Goal: Task Accomplishment & Management: Manage account settings

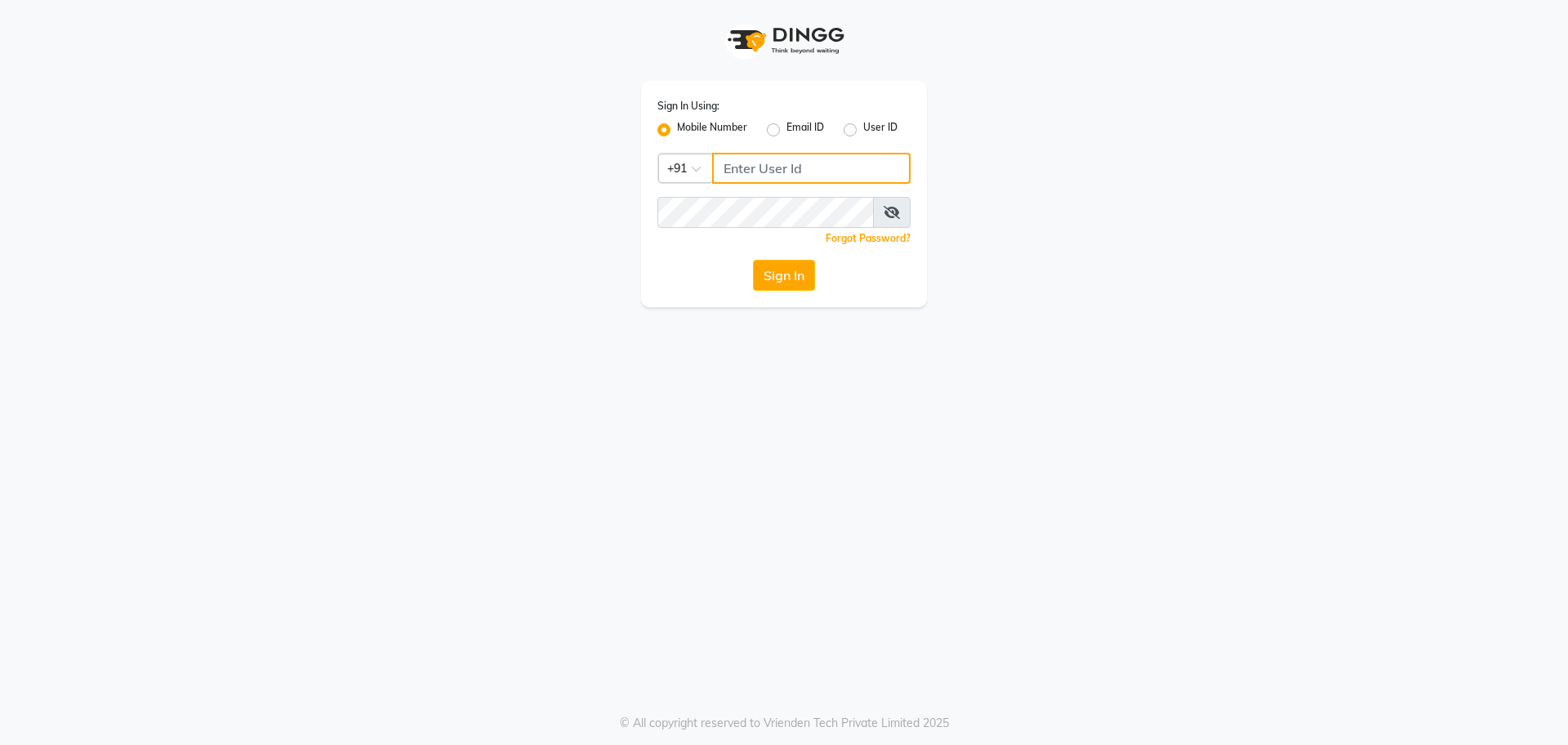
drag, startPoint x: 853, startPoint y: 167, endPoint x: 856, endPoint y: 184, distance: 17.3
click at [856, 171] on input "Username" at bounding box center [812, 168] width 199 height 31
type input "9820632219"
click at [753, 260] on button "Sign In" at bounding box center [783, 276] width 62 height 31
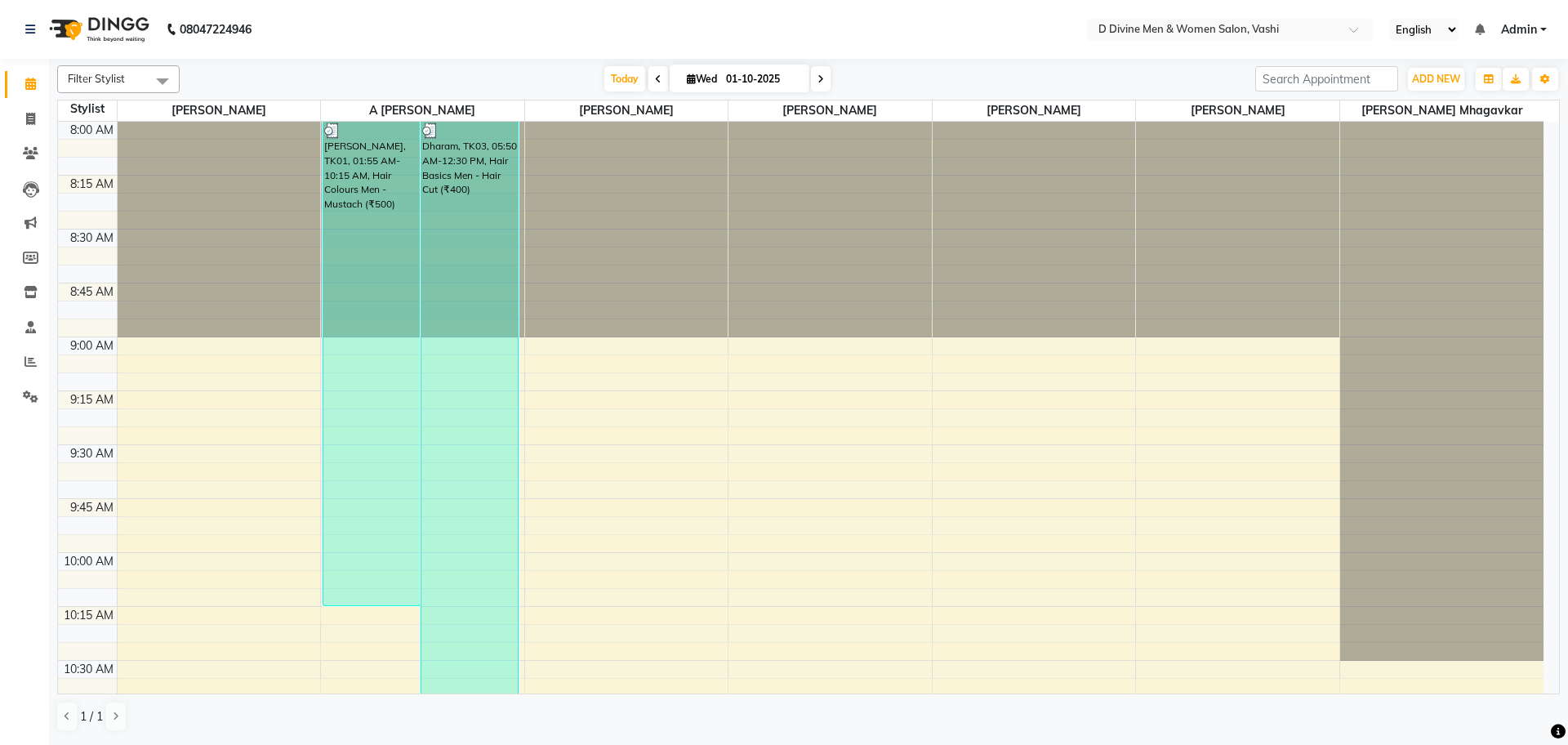
click at [0, 167] on li "Clients" at bounding box center [24, 154] width 49 height 35
drag, startPoint x: 32, startPoint y: 115, endPoint x: 84, endPoint y: 122, distance: 52.5
click at [32, 115] on icon at bounding box center [31, 119] width 9 height 12
select select "service"
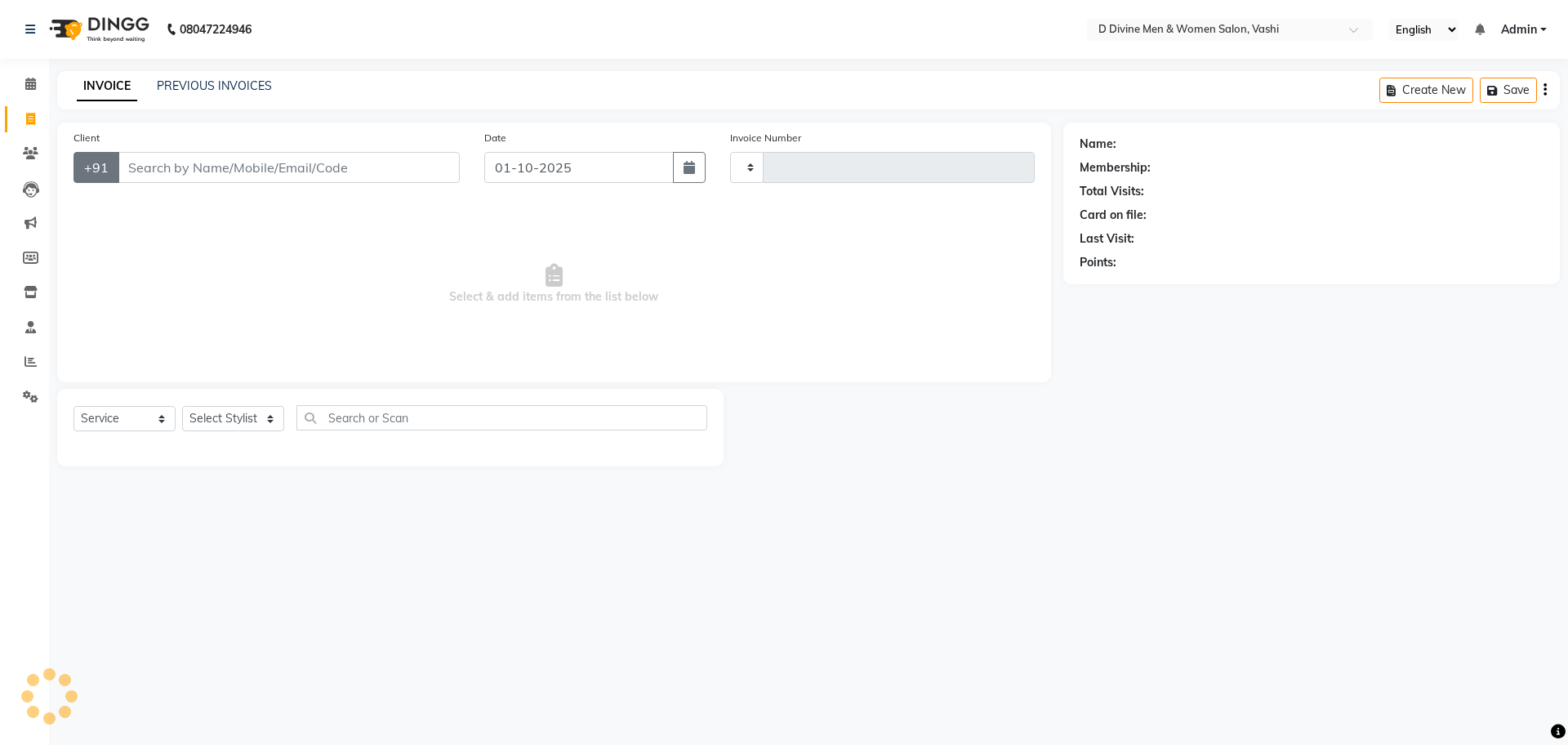
type input "3839"
select select "718"
select select "10981"
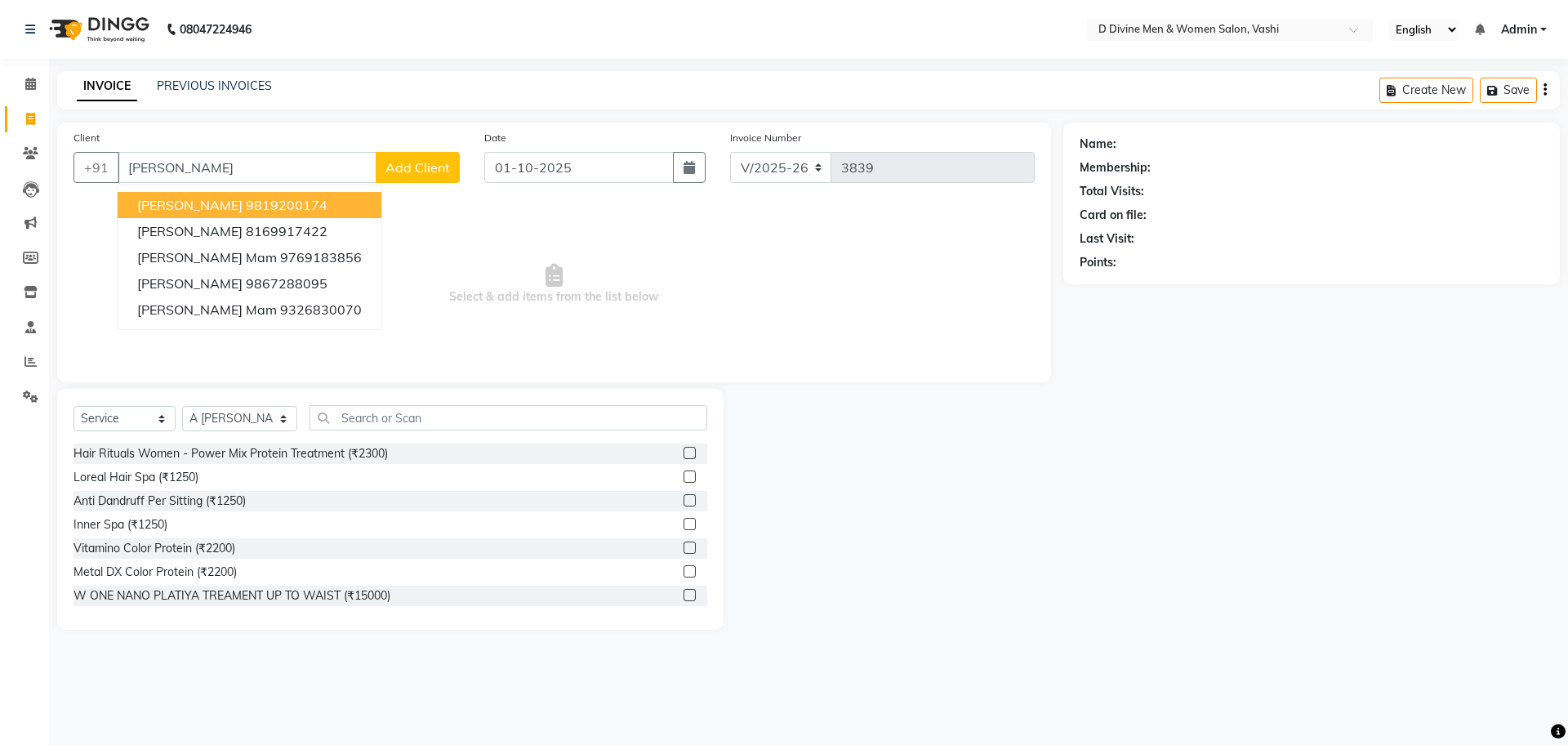
click at [167, 198] on span "[PERSON_NAME]" at bounding box center [189, 205] width 106 height 17
type input "9819200174"
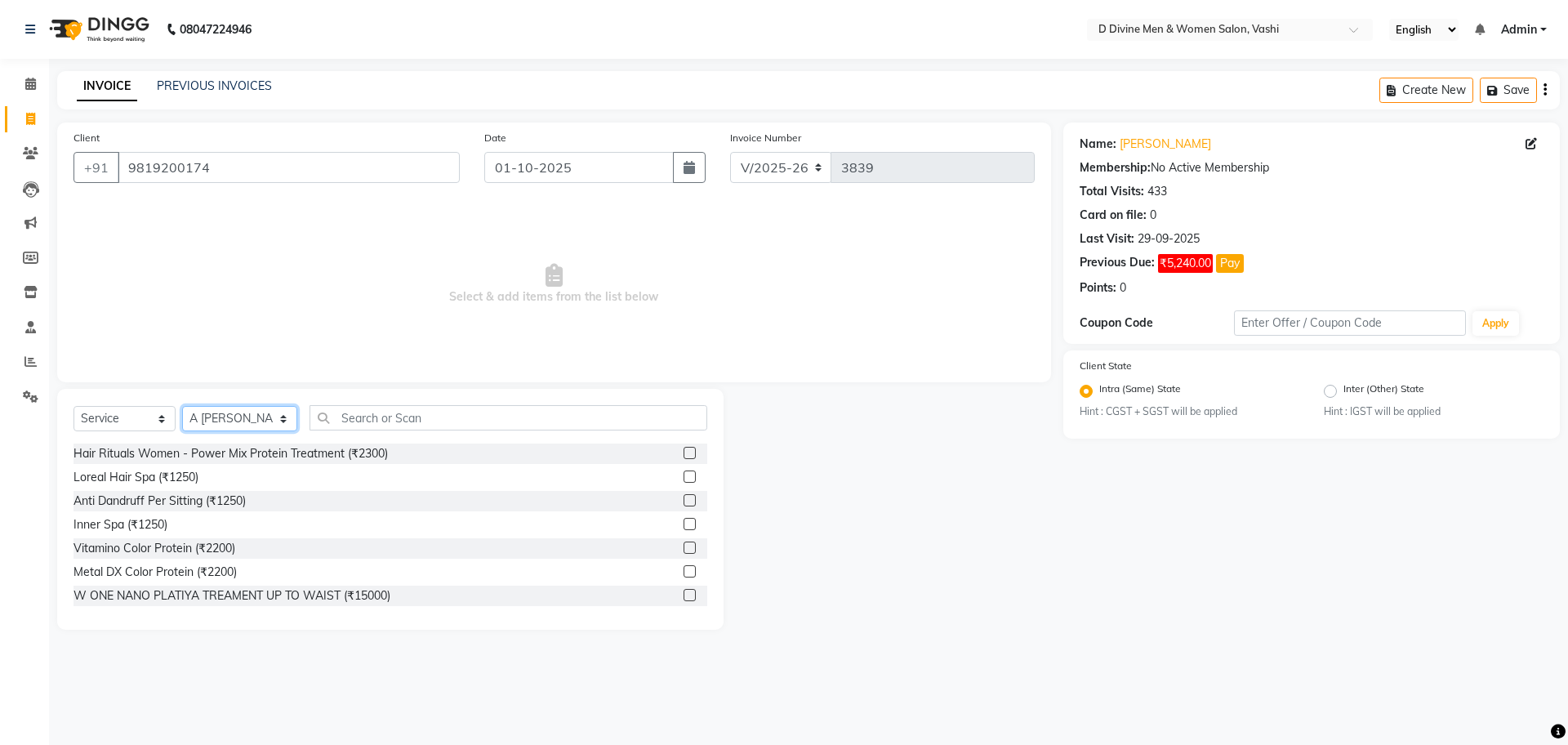
click at [272, 420] on select "Select Stylist A [PERSON_NAME] [PERSON_NAME] Divine salon [PERSON_NAME] [PERSON…" at bounding box center [240, 418] width 115 height 25
select select "10987"
click at [182, 406] on select "Select Stylist A [PERSON_NAME] [PERSON_NAME] Divine salon [PERSON_NAME] [PERSON…" at bounding box center [240, 418] width 115 height 25
click at [402, 424] on input "text" at bounding box center [508, 417] width 398 height 25
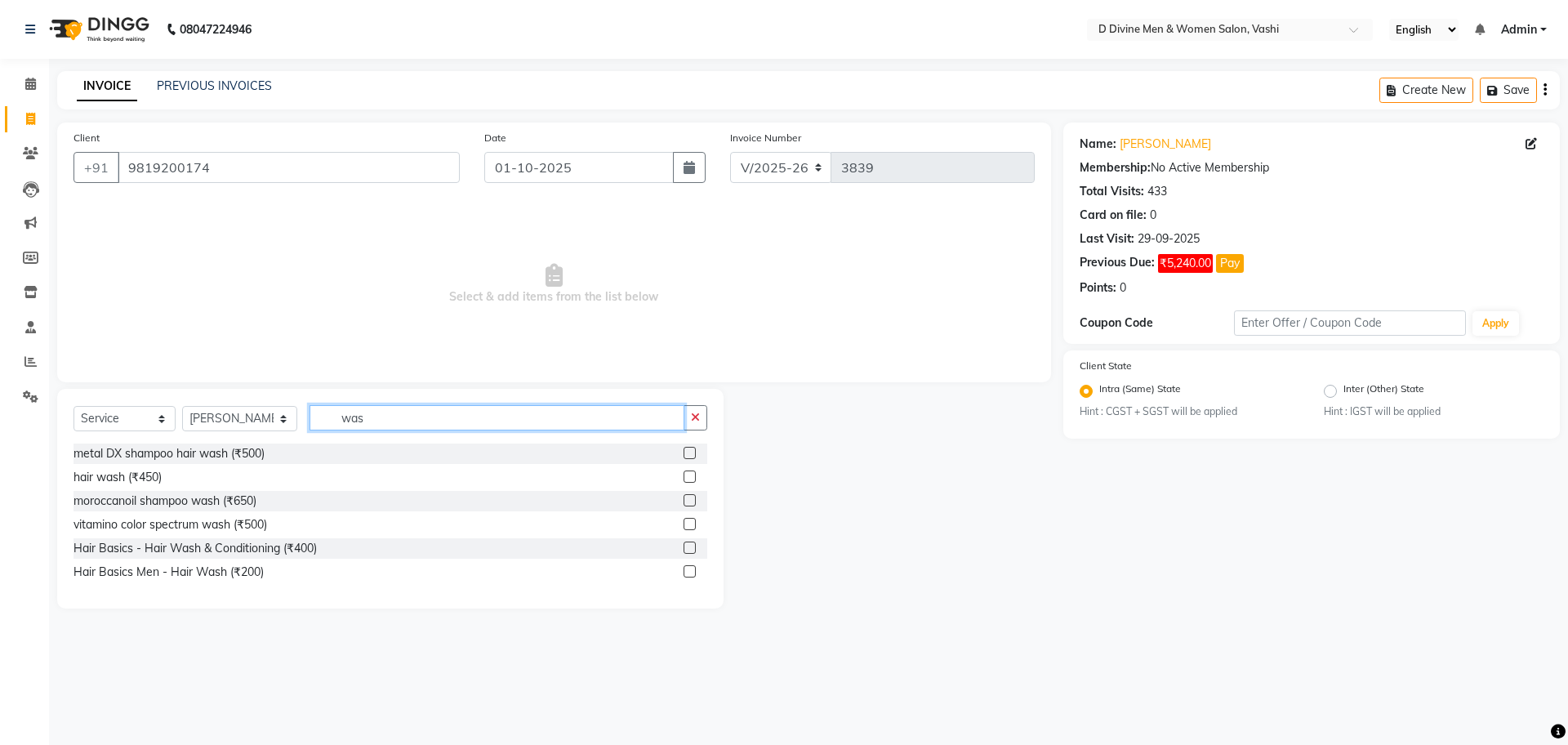
type input "was"
click at [686, 539] on div at bounding box center [695, 548] width 24 height 20
click at [685, 551] on label at bounding box center [690, 548] width 12 height 12
click at [685, 551] on input "checkbox" at bounding box center [689, 549] width 10 height 10
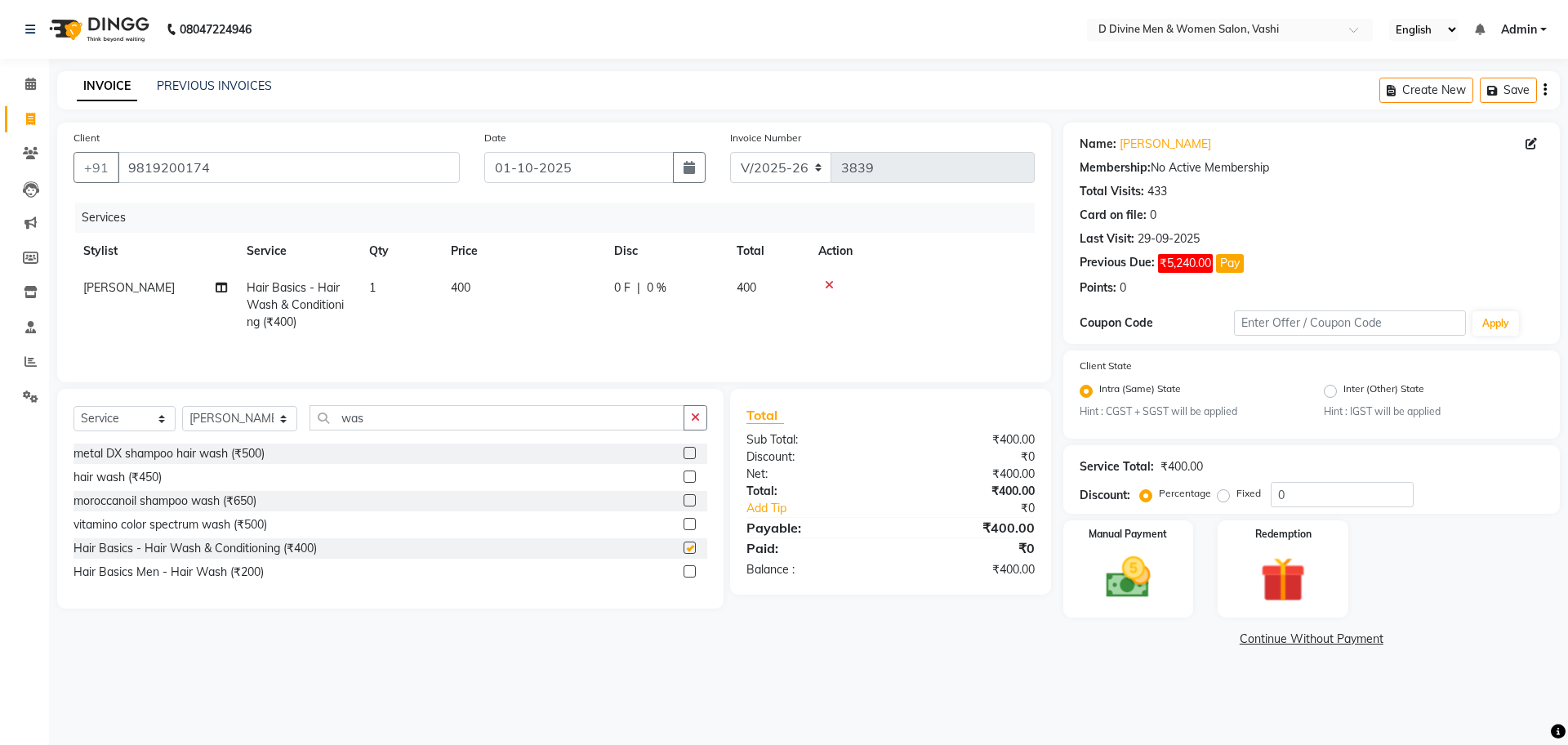
checkbox input "false"
click at [634, 298] on td "0 F | 0 %" at bounding box center [665, 304] width 122 height 71
select select "10987"
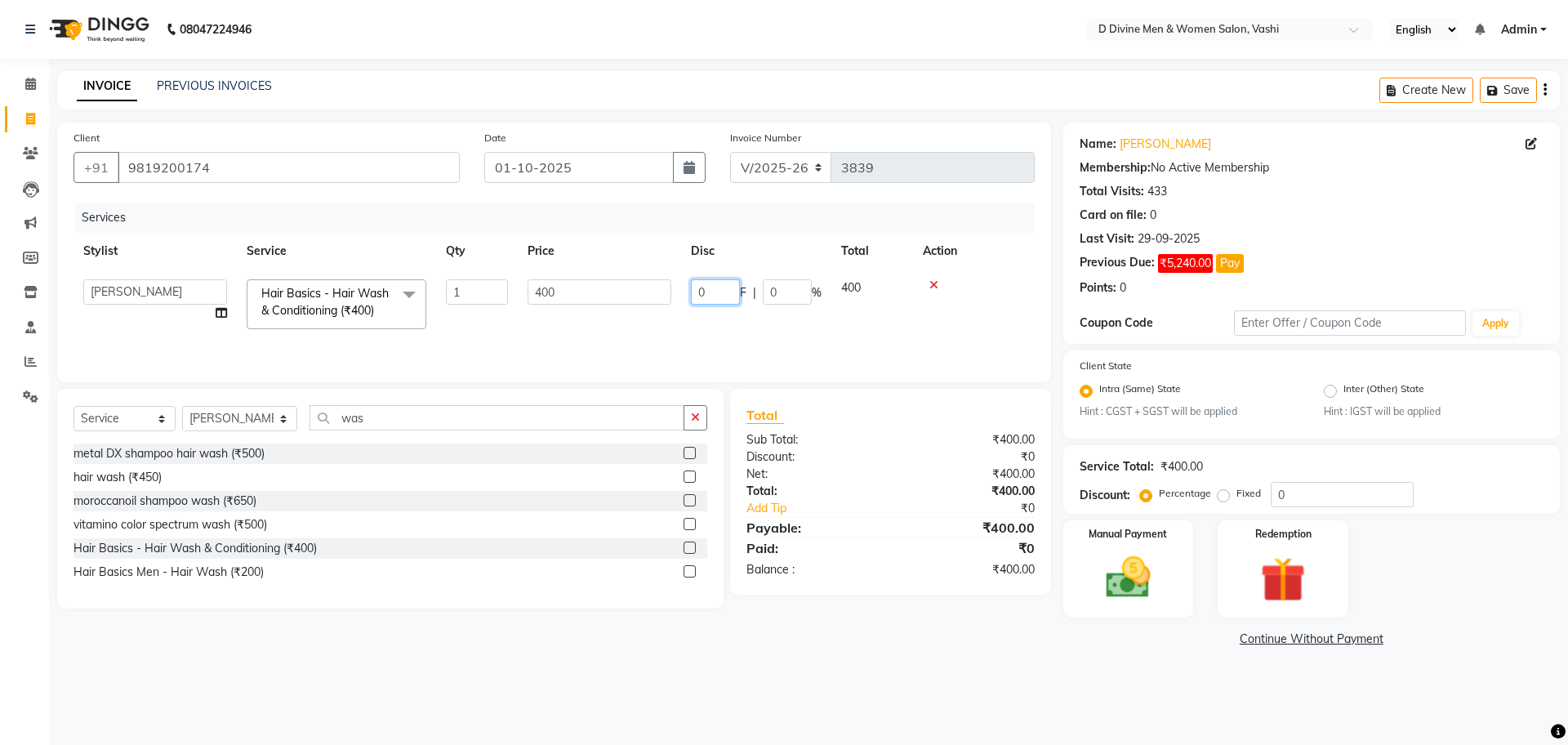
click at [698, 302] on input "0" at bounding box center [715, 291] width 49 height 25
type input "100"
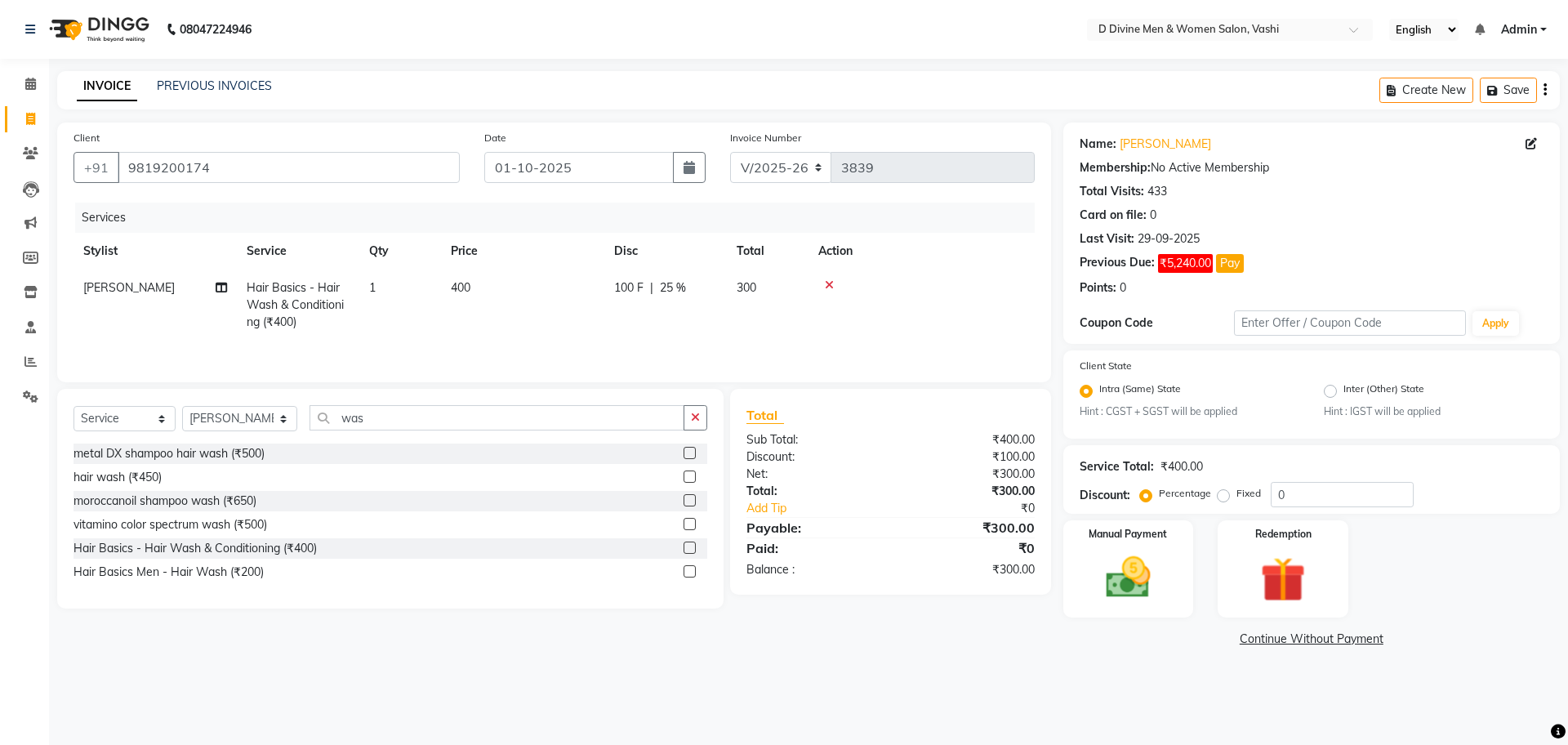
click at [399, 341] on div "Services Stylist Service Qty Price Disc Total Action [PERSON_NAME] Hair Basics …" at bounding box center [554, 284] width 961 height 163
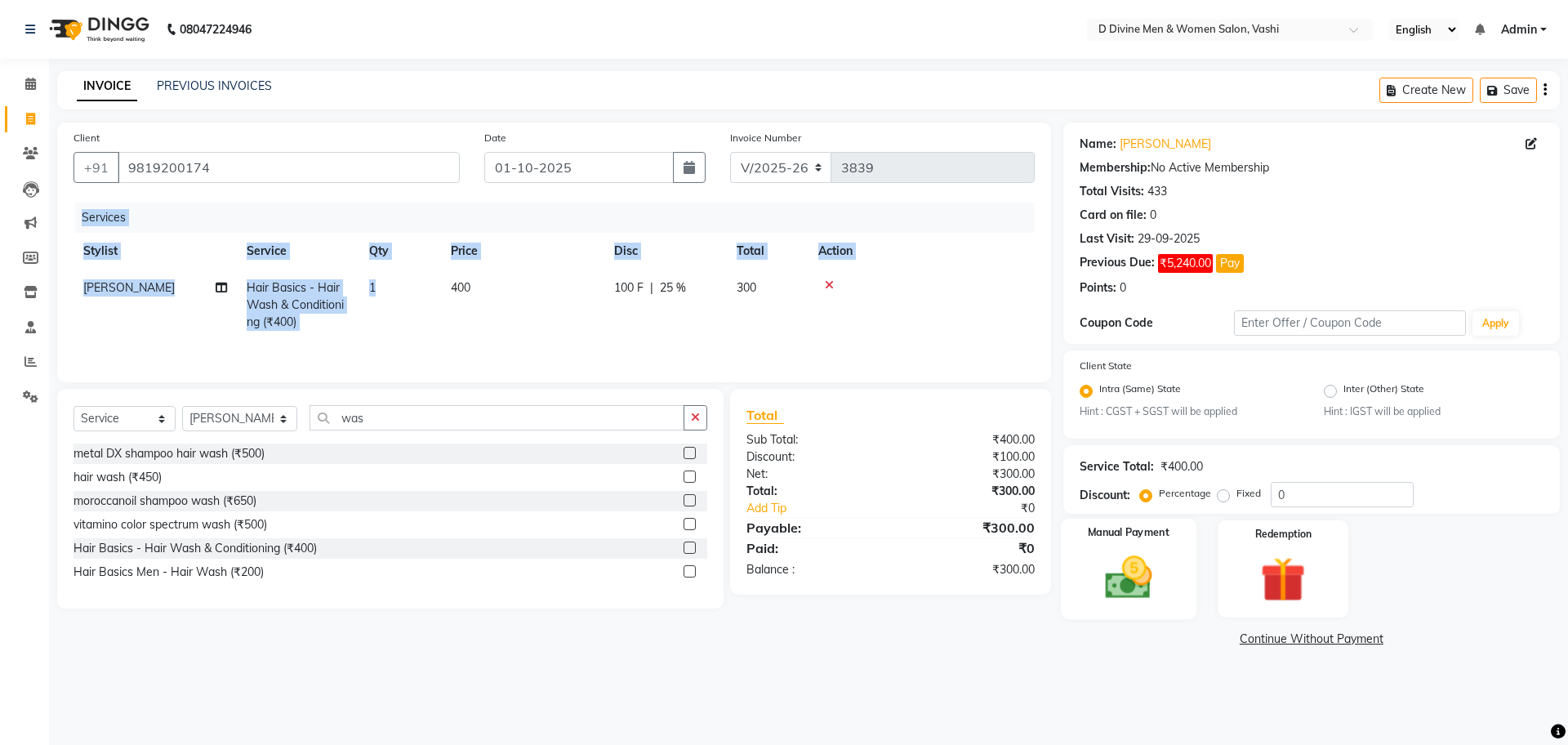
click at [1128, 594] on img at bounding box center [1128, 578] width 76 height 54
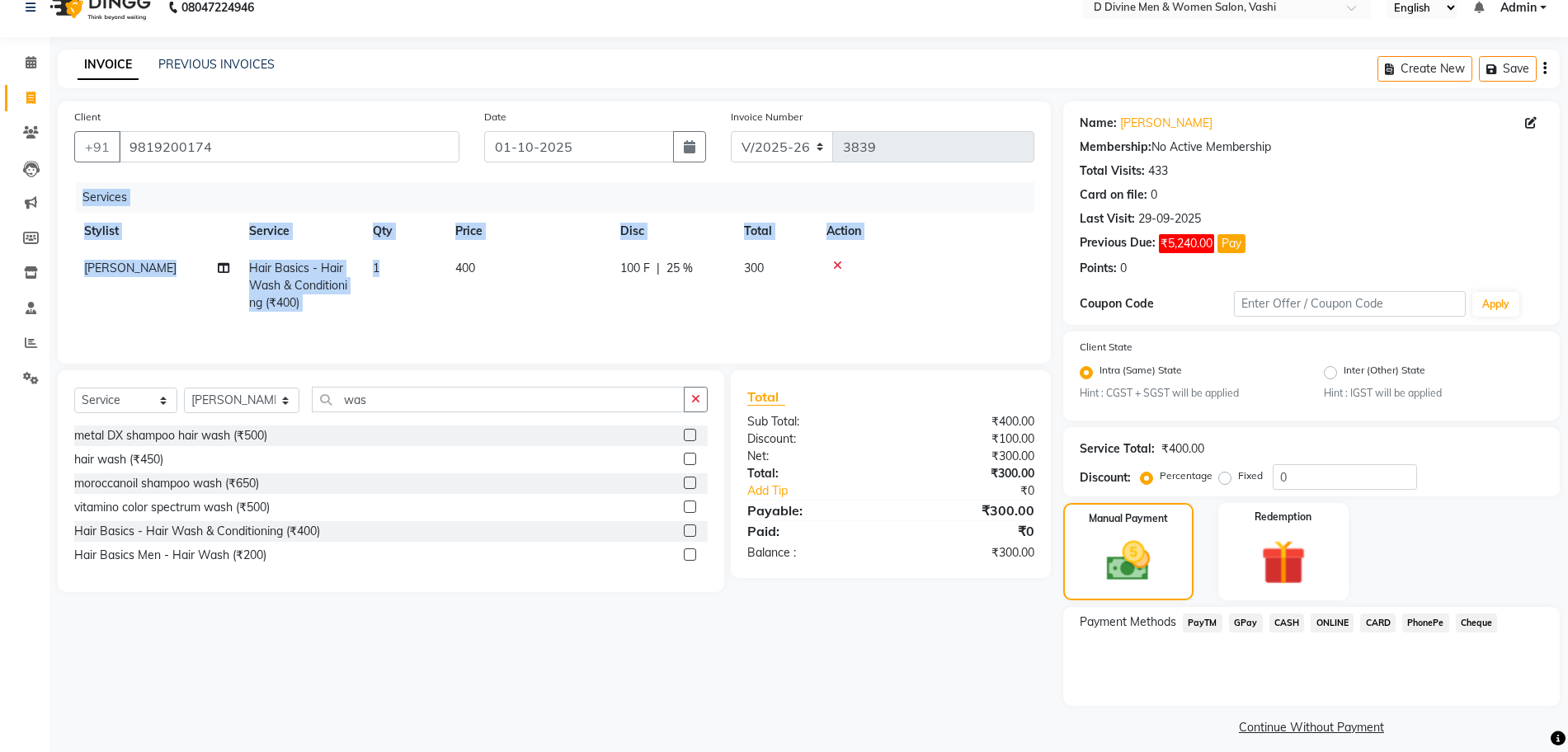
scroll to position [34, 0]
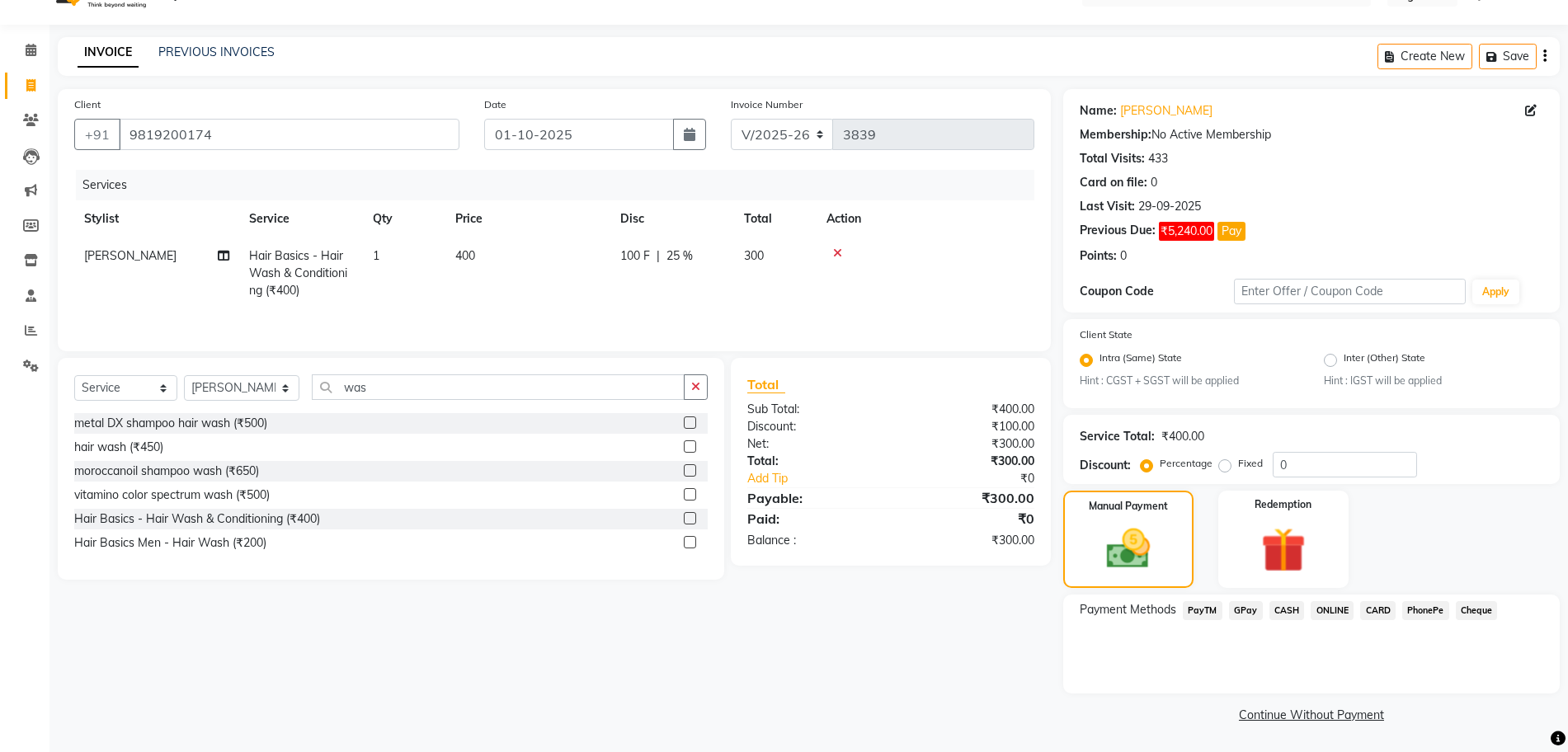
click at [1298, 616] on span "CASH" at bounding box center [1287, 611] width 35 height 19
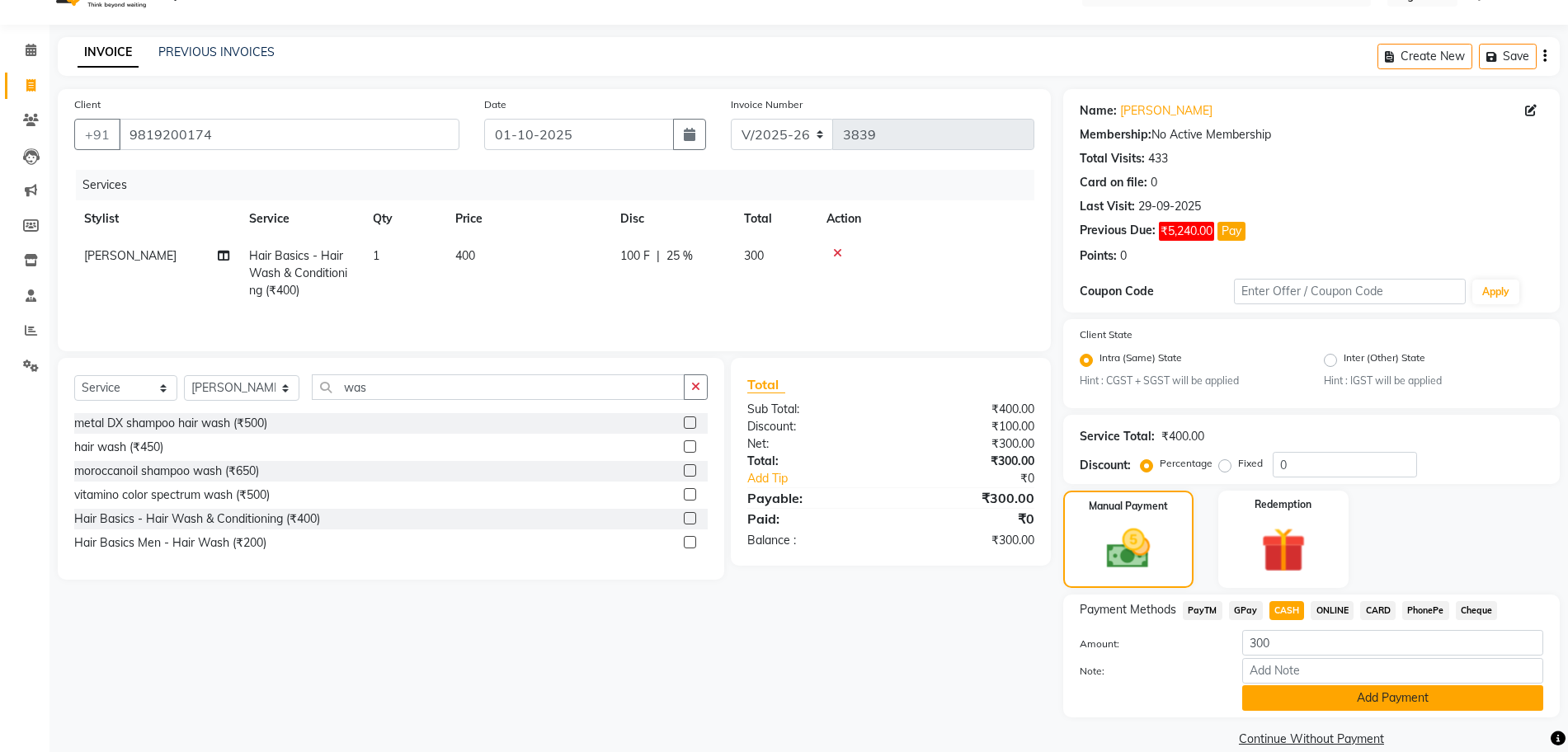
scroll to position [58, 0]
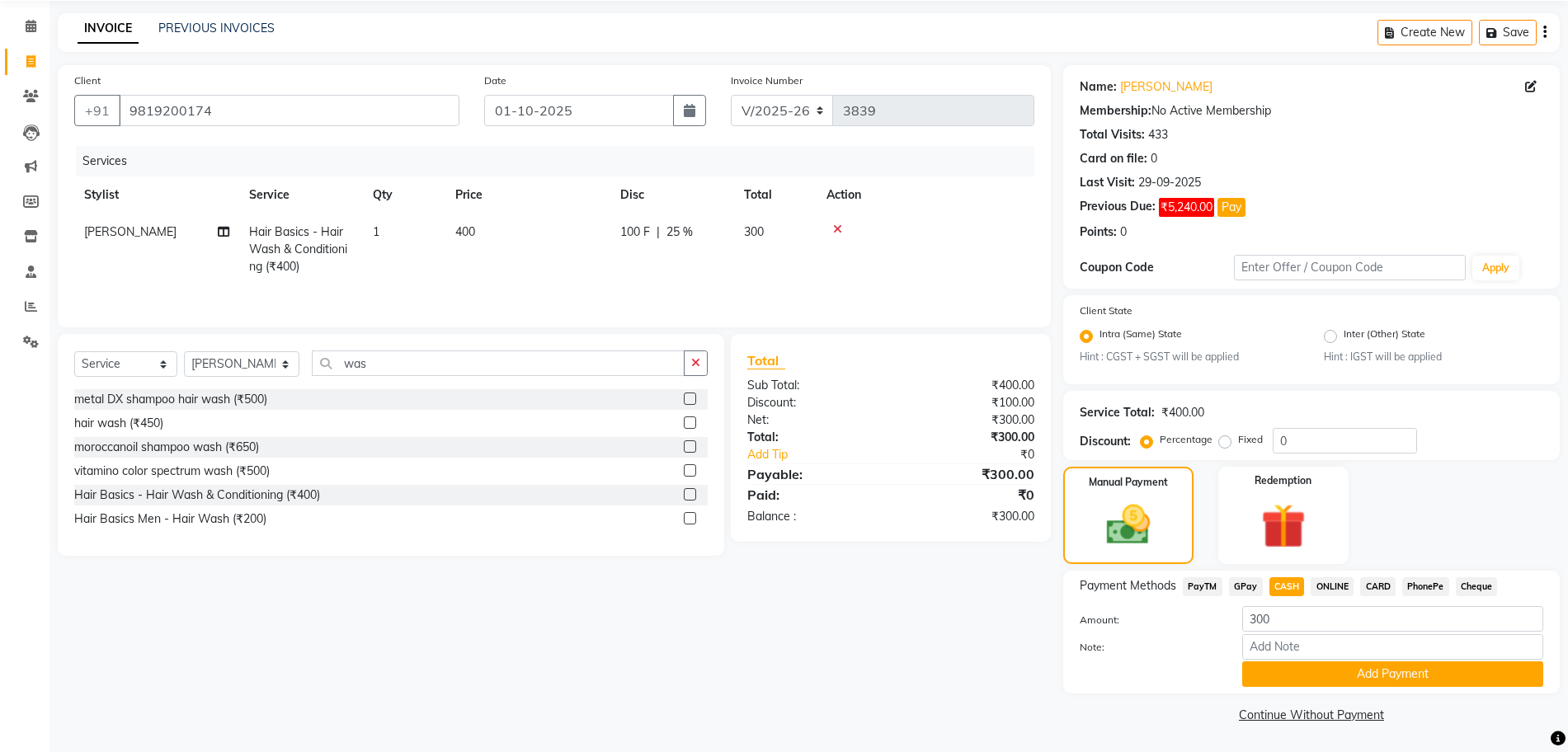
click at [1265, 714] on link "Continue Without Payment" at bounding box center [1312, 716] width 490 height 18
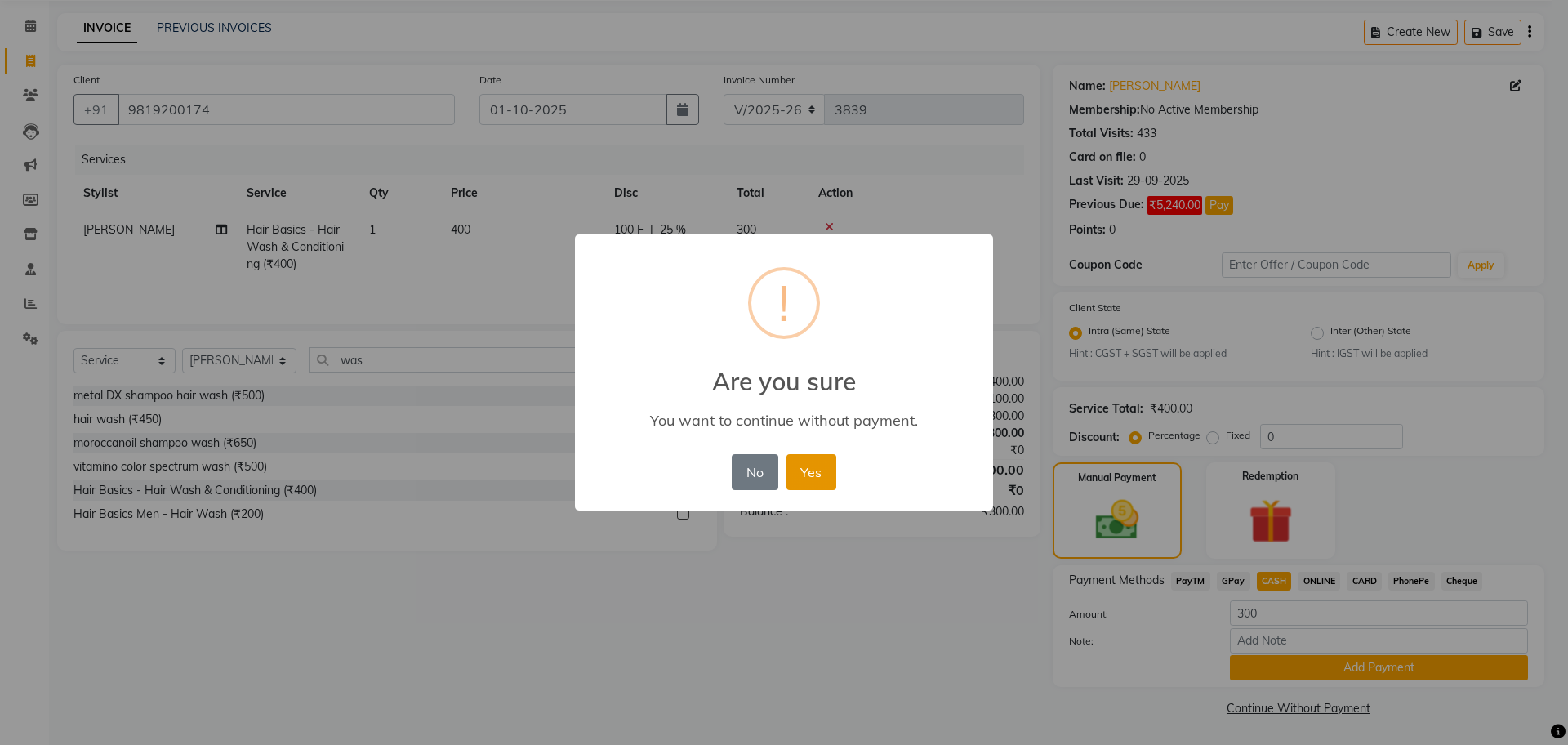
click at [807, 476] on button "Yes" at bounding box center [811, 472] width 50 height 36
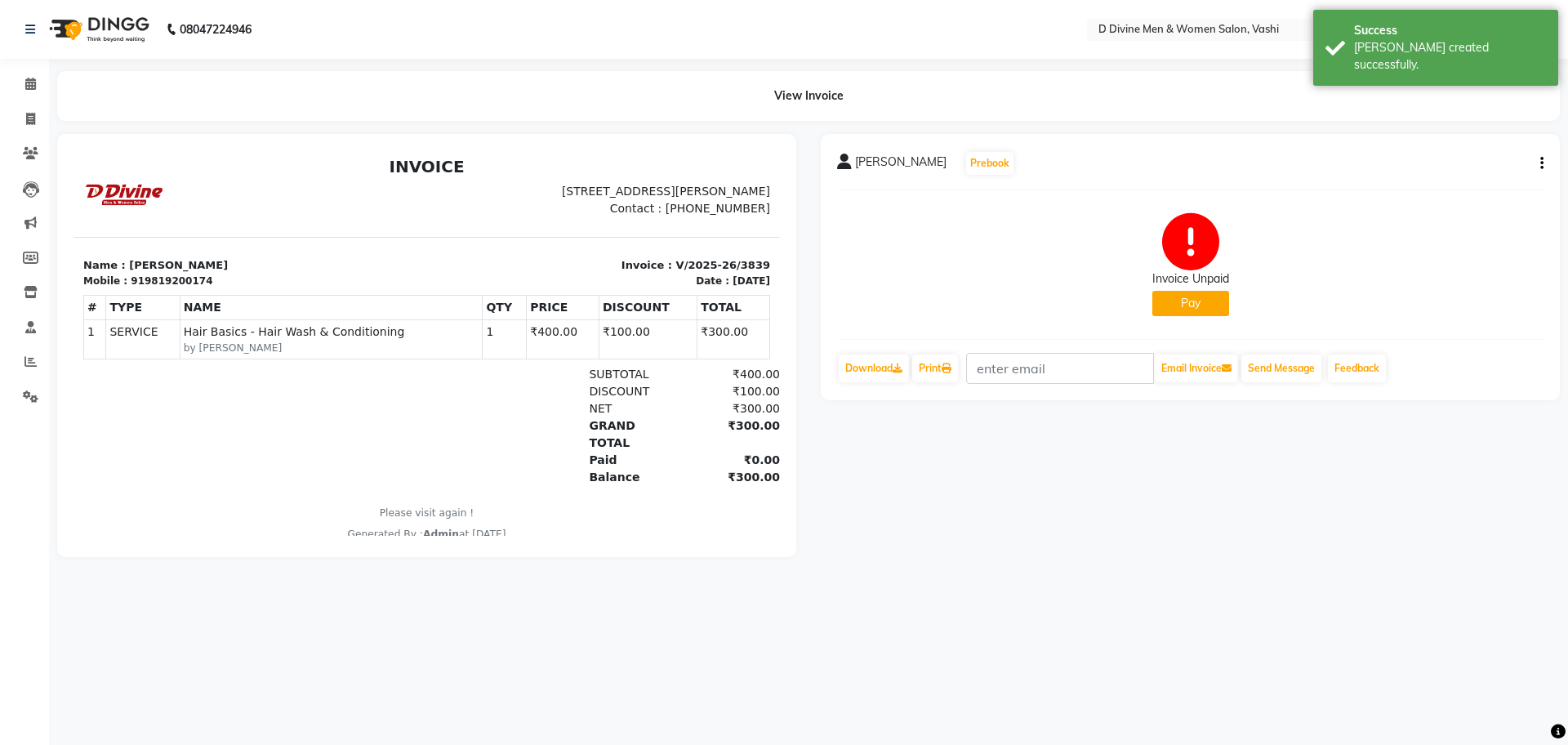
click at [1537, 156] on button "button" at bounding box center [1538, 164] width 10 height 17
click at [1441, 147] on div "Split Service Amount" at bounding box center [1461, 143] width 112 height 20
select select "10987"
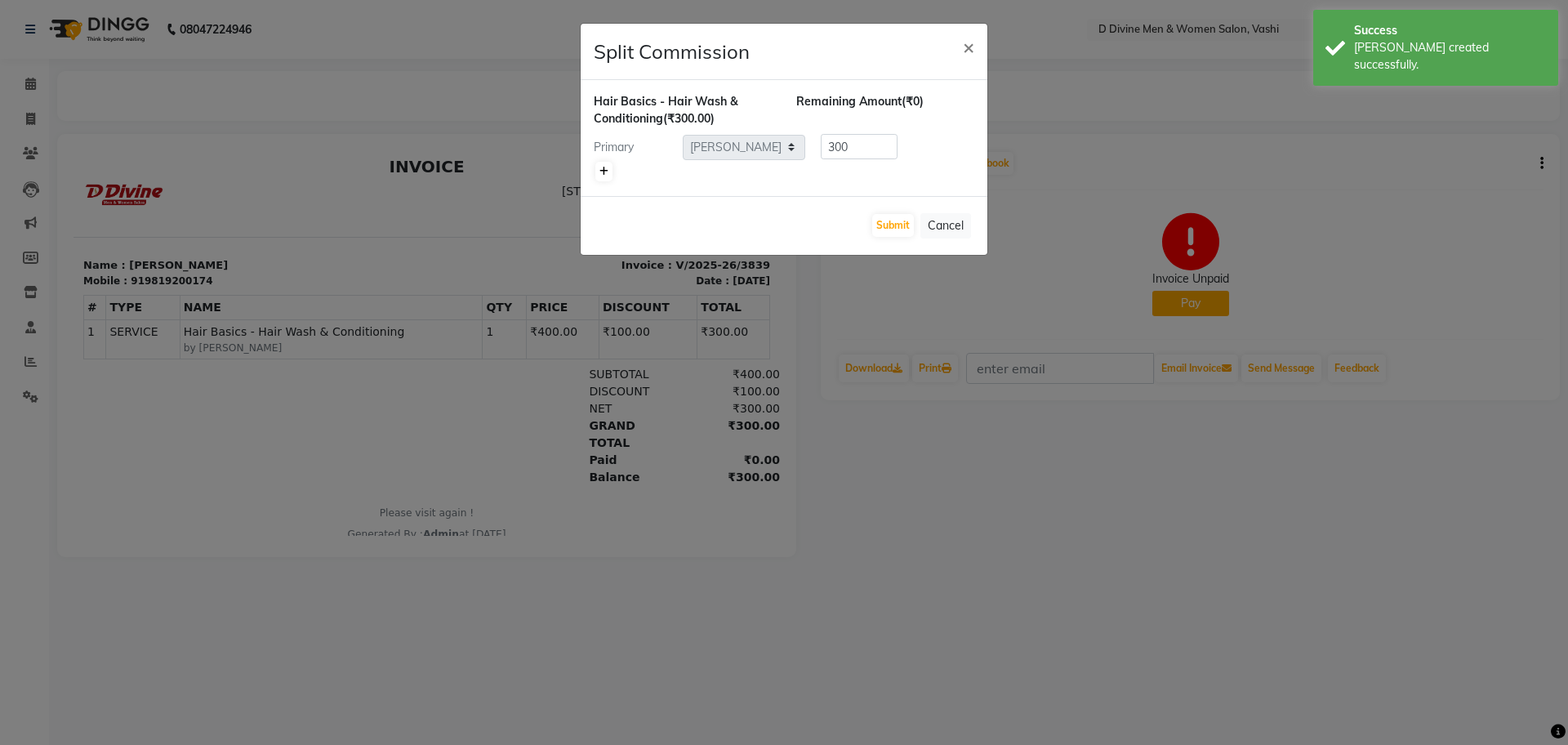
click at [611, 169] on link at bounding box center [604, 171] width 17 height 19
type input "150"
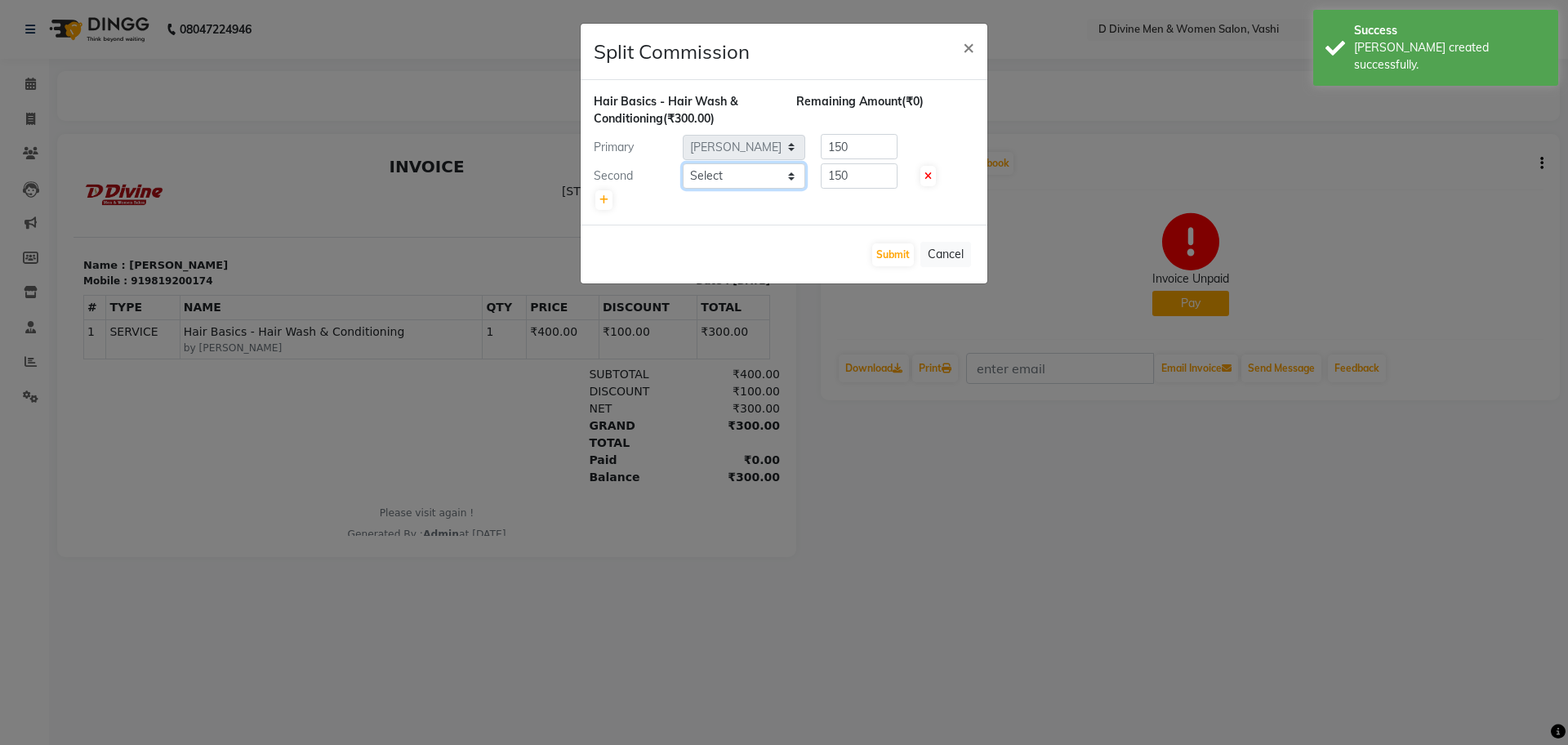
click at [729, 187] on select "Select A [PERSON_NAME] [PERSON_NAME] Divine salon [PERSON_NAME] [PERSON_NAME] […" at bounding box center [744, 175] width 122 height 25
select select "10981"
click at [683, 163] on select "Select A [PERSON_NAME] [PERSON_NAME] Divine salon [PERSON_NAME] [PERSON_NAME] […" at bounding box center [744, 175] width 122 height 25
click at [901, 263] on button "Submit" at bounding box center [893, 255] width 42 height 23
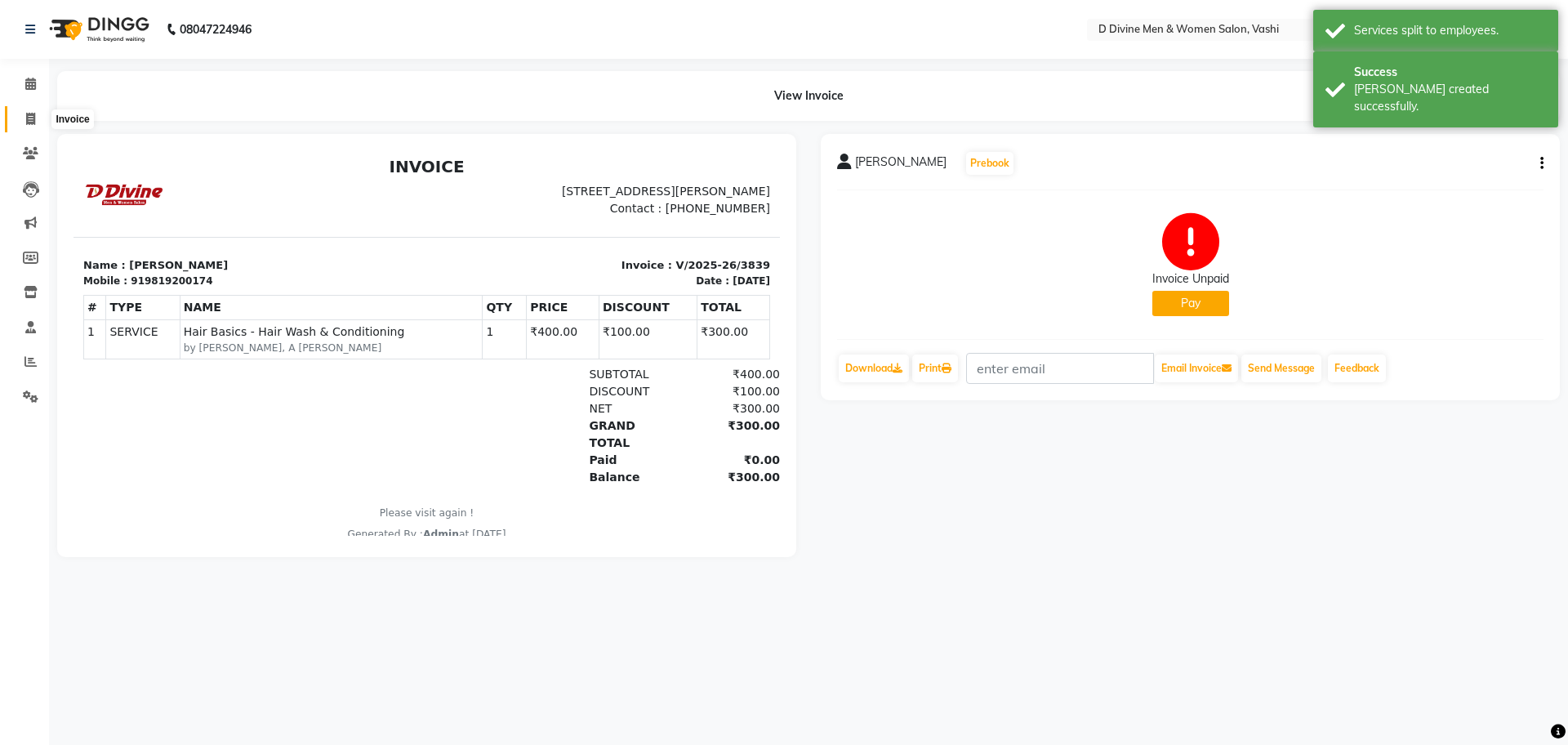
click at [34, 115] on icon at bounding box center [31, 119] width 9 height 12
select select "718"
select select "service"
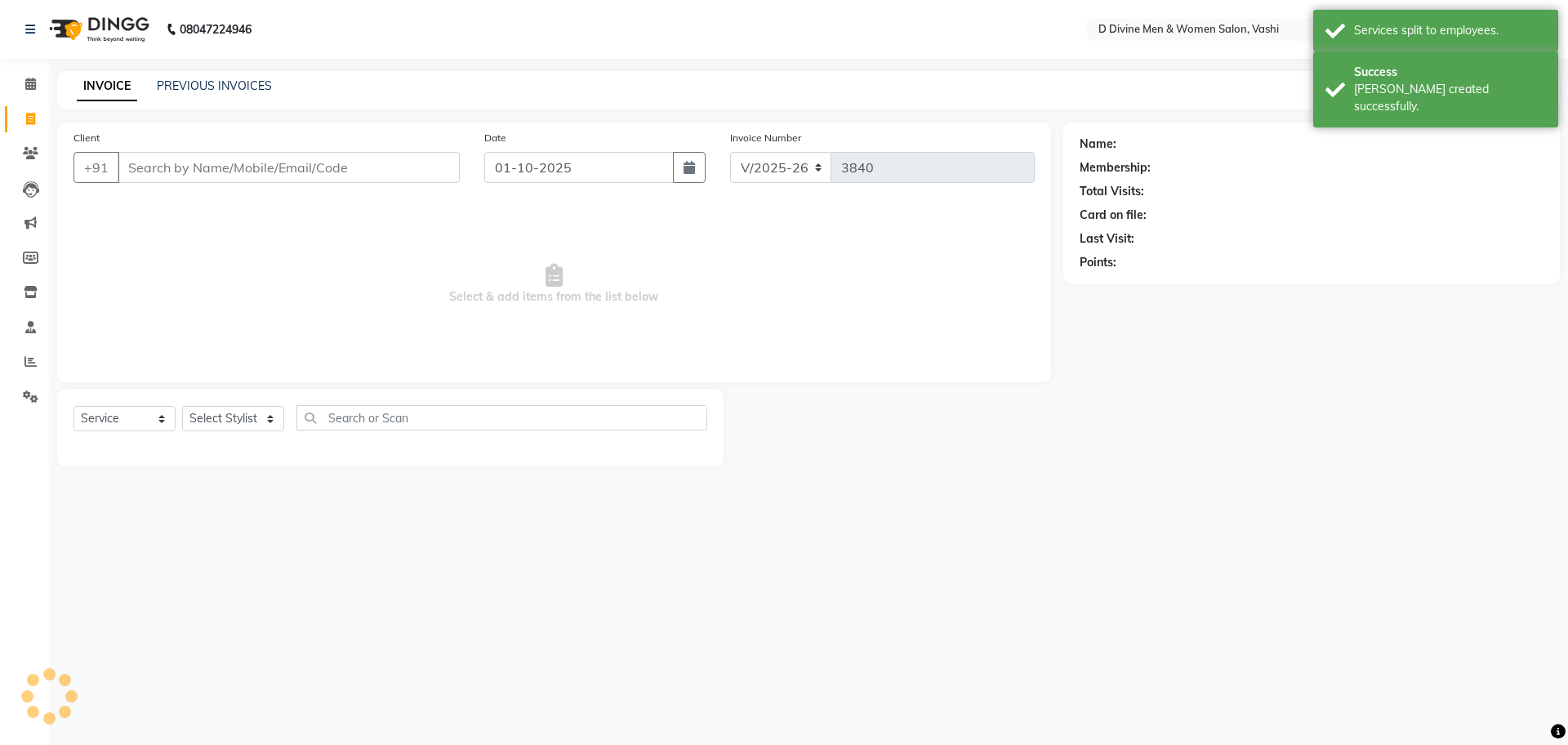
select select "10981"
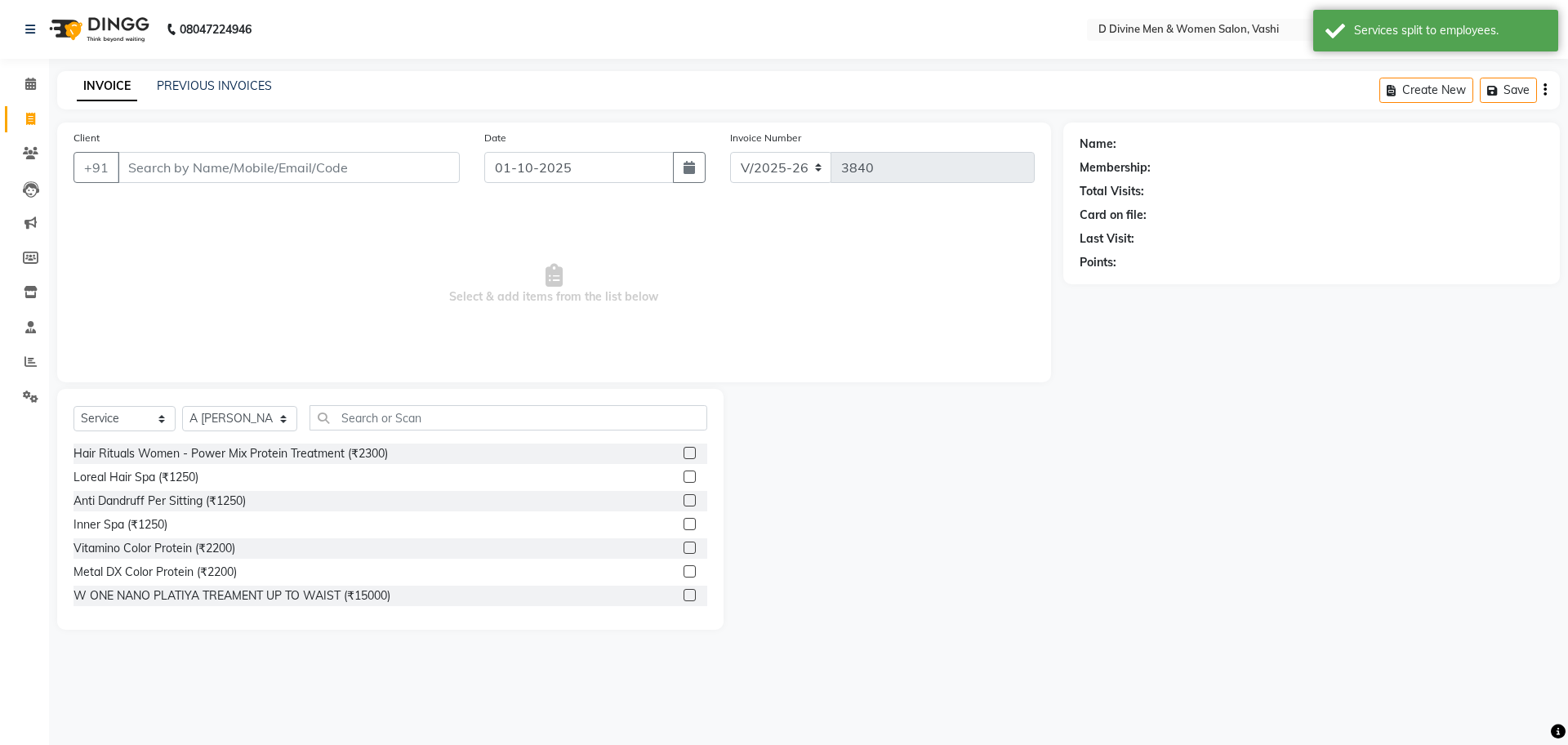
click at [133, 154] on input "Client" at bounding box center [289, 167] width 342 height 31
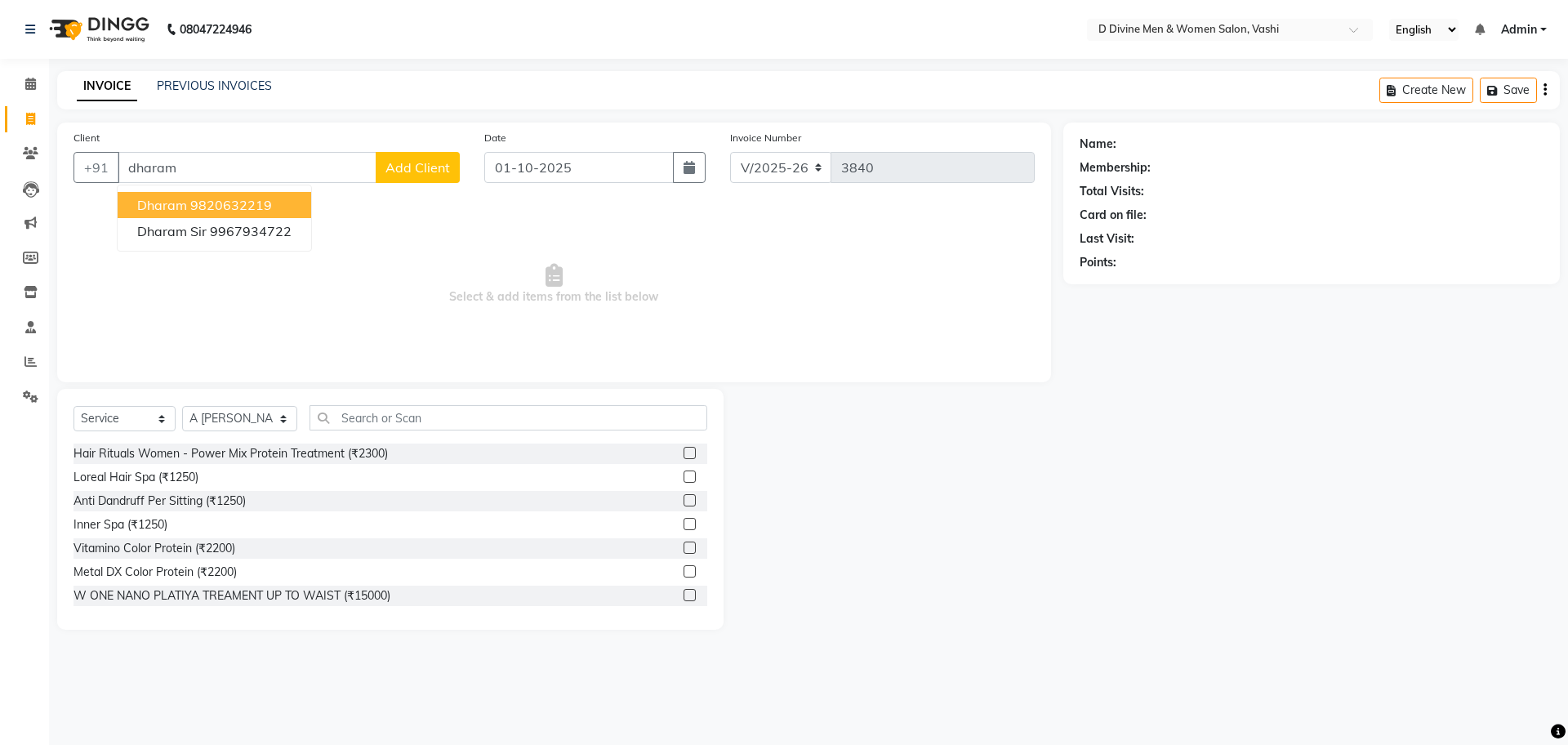
click at [279, 212] on button "Dharam 9820632219" at bounding box center [215, 205] width 194 height 26
type input "9820632219"
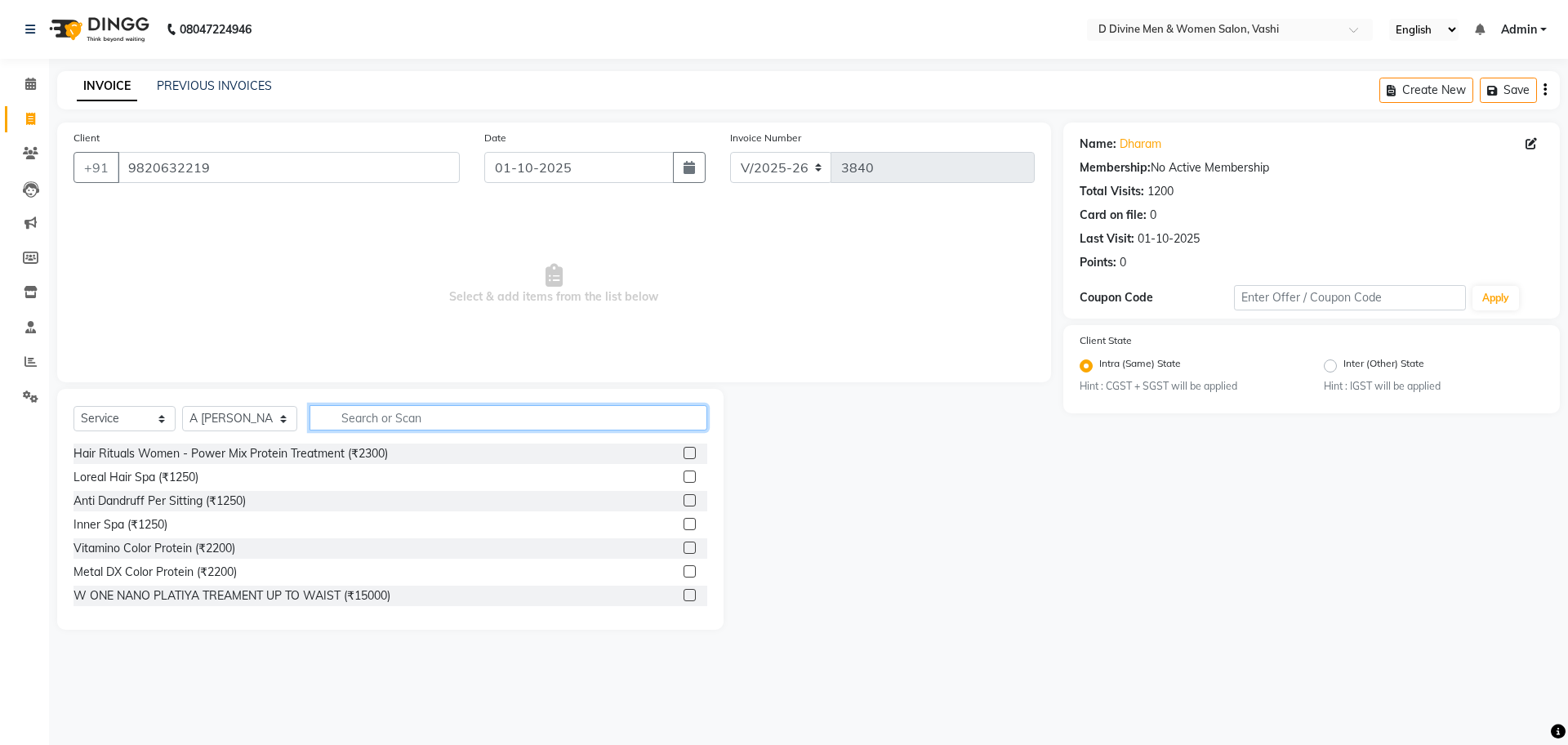
click at [375, 414] on input "text" at bounding box center [508, 417] width 398 height 25
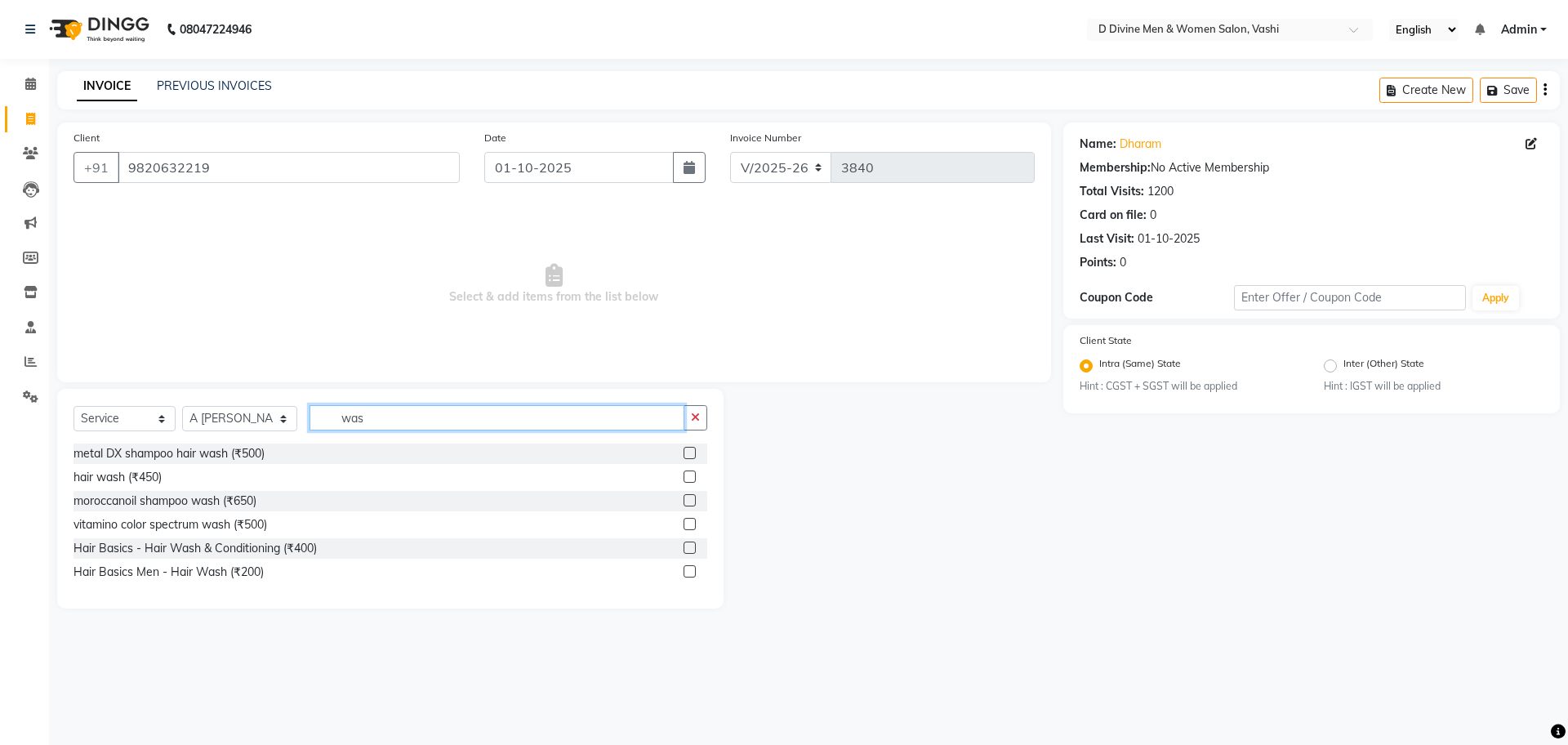
type input "was"
click at [685, 546] on label at bounding box center [690, 548] width 12 height 12
click at [685, 546] on input "checkbox" at bounding box center [689, 549] width 10 height 10
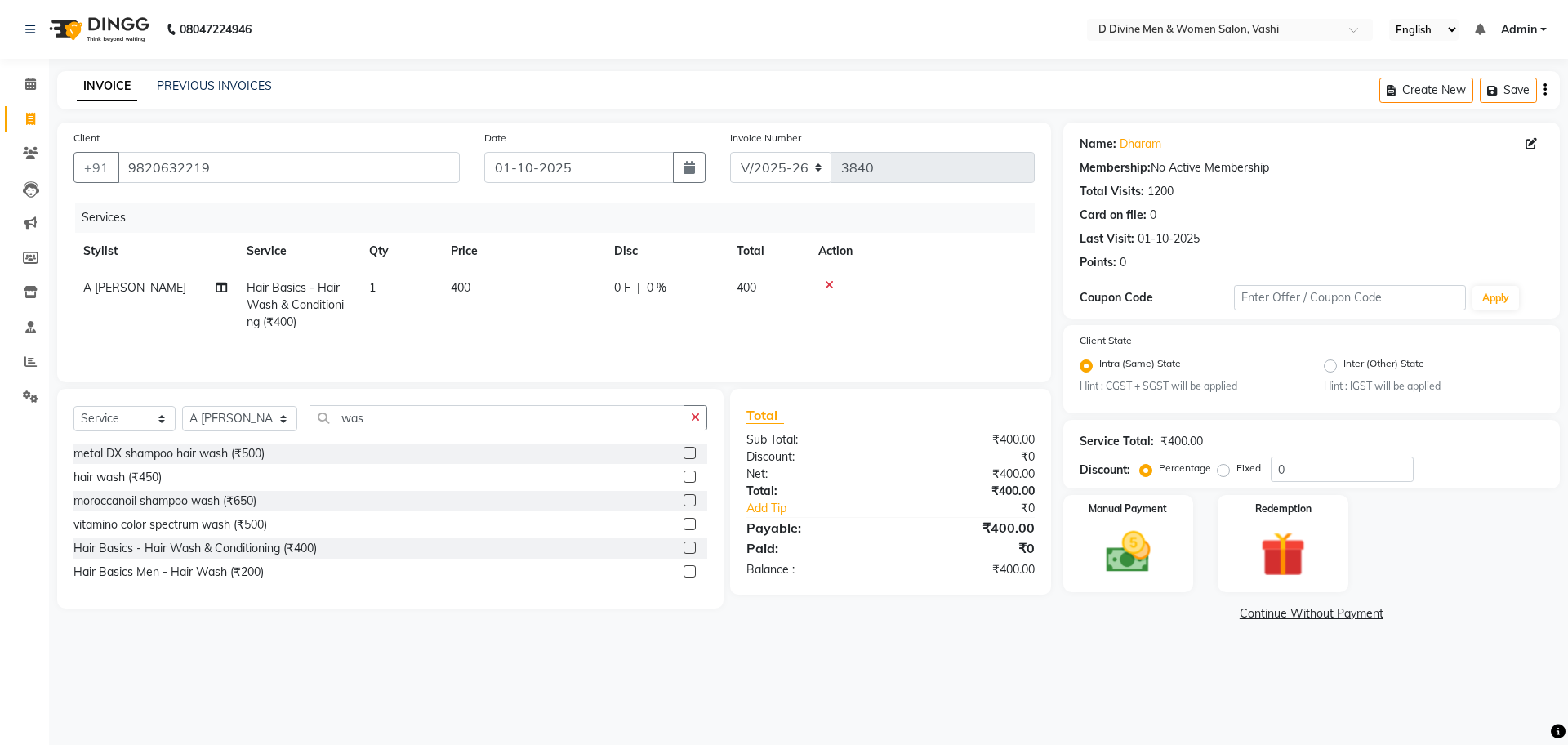
click at [691, 554] on label at bounding box center [690, 548] width 12 height 12
click at [691, 554] on input "checkbox" at bounding box center [689, 549] width 10 height 10
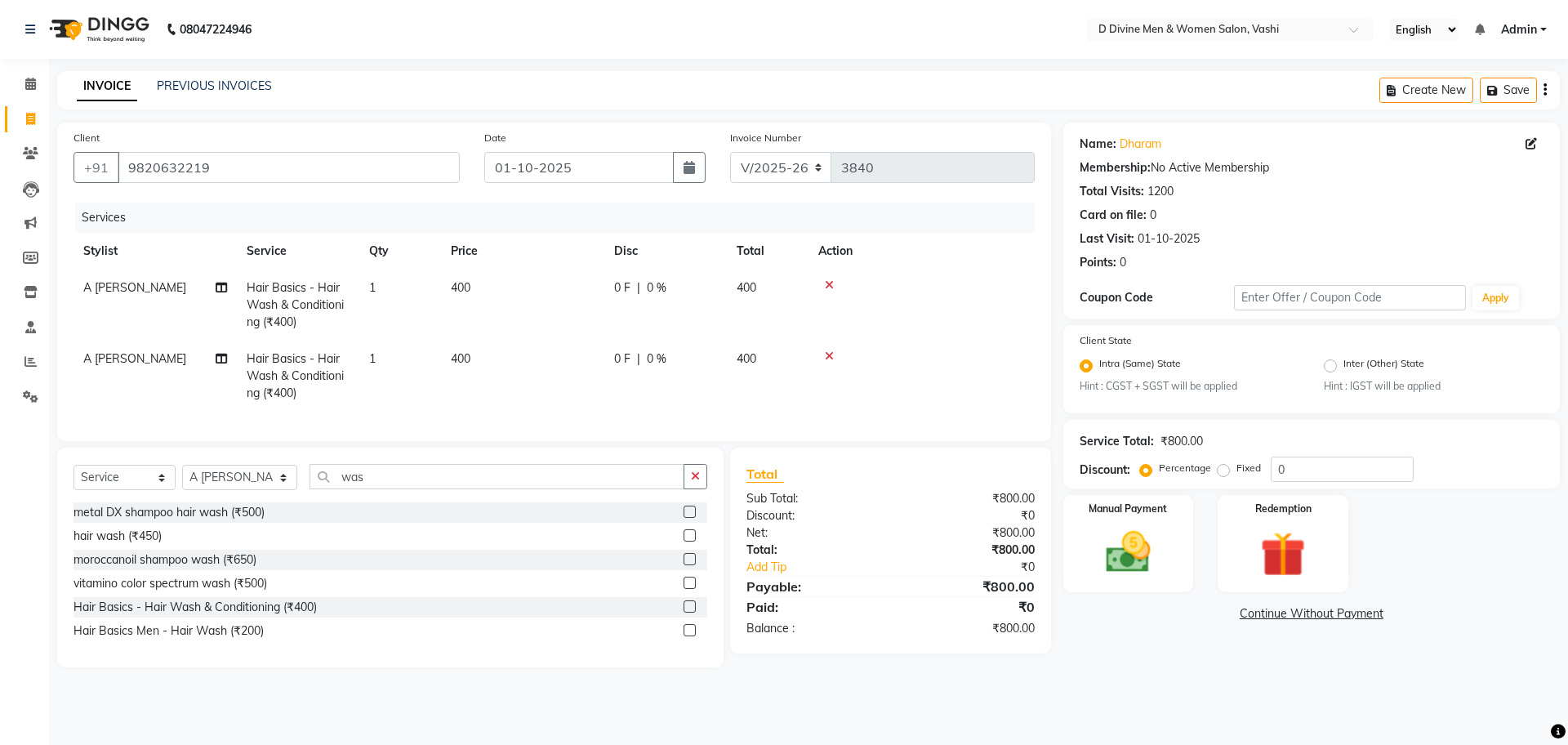
click at [685, 612] on label at bounding box center [690, 606] width 12 height 12
click at [685, 612] on input "checkbox" at bounding box center [689, 607] width 10 height 10
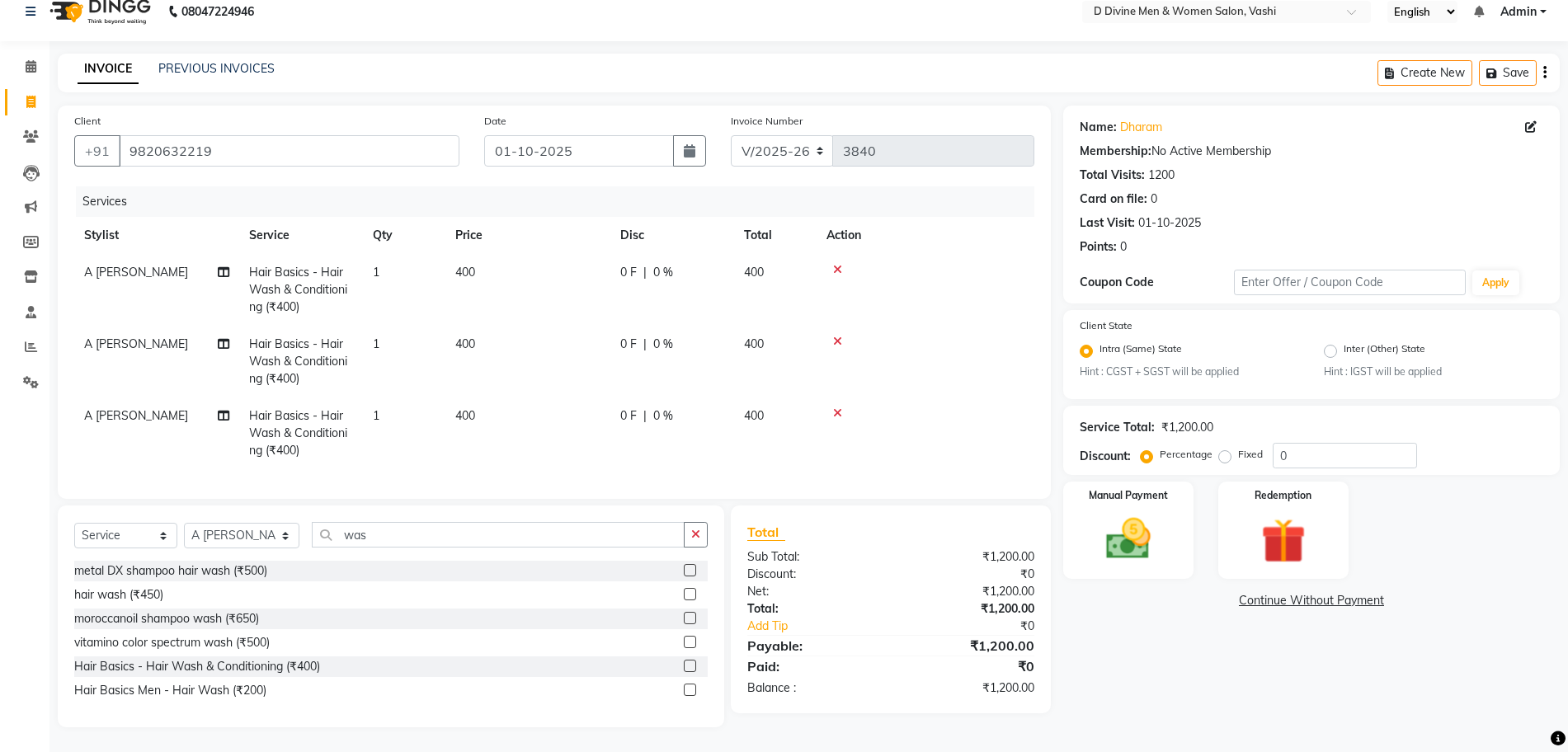
scroll to position [33, 0]
click at [694, 662] on label at bounding box center [690, 666] width 12 height 12
click at [694, 662] on input "checkbox" at bounding box center [689, 667] width 11 height 11
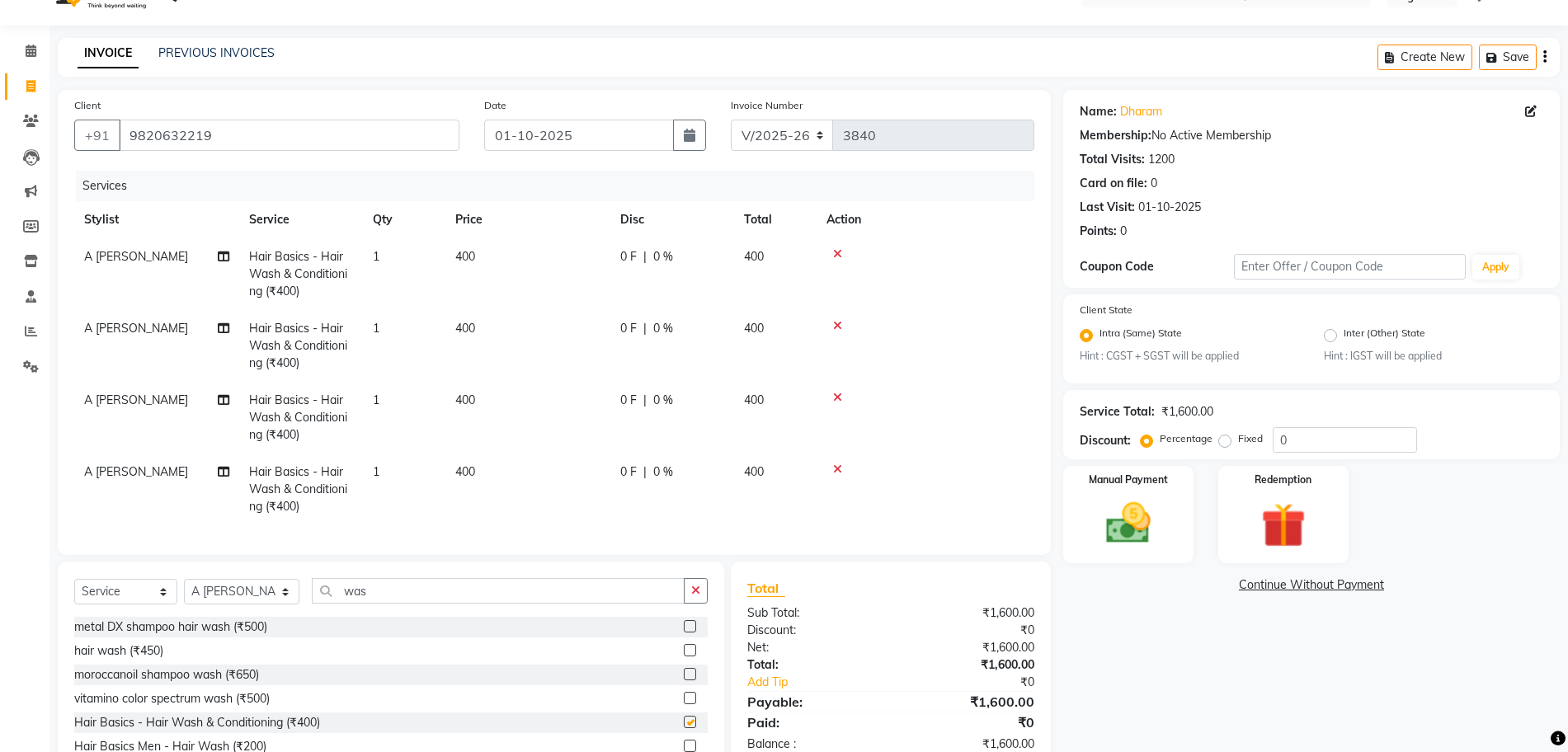
checkbox input "false"
click at [591, 278] on td "400" at bounding box center [528, 274] width 165 height 71
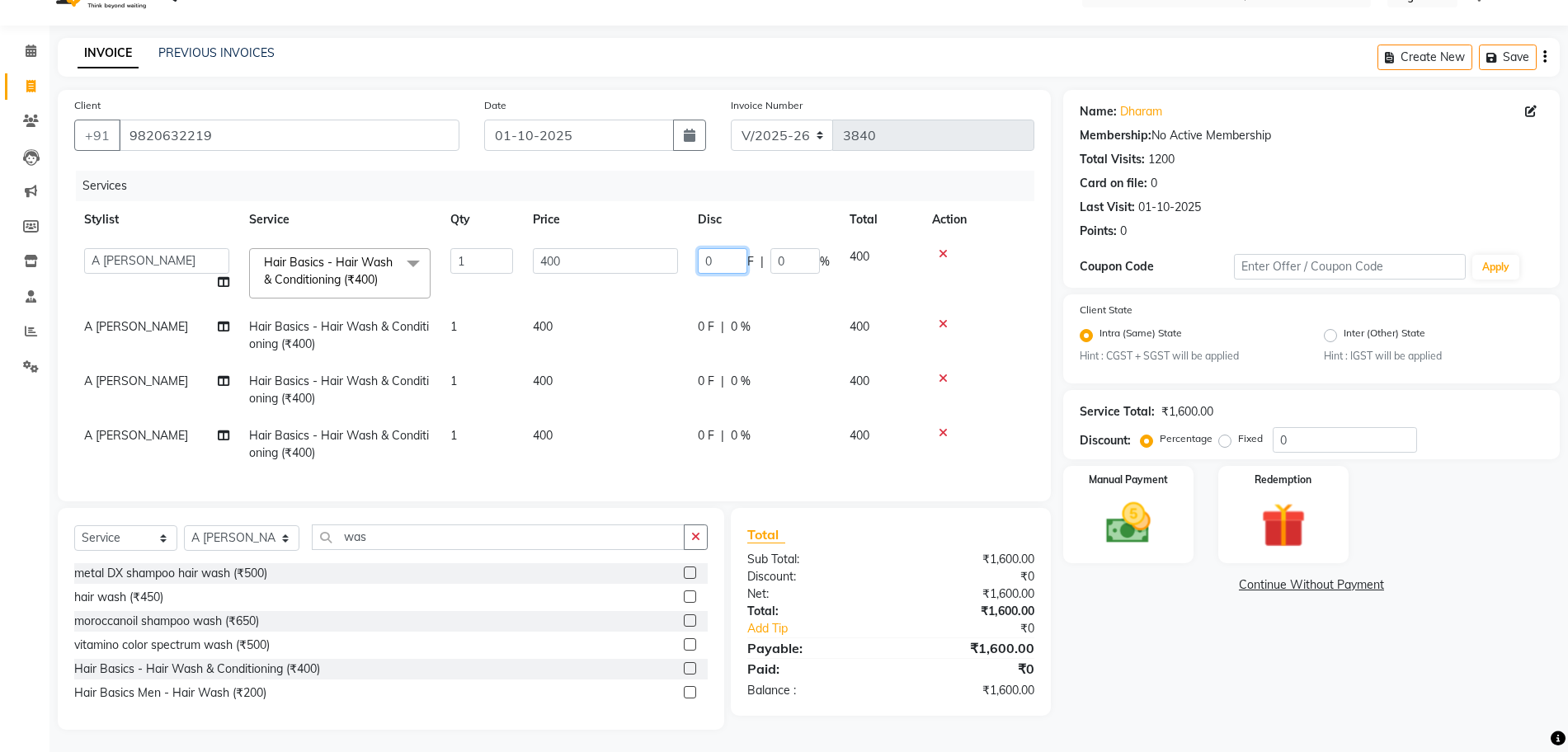
click at [704, 271] on input "0" at bounding box center [722, 261] width 49 height 26
type input "100"
click at [659, 296] on tr "A [PERSON_NAME] [PERSON_NAME] Divine salon [PERSON_NAME] [PERSON_NAME] [PERSON_…" at bounding box center [554, 274] width 960 height 70
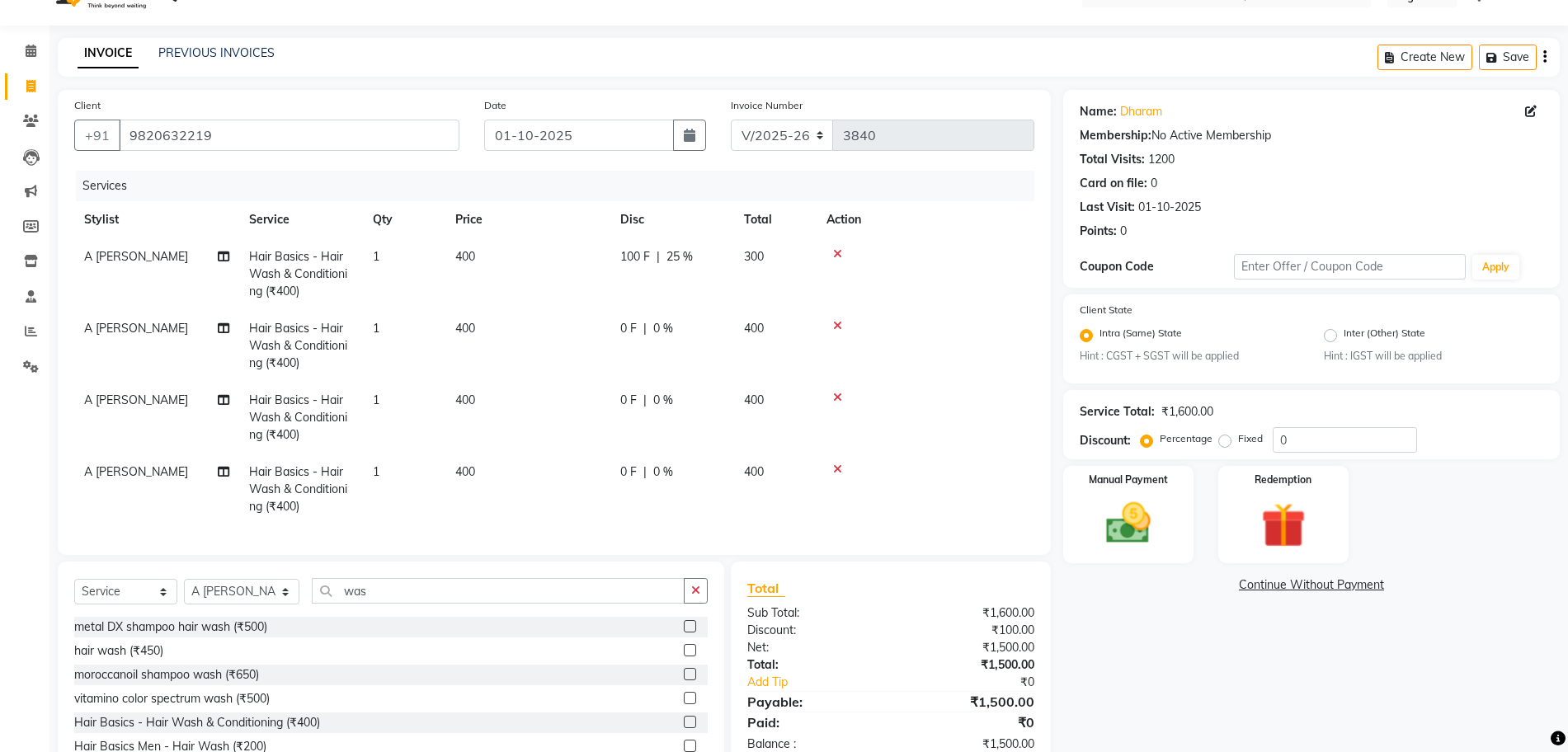
click at [687, 362] on td "0 F | 0 %" at bounding box center [672, 345] width 123 height 71
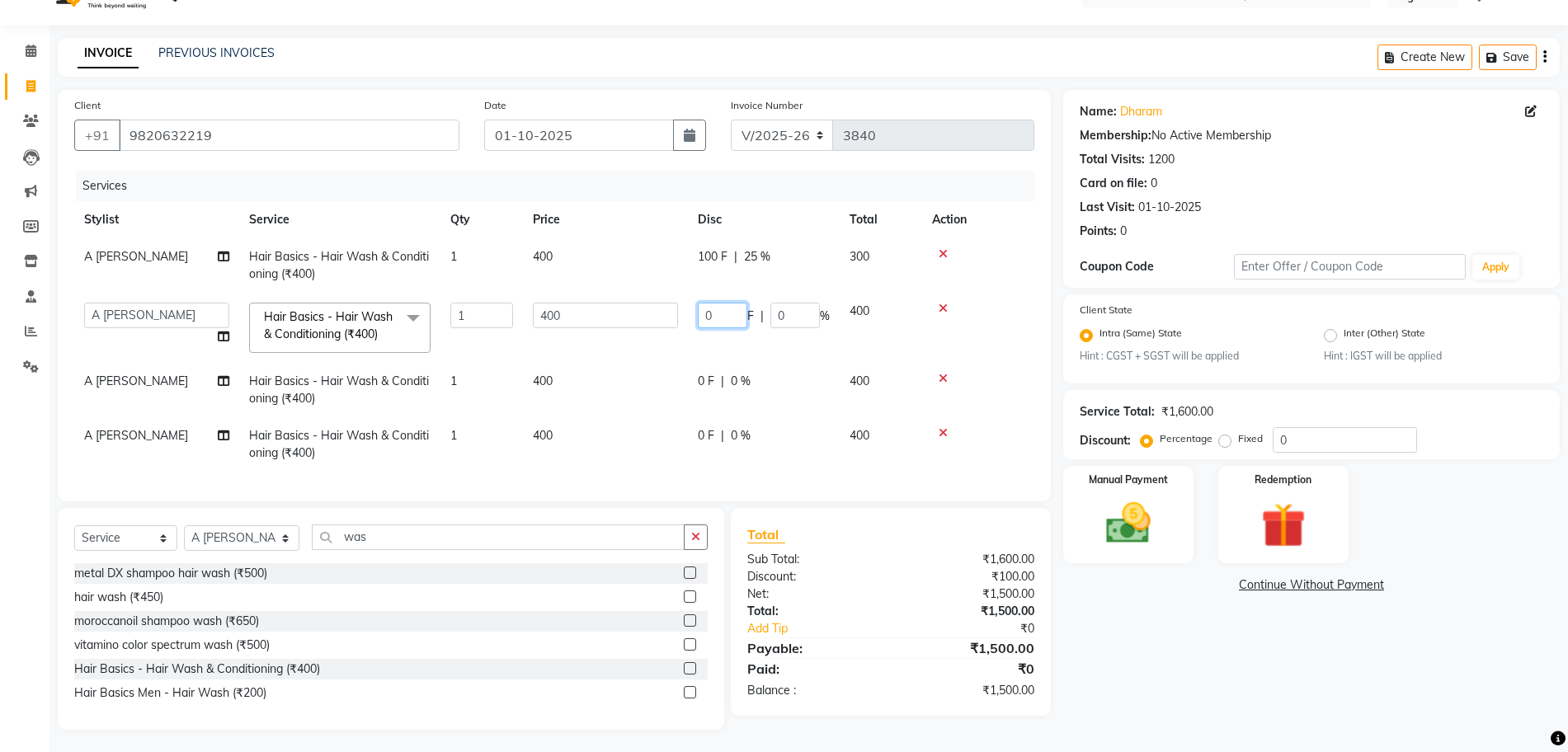
click at [706, 327] on input "0" at bounding box center [722, 315] width 49 height 26
type input "100"
click at [578, 335] on td "400" at bounding box center [605, 328] width 165 height 70
click at [694, 383] on td "0 F | 0 %" at bounding box center [764, 390] width 152 height 55
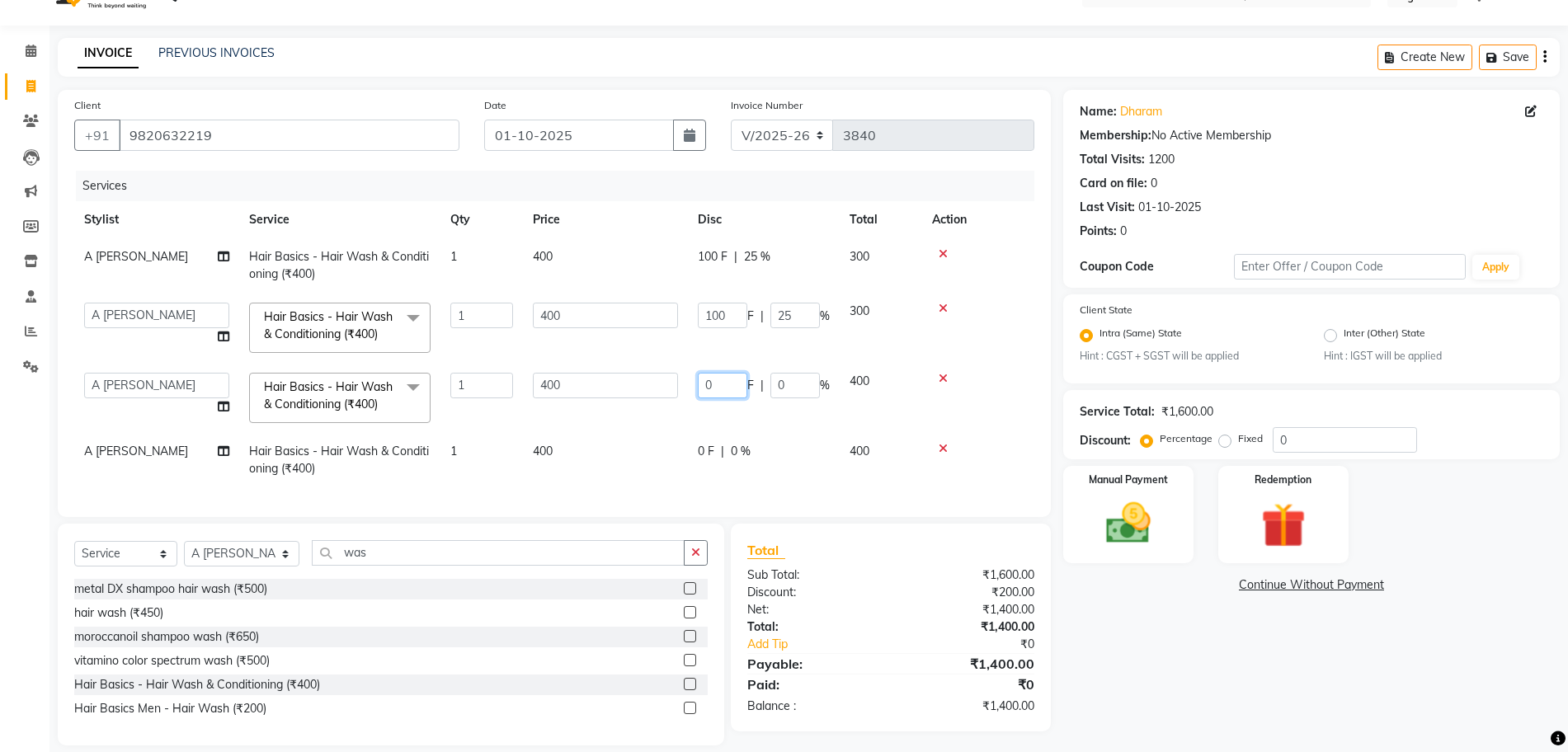
click at [707, 380] on input "0" at bounding box center [722, 385] width 49 height 26
type input "100"
drag, startPoint x: 556, startPoint y: 417, endPoint x: 638, endPoint y: 442, distance: 85.7
click at [556, 417] on tbody "A [PERSON_NAME] Hair Basics - Hair Wash & Conditioning (₹400) 1 400 100 F | 25 …" at bounding box center [554, 363] width 960 height 249
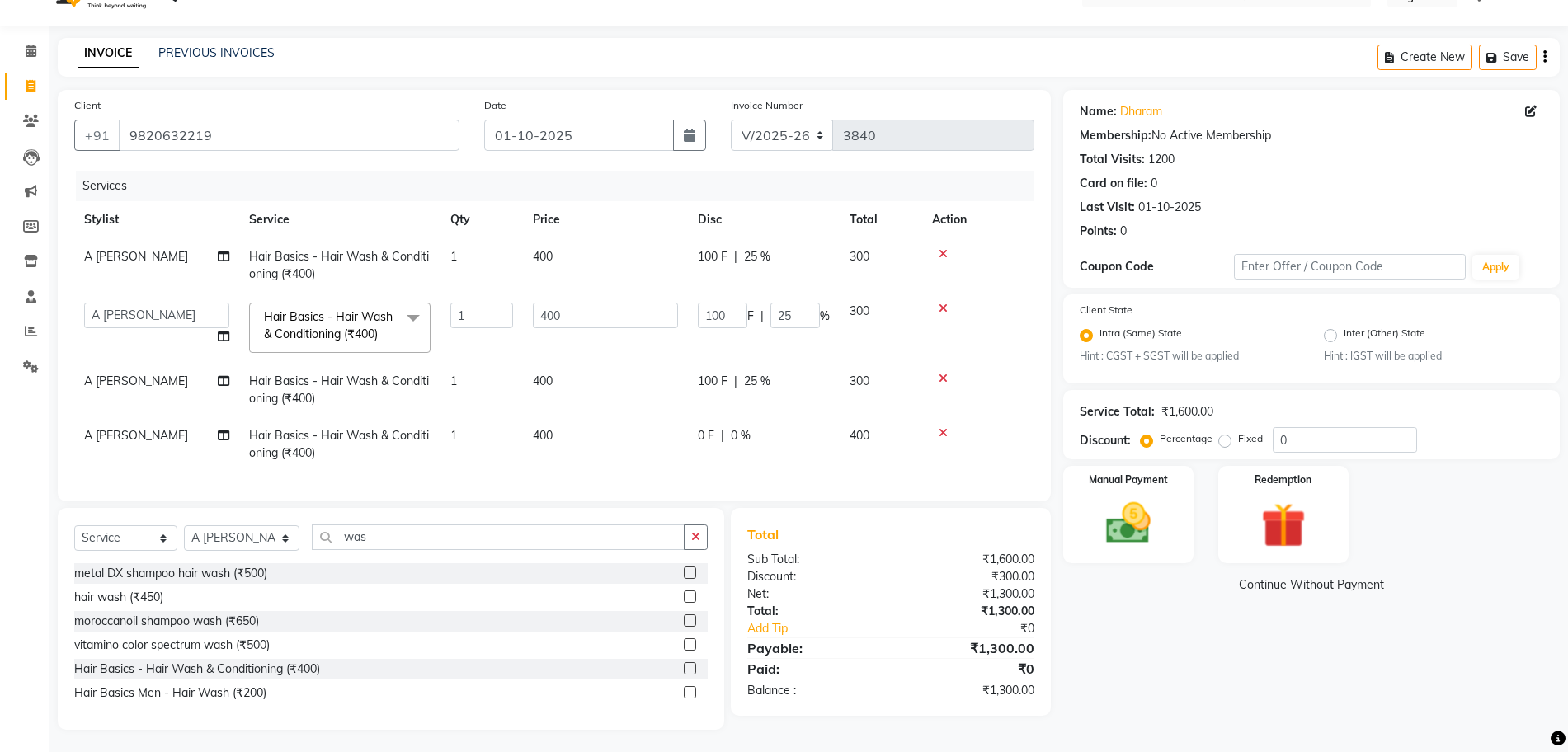
click at [694, 441] on td "0 F | 0 %" at bounding box center [764, 445] width 152 height 55
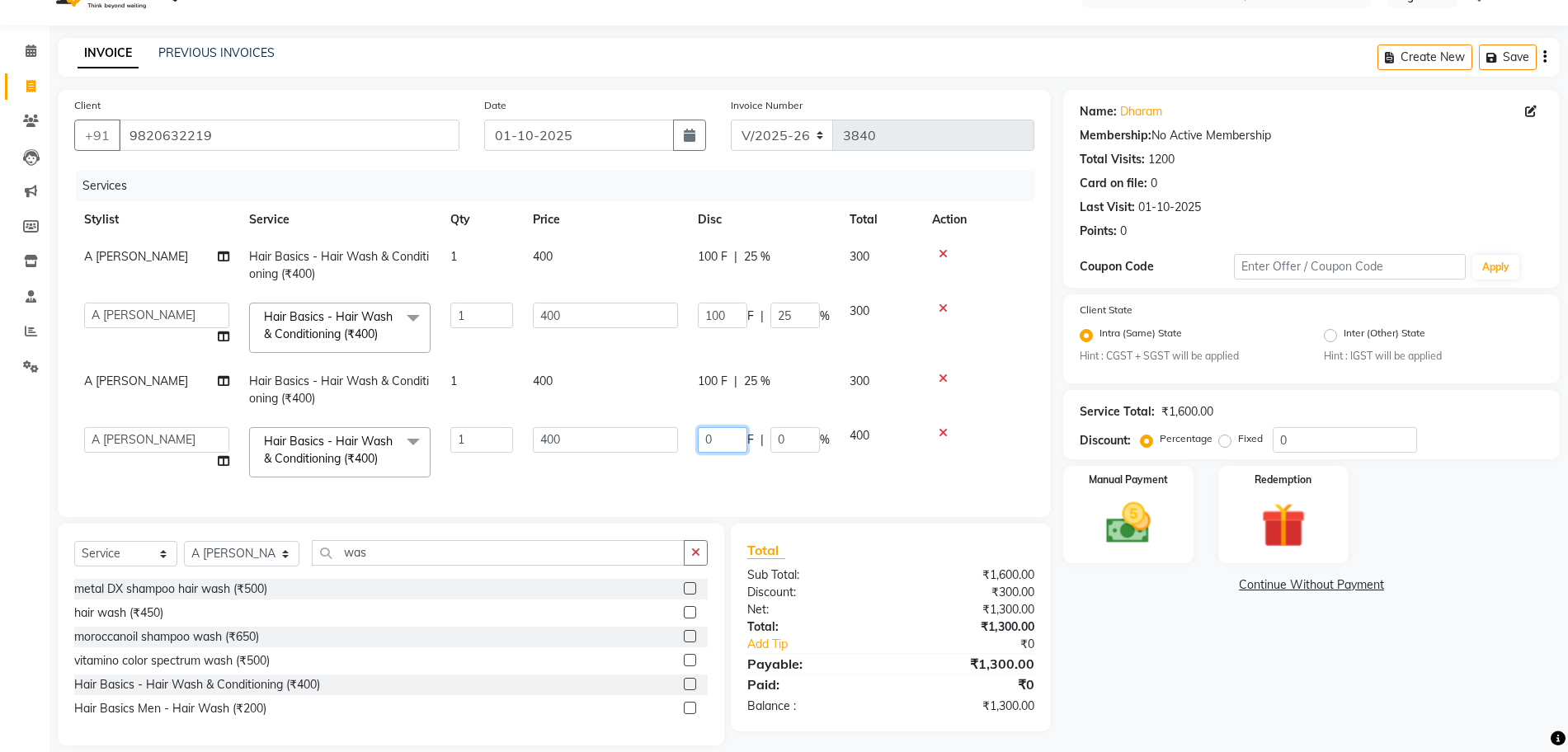
click at [706, 437] on input "0" at bounding box center [722, 439] width 49 height 26
type input "100"
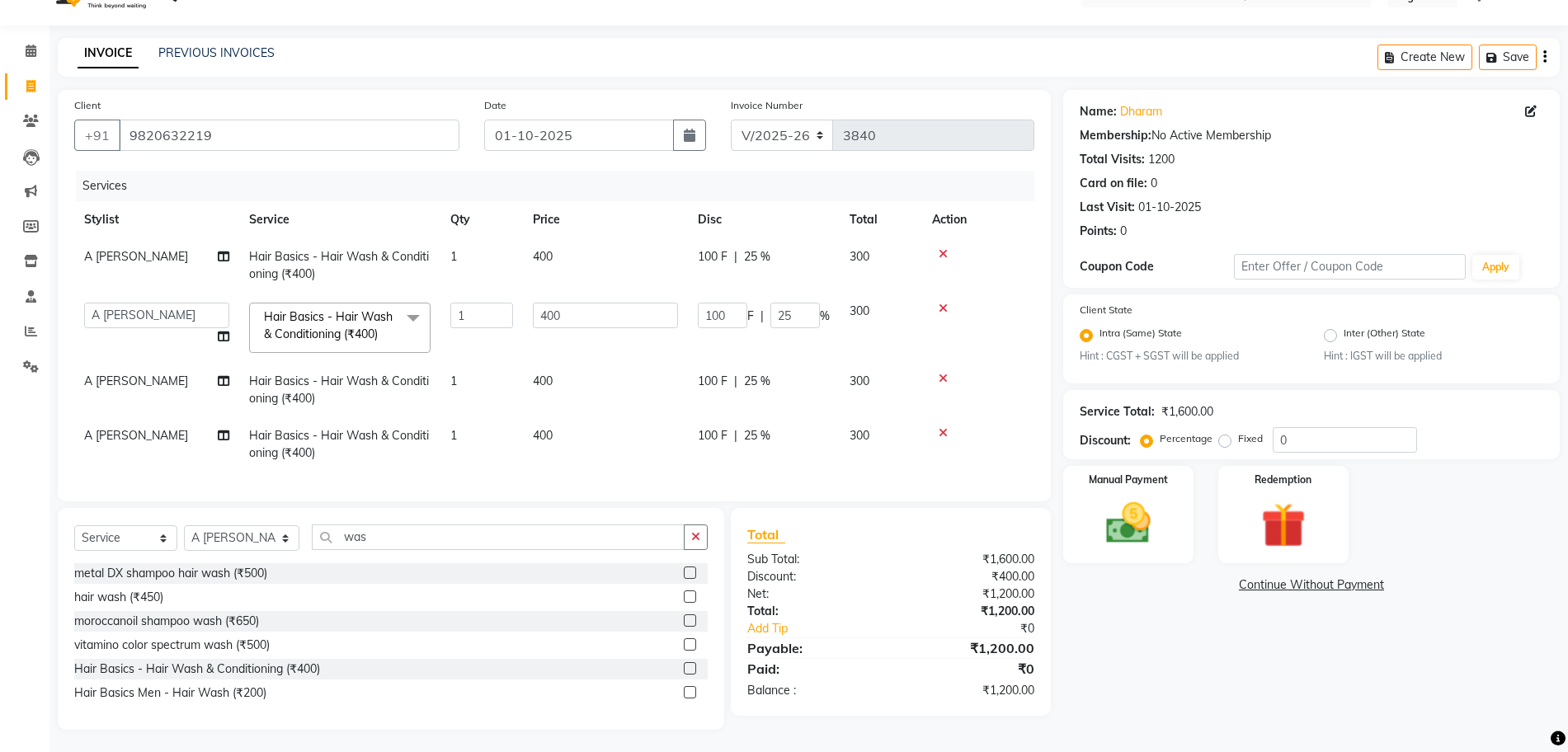
click at [119, 381] on span "A [PERSON_NAME]" at bounding box center [137, 380] width 104 height 15
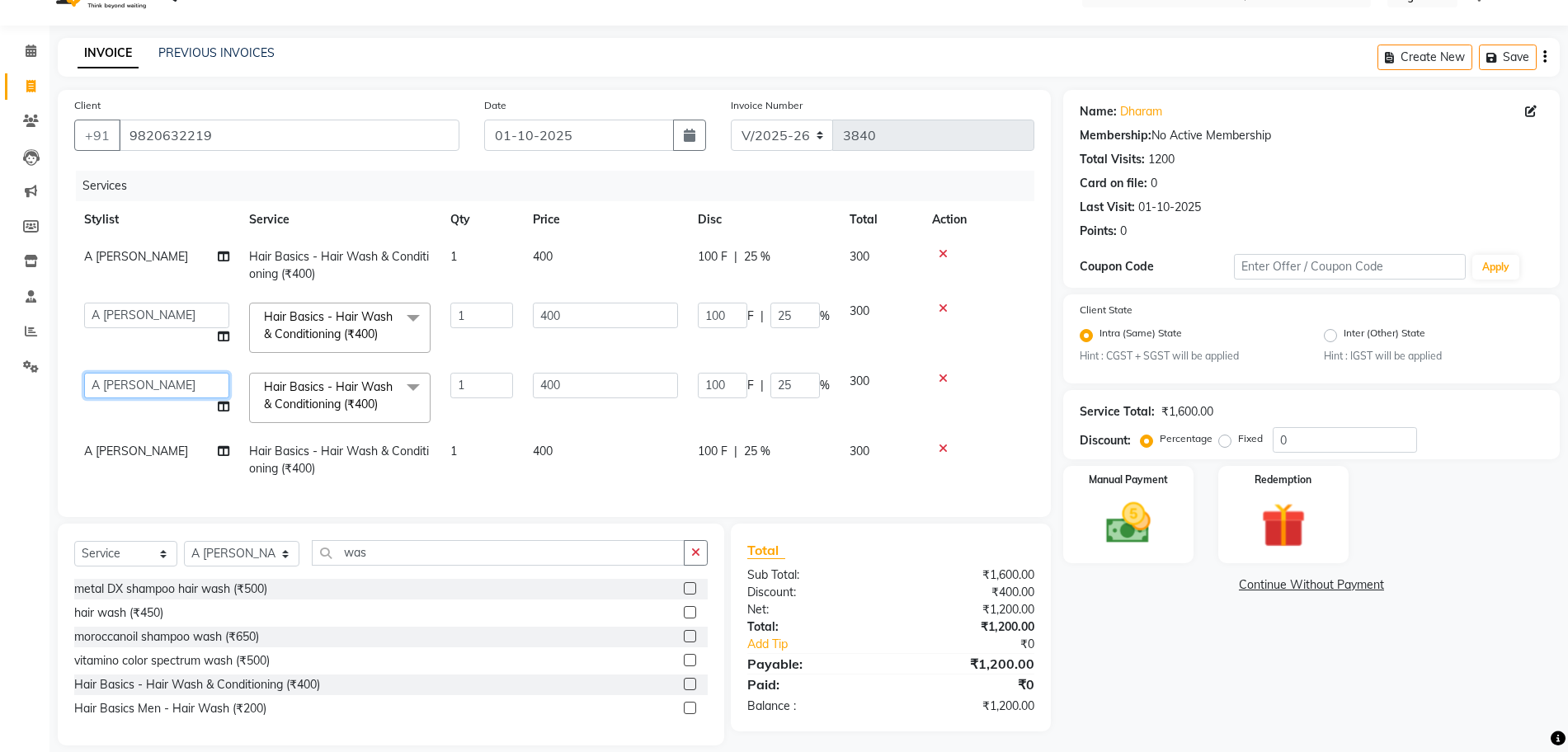
click at [115, 376] on select "A [PERSON_NAME] [PERSON_NAME] Divine salon [PERSON_NAME] [PERSON_NAME] [PERSON_…" at bounding box center [157, 385] width 145 height 26
select select "10987"
click at [158, 430] on td "A [PERSON_NAME] [PERSON_NAME] Divine salon [PERSON_NAME] [PERSON_NAME] [PERSON_…" at bounding box center [156, 398] width 165 height 70
click at [156, 442] on td "A [PERSON_NAME]" at bounding box center [156, 461] width 165 height 55
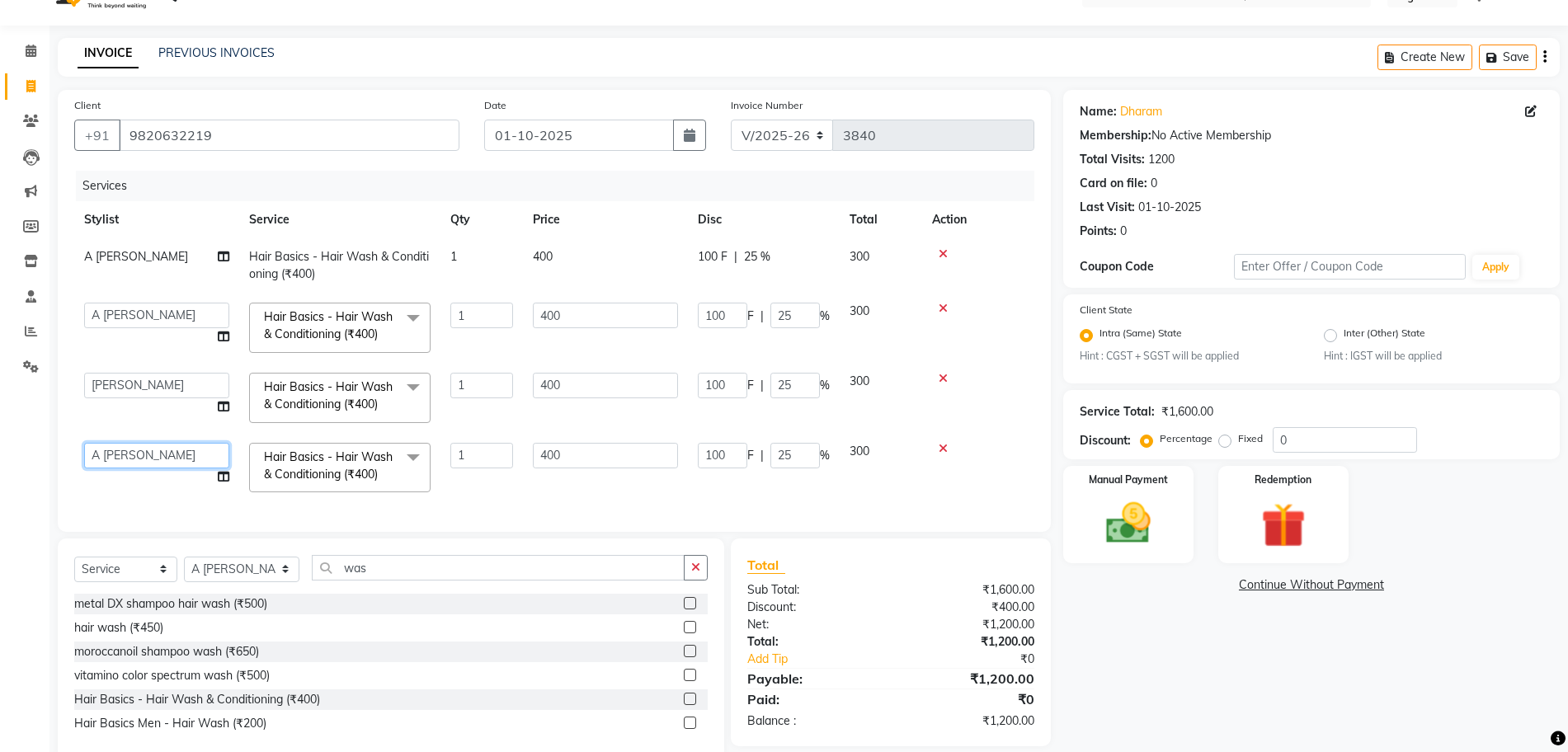
click at [152, 452] on select "A [PERSON_NAME] [PERSON_NAME] Divine salon [PERSON_NAME] [PERSON_NAME] [PERSON_…" at bounding box center [157, 455] width 145 height 26
select select "10987"
click at [426, 554] on div "Select Service Product Membership Package Voucher Prepaid Gift Card Select Styl…" at bounding box center [391, 649] width 667 height 222
click at [422, 572] on input "was" at bounding box center [498, 567] width 372 height 26
type input "w"
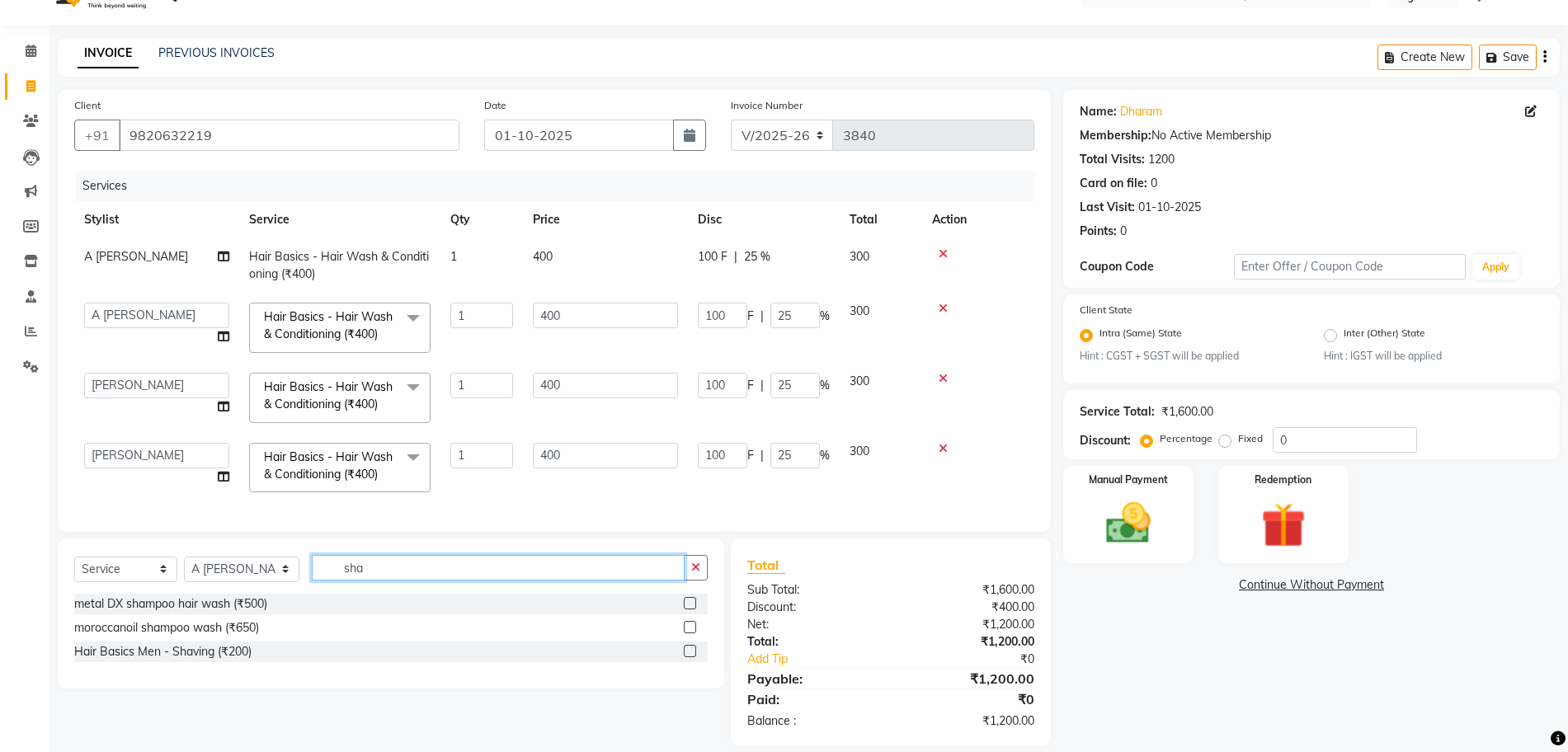
type input "sha"
click at [686, 649] on label at bounding box center [690, 651] width 12 height 12
click at [686, 649] on input "checkbox" at bounding box center [689, 652] width 11 height 11
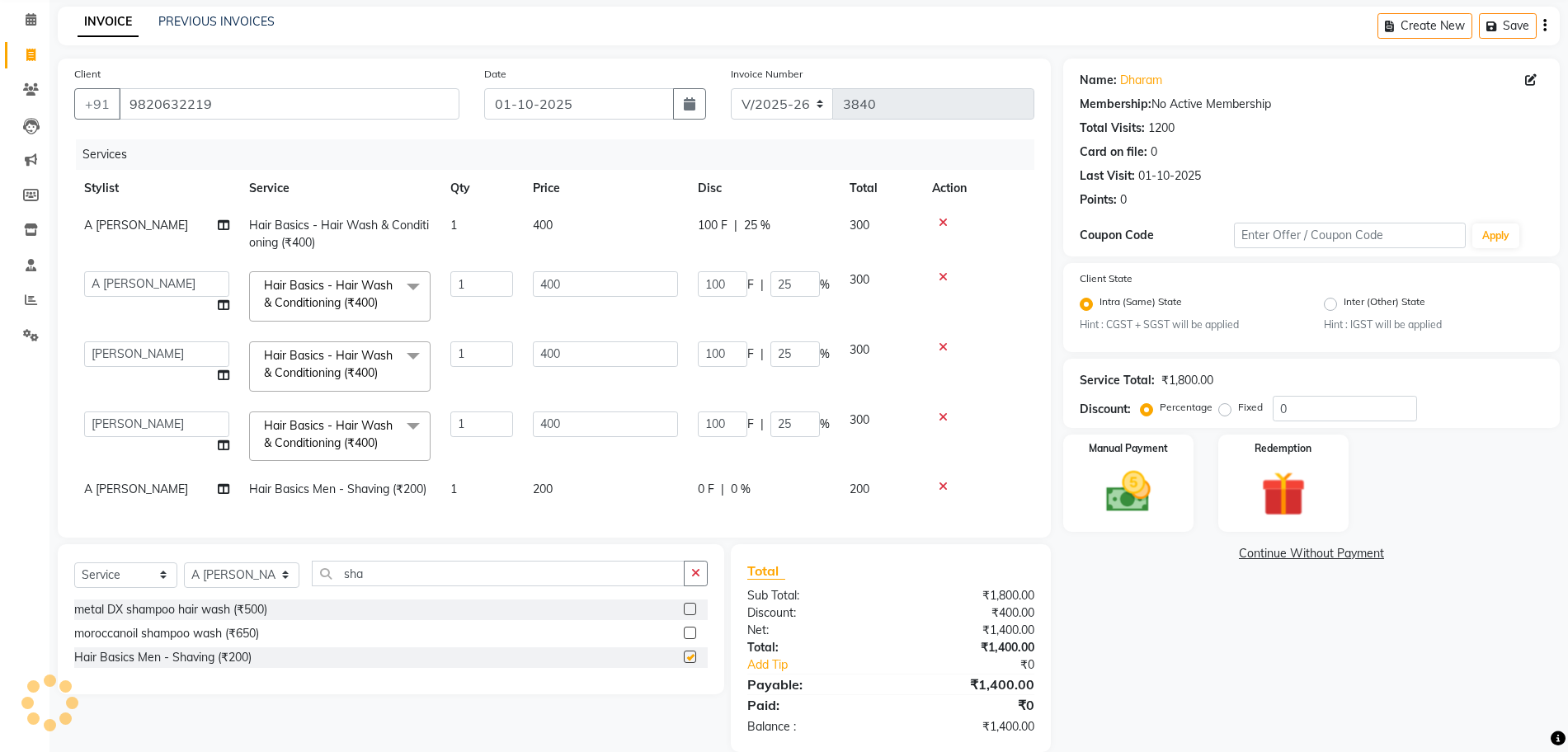
checkbox input "false"
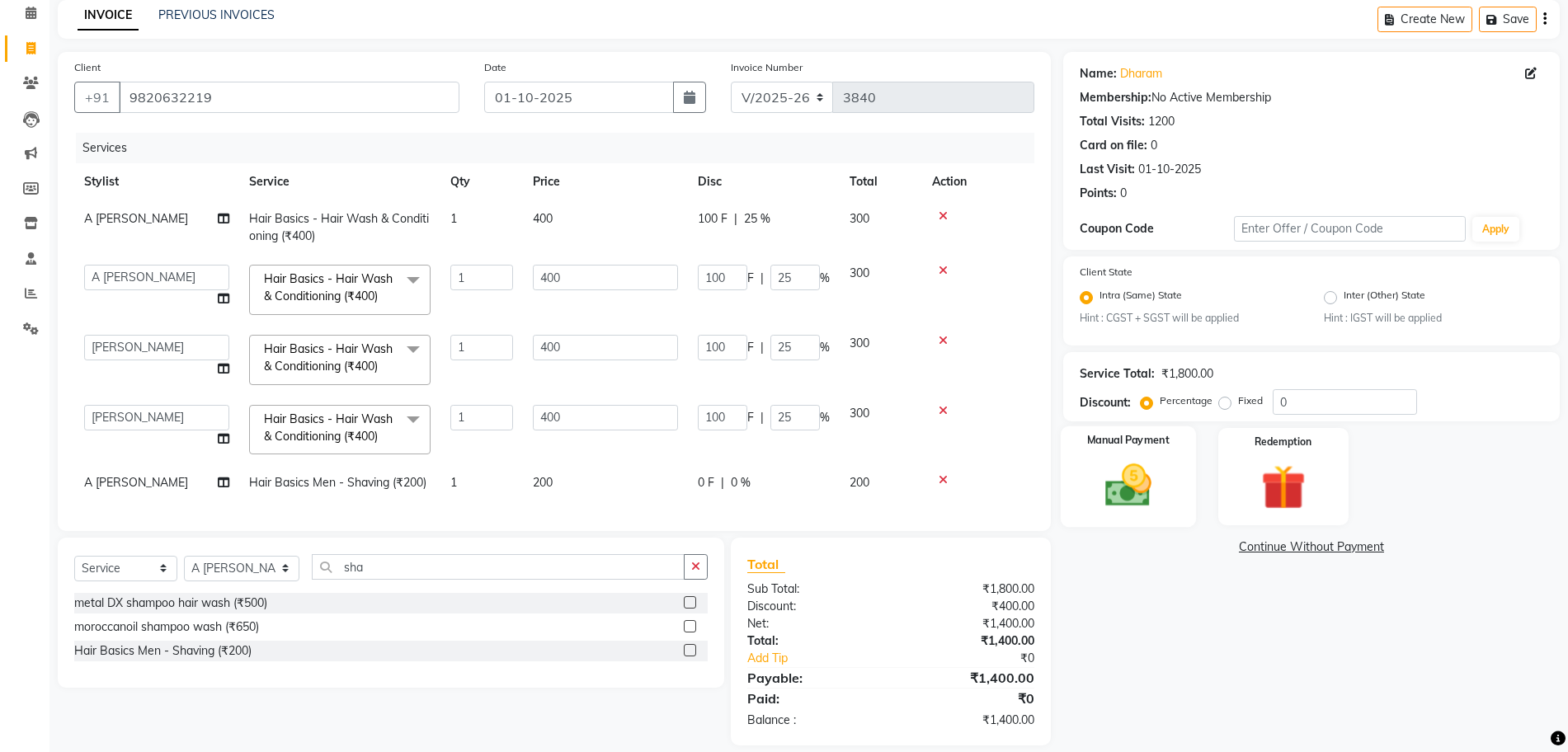
scroll to position [106, 0]
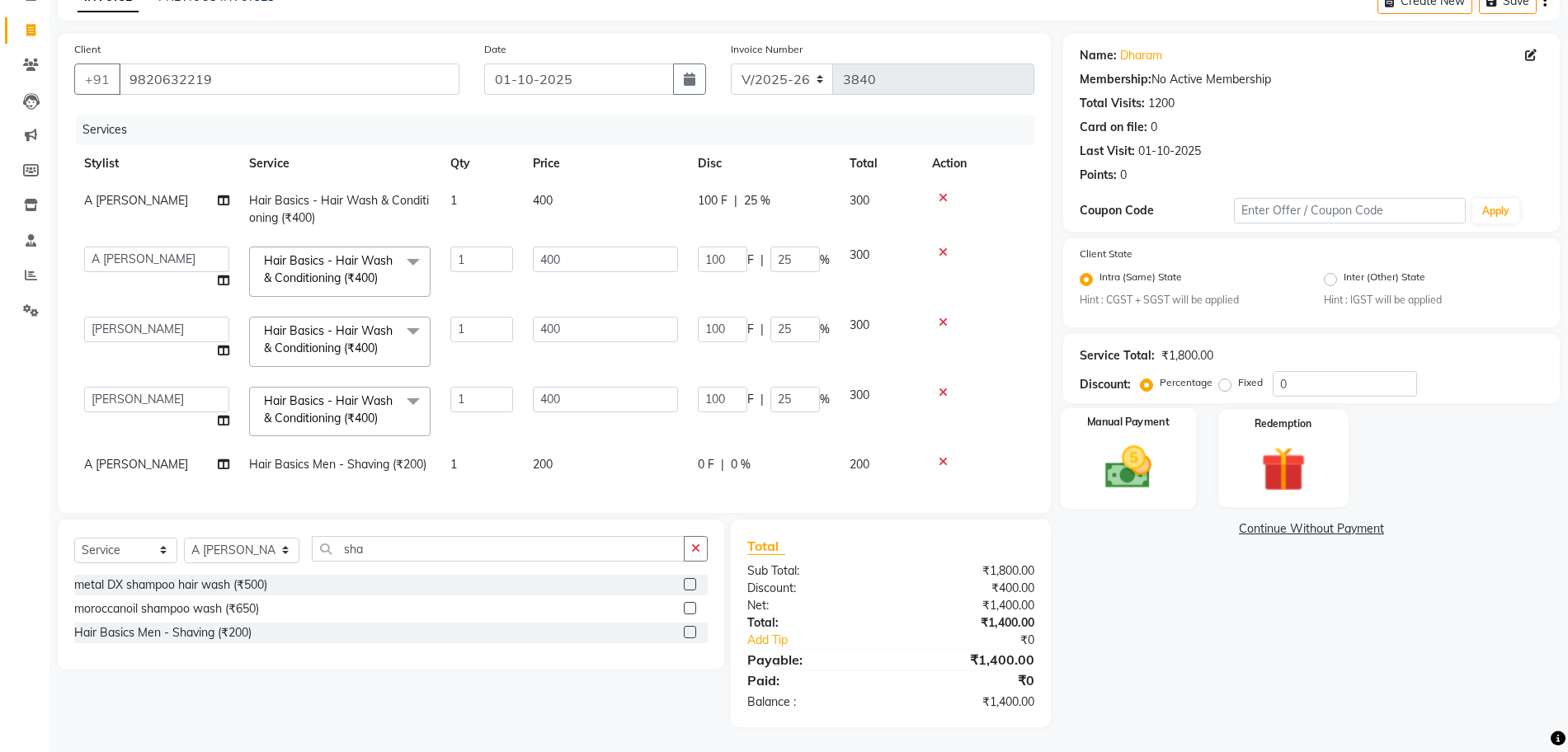
click at [1138, 456] on img at bounding box center [1128, 468] width 76 height 54
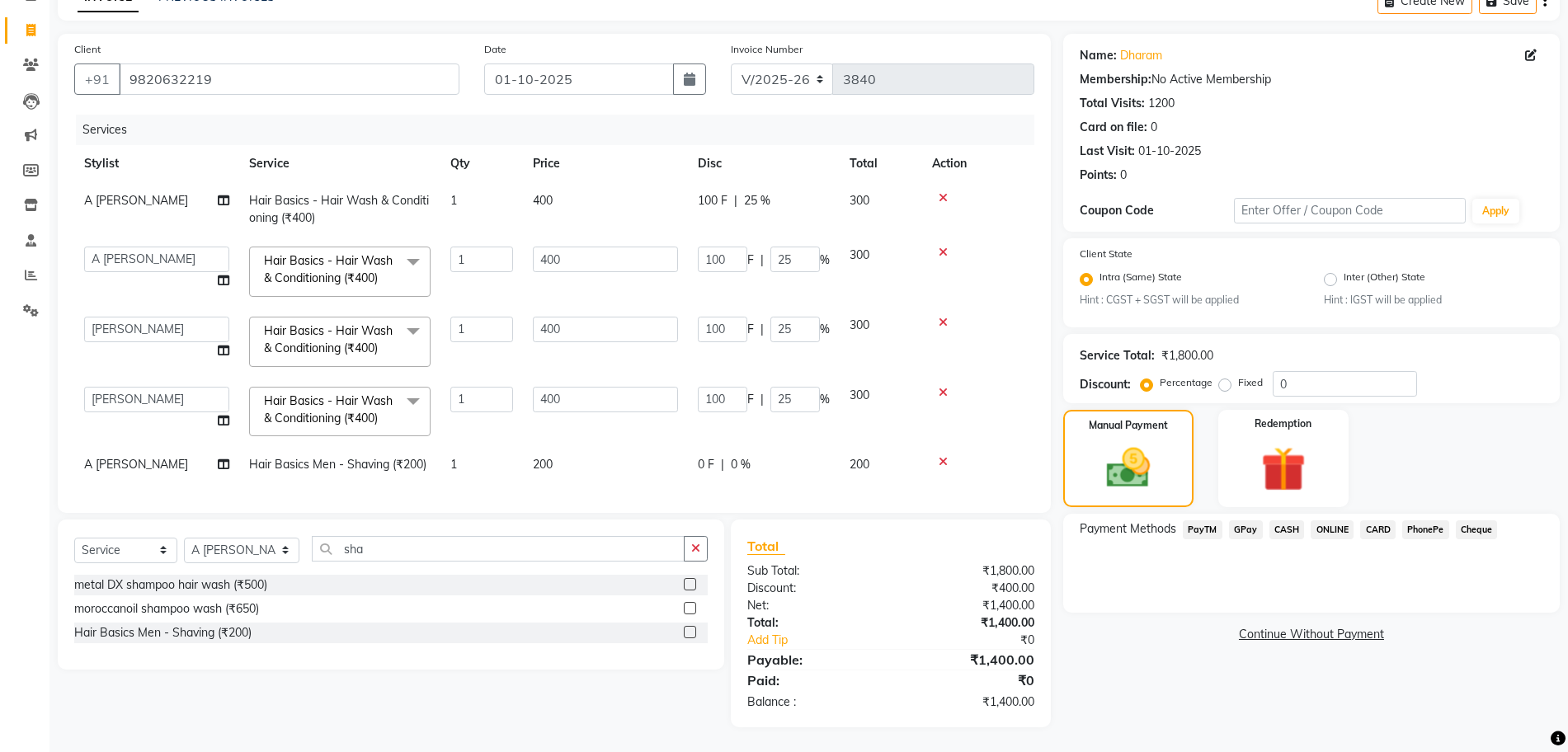
click at [1373, 520] on span "CARD" at bounding box center [1378, 530] width 35 height 19
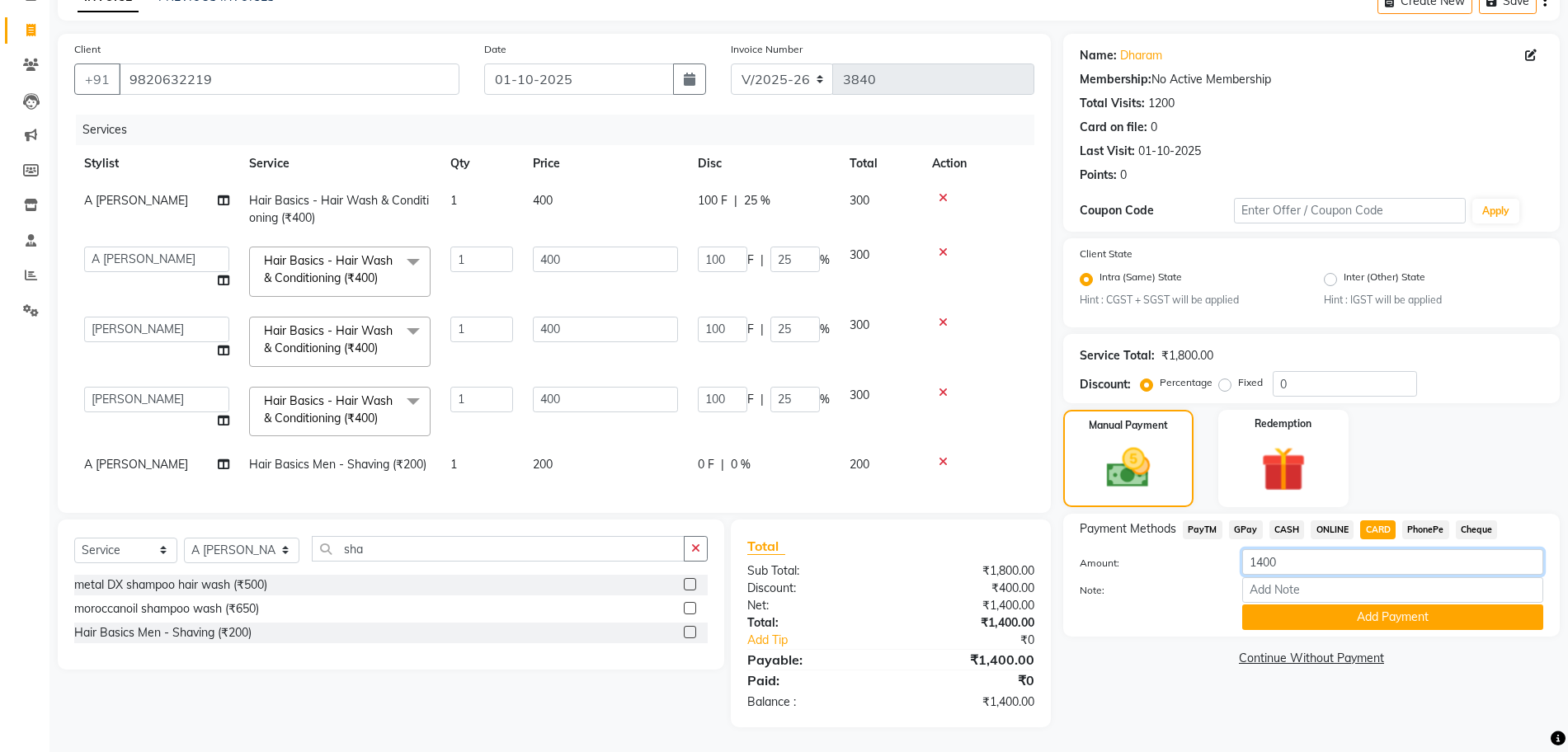
click at [1265, 551] on input "1400" at bounding box center [1393, 562] width 301 height 26
type input "300"
click at [1350, 604] on button "Add Payment" at bounding box center [1393, 616] width 301 height 26
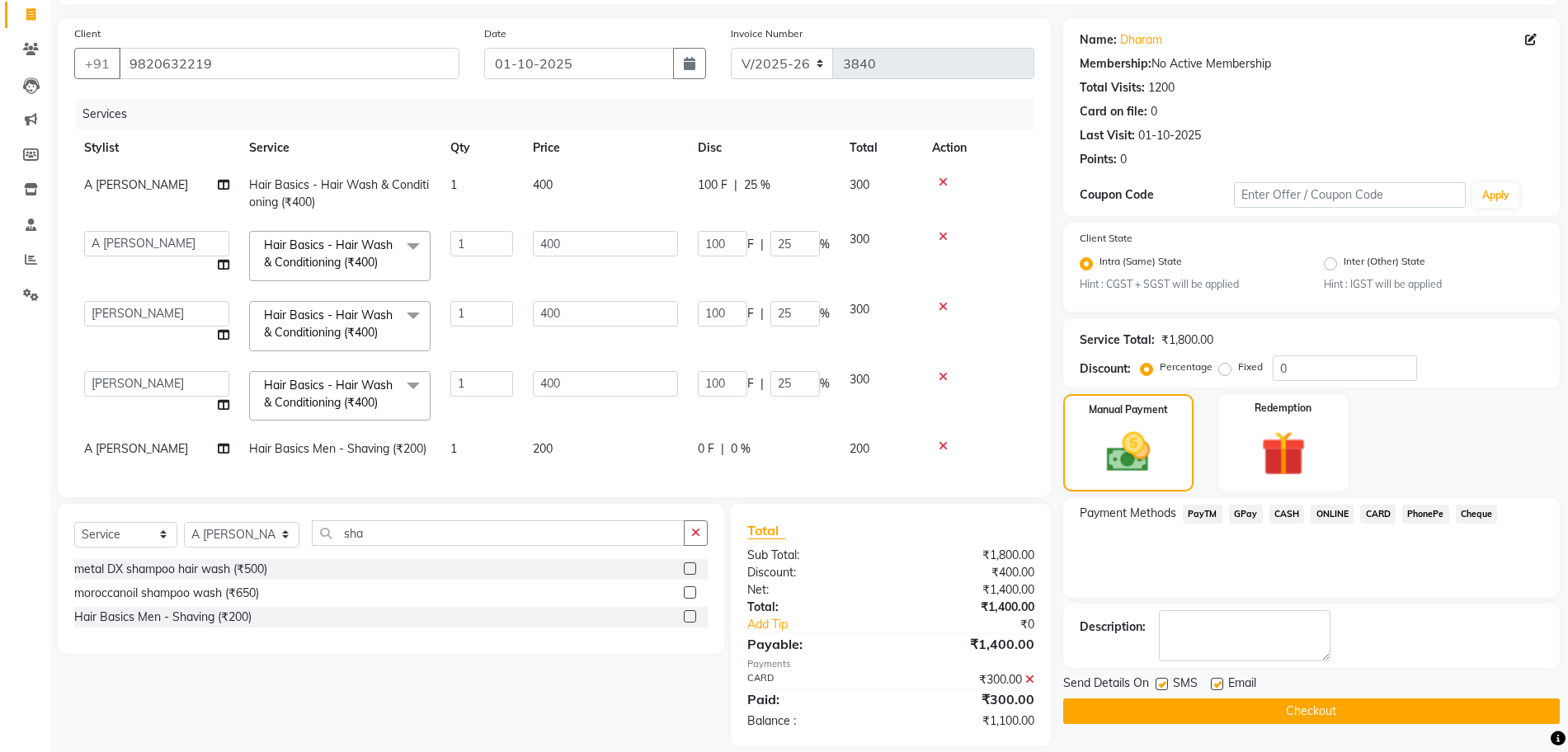
click at [945, 443] on icon at bounding box center [943, 446] width 9 height 11
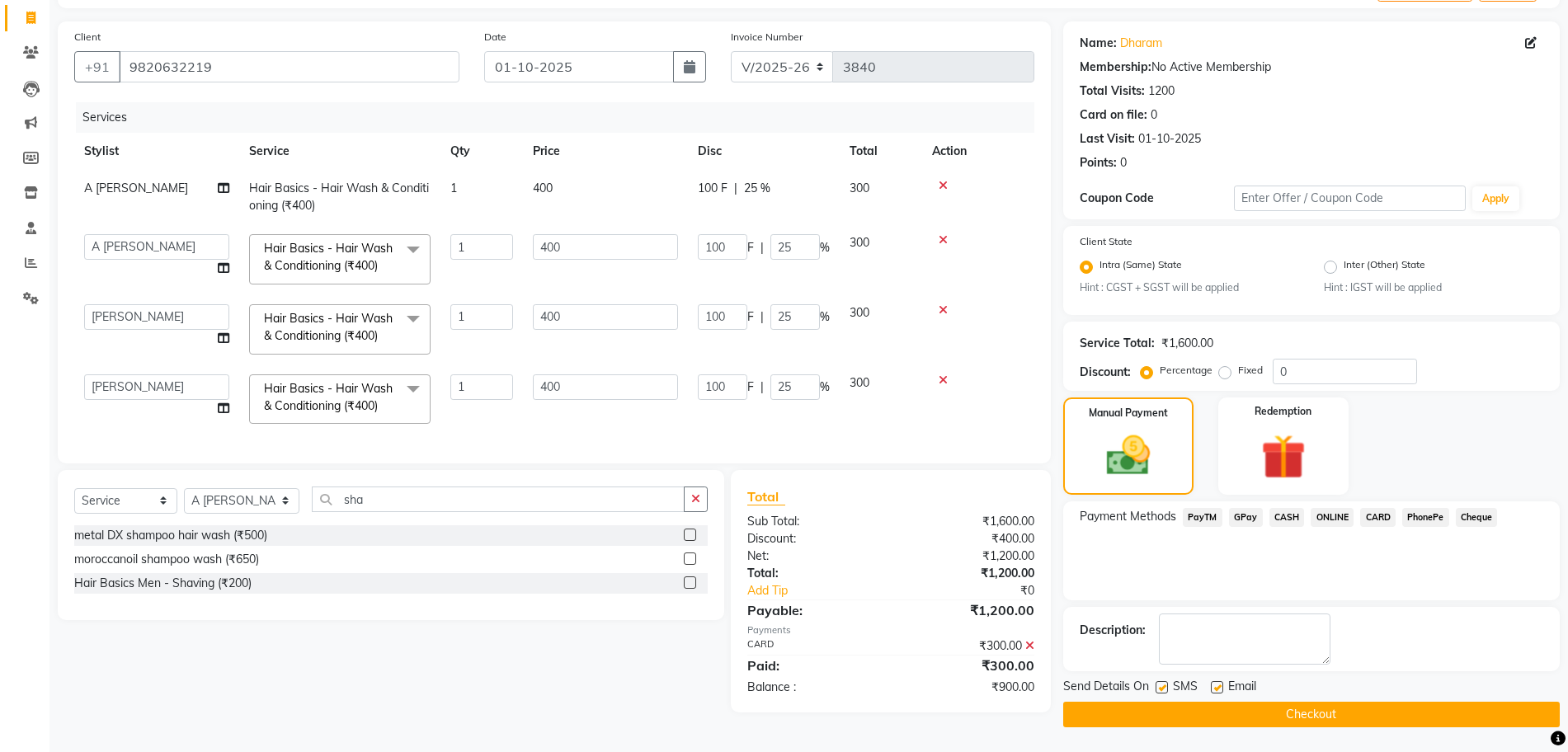
scroll to position [103, 0]
click at [1291, 520] on span "CASH" at bounding box center [1287, 518] width 35 height 19
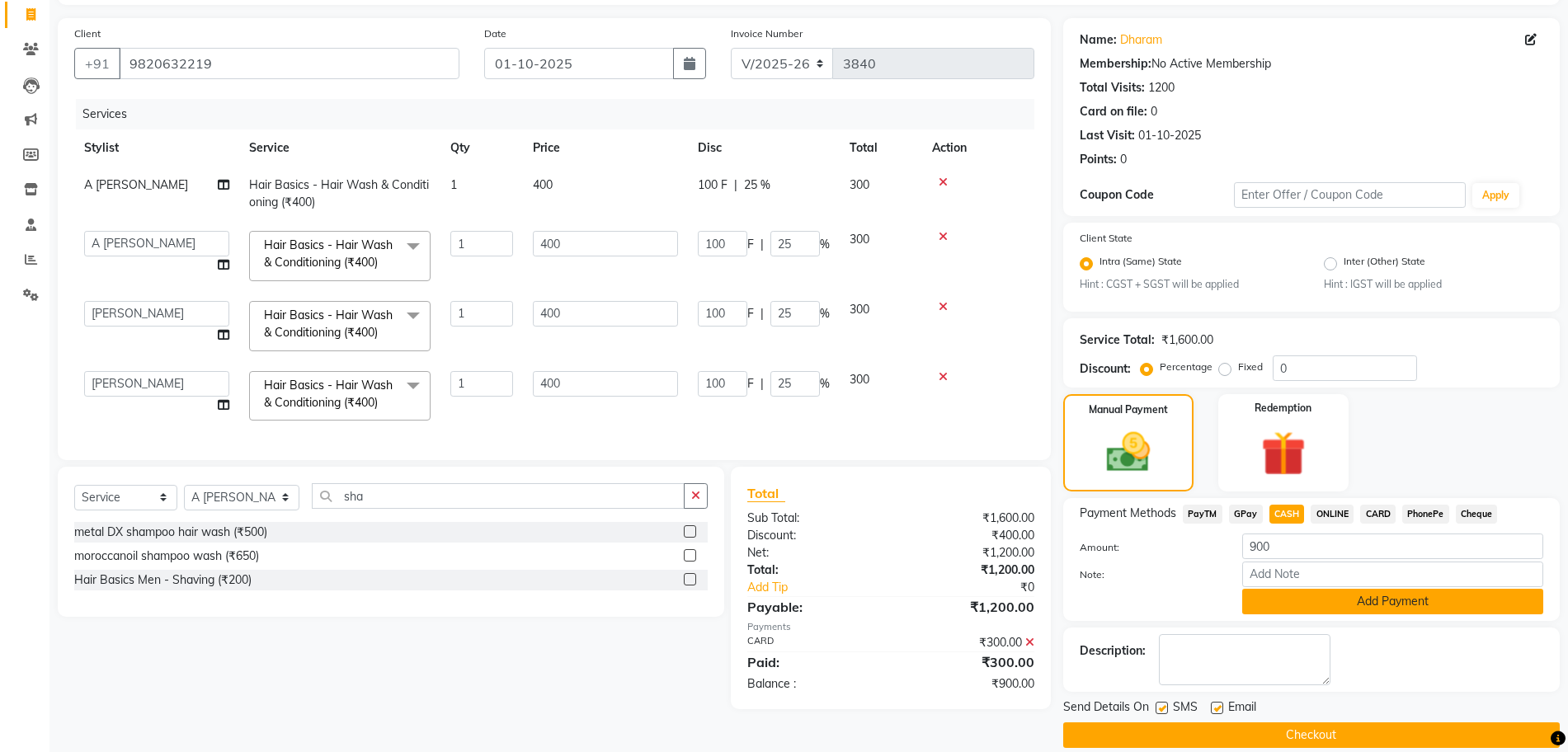
click at [1263, 593] on button "Add Payment" at bounding box center [1393, 601] width 301 height 26
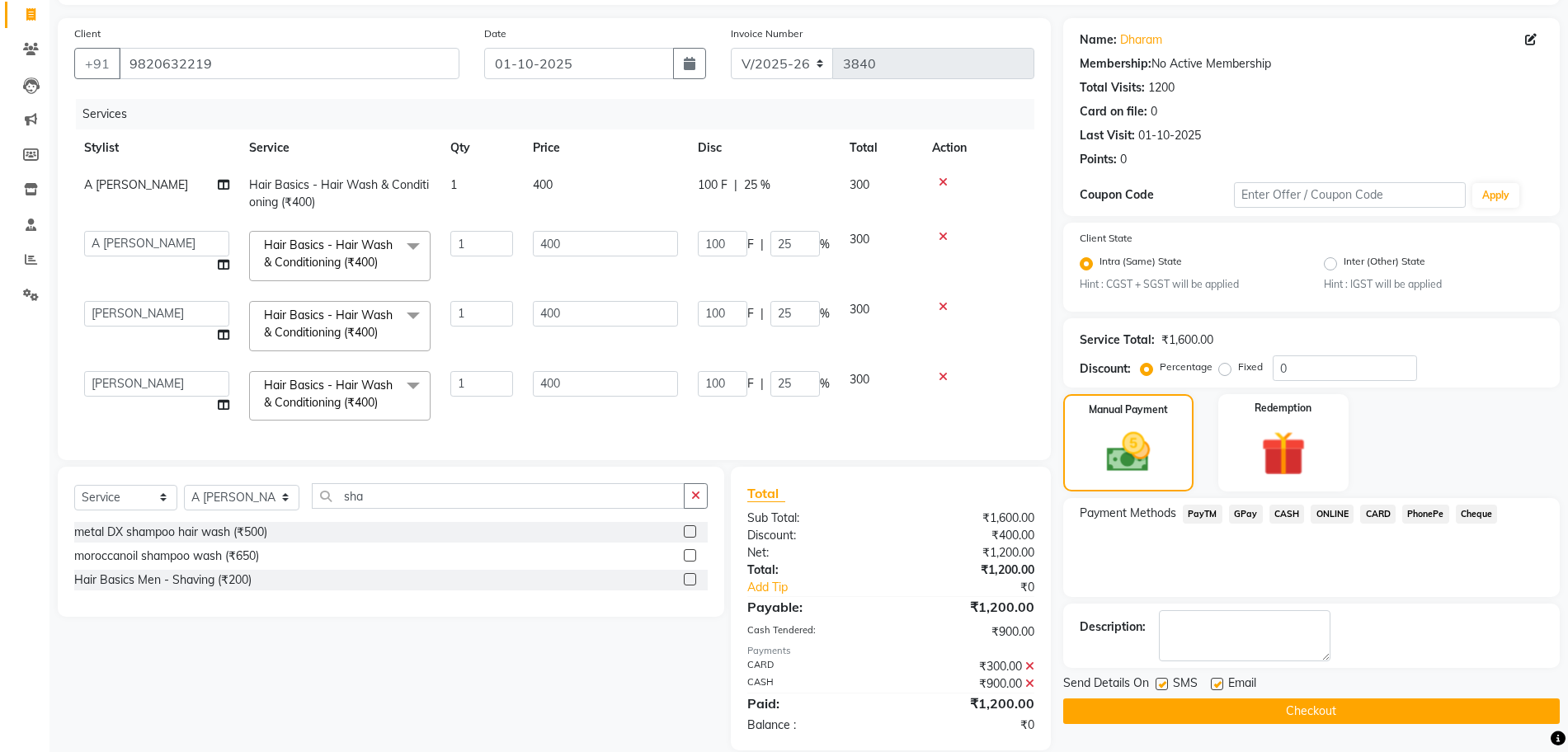
click at [1263, 593] on div "Payment Methods PayTM GPay CASH ONLINE CARD PhonePe Cheque" at bounding box center [1312, 548] width 497 height 99
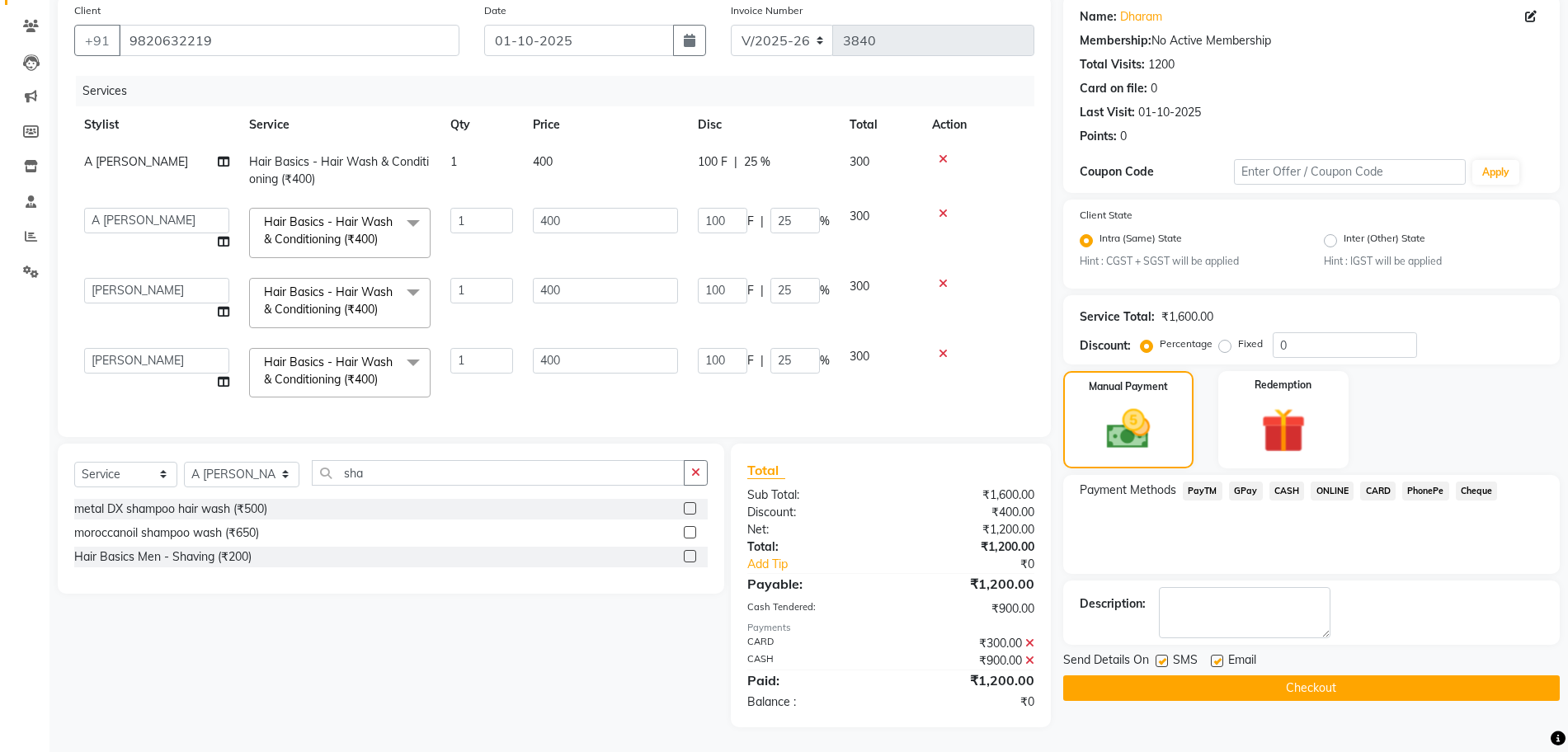
click at [1160, 655] on label at bounding box center [1162, 661] width 12 height 12
click at [1160, 656] on input "checkbox" at bounding box center [1161, 661] width 11 height 11
checkbox input "false"
click at [1219, 655] on label at bounding box center [1217, 661] width 12 height 12
click at [1219, 656] on input "checkbox" at bounding box center [1217, 661] width 11 height 11
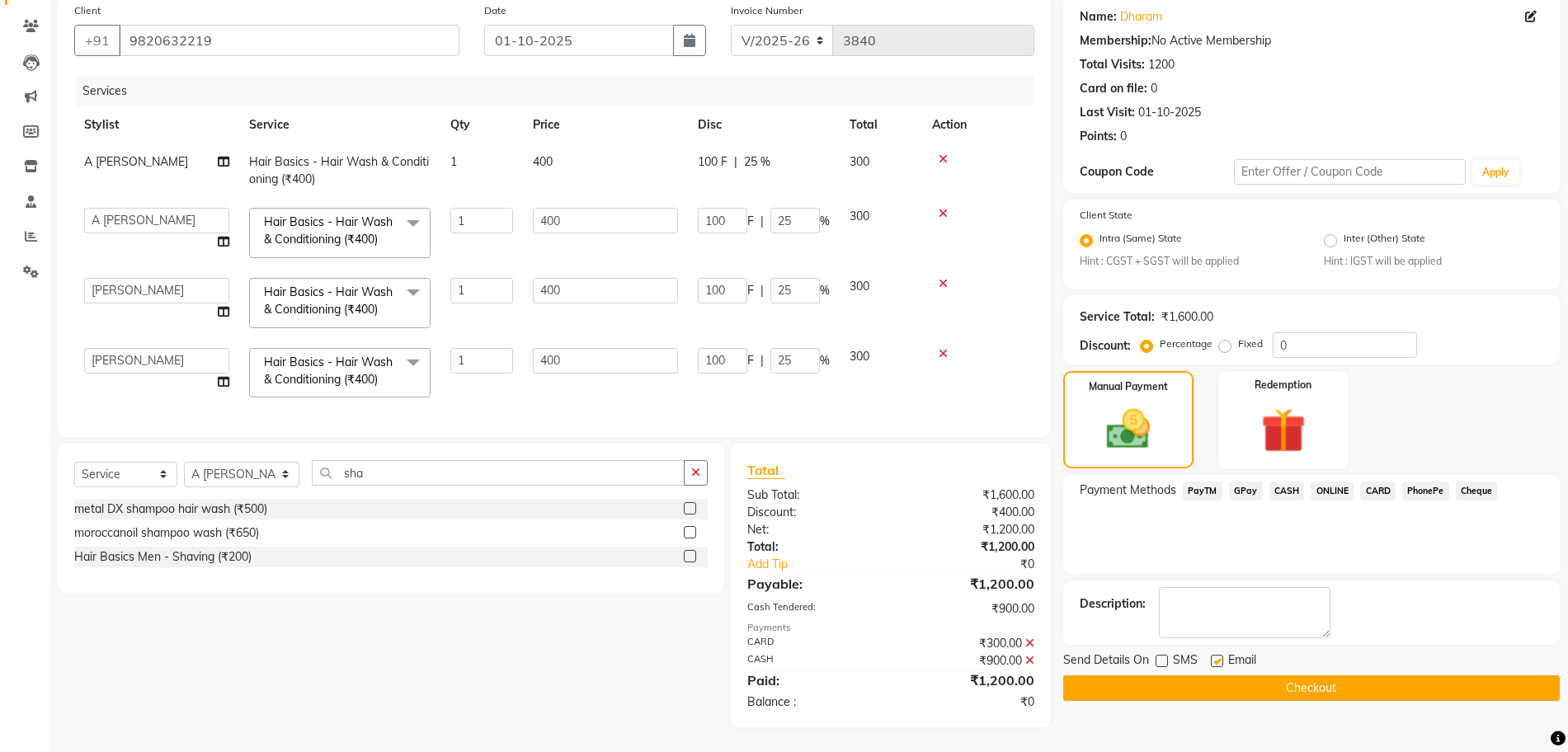
checkbox input "false"
click at [255, 477] on select "Select Stylist A [PERSON_NAME] [PERSON_NAME] Divine salon [PERSON_NAME] [PERSON…" at bounding box center [241, 474] width 115 height 26
click at [365, 474] on input "sha" at bounding box center [498, 473] width 372 height 26
click at [690, 558] on label at bounding box center [690, 557] width 12 height 12
click at [690, 558] on input "checkbox" at bounding box center [689, 557] width 11 height 11
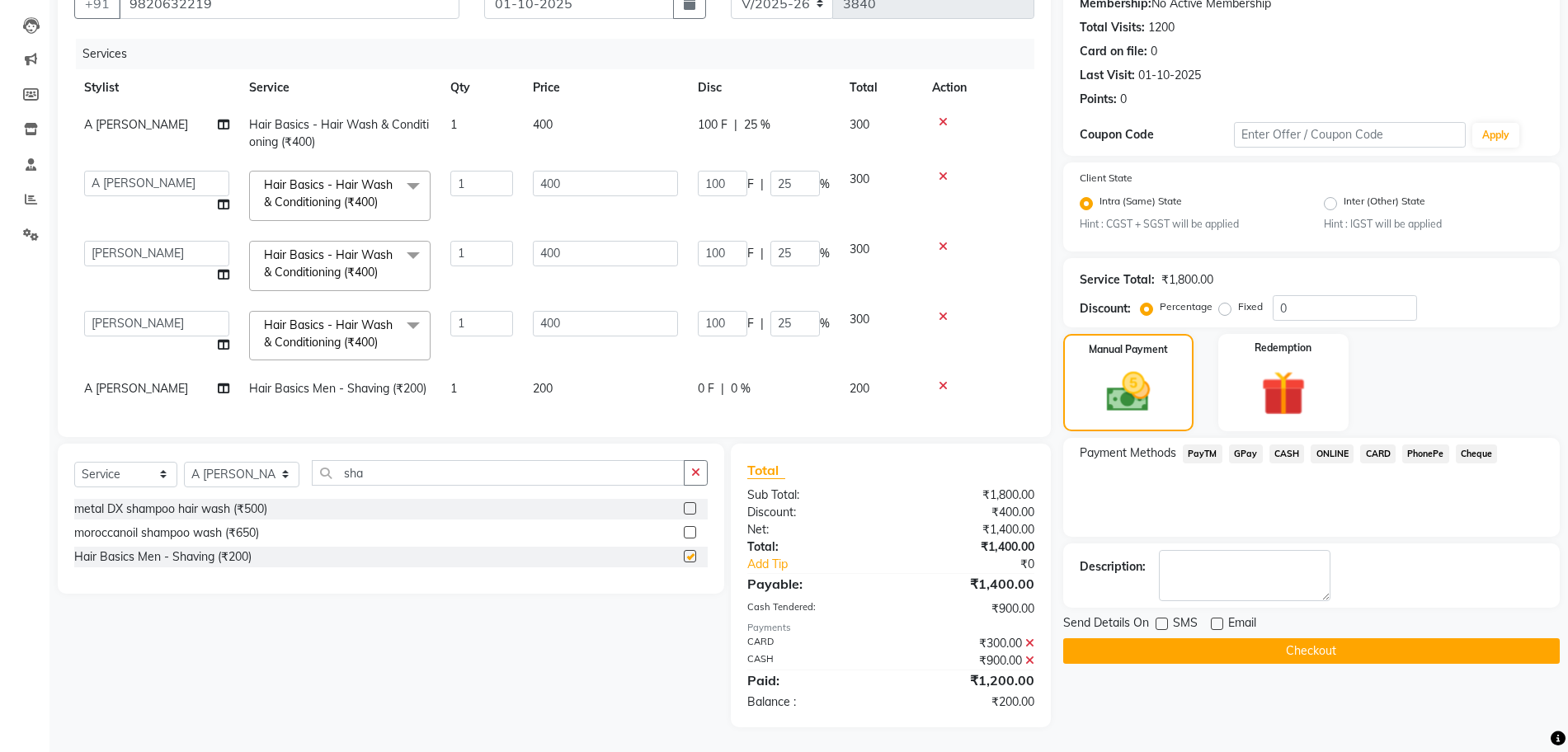
scroll to position [181, 0]
checkbox input "false"
click at [1298, 445] on span "CASH" at bounding box center [1287, 454] width 35 height 19
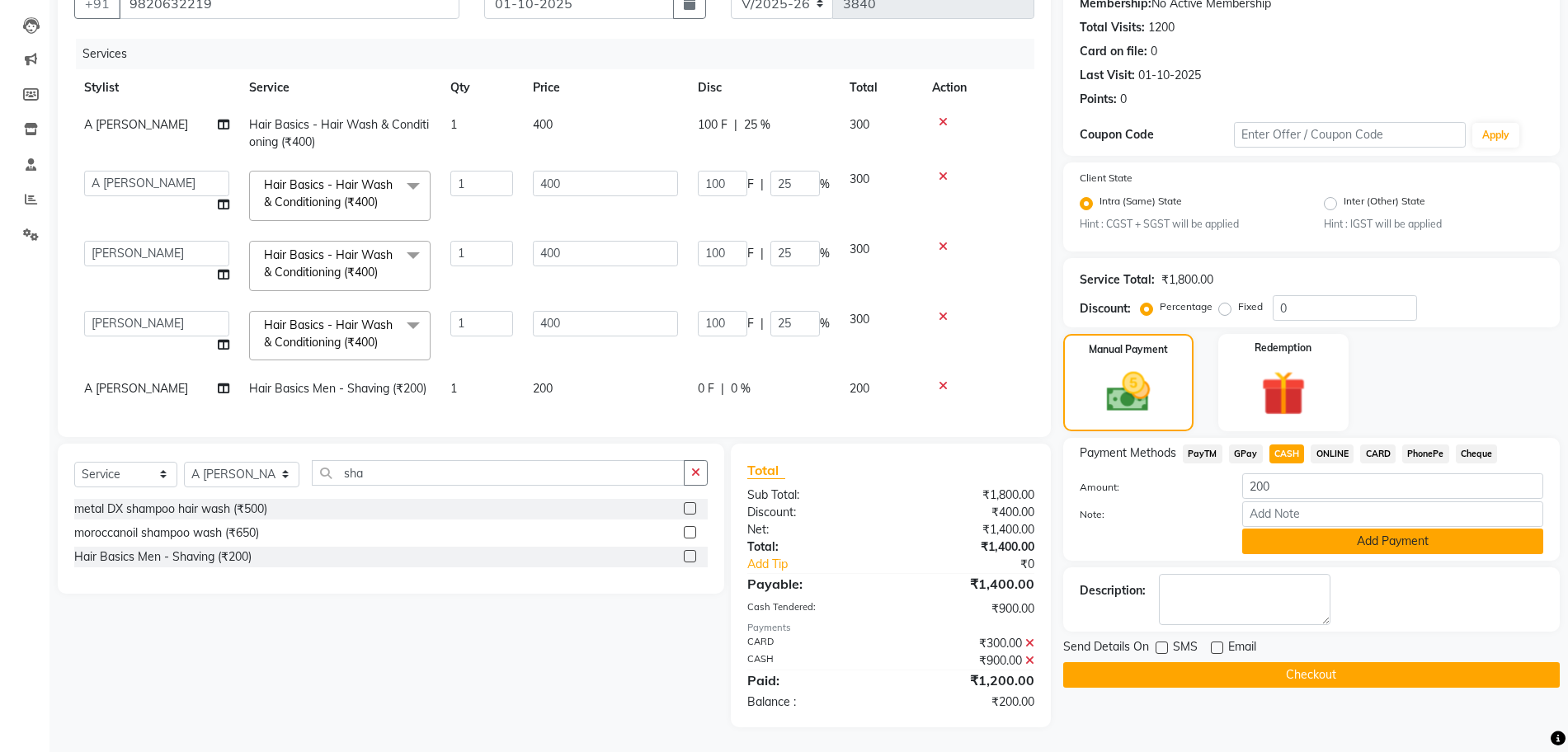
click at [1282, 528] on button "Add Payment" at bounding box center [1393, 541] width 301 height 26
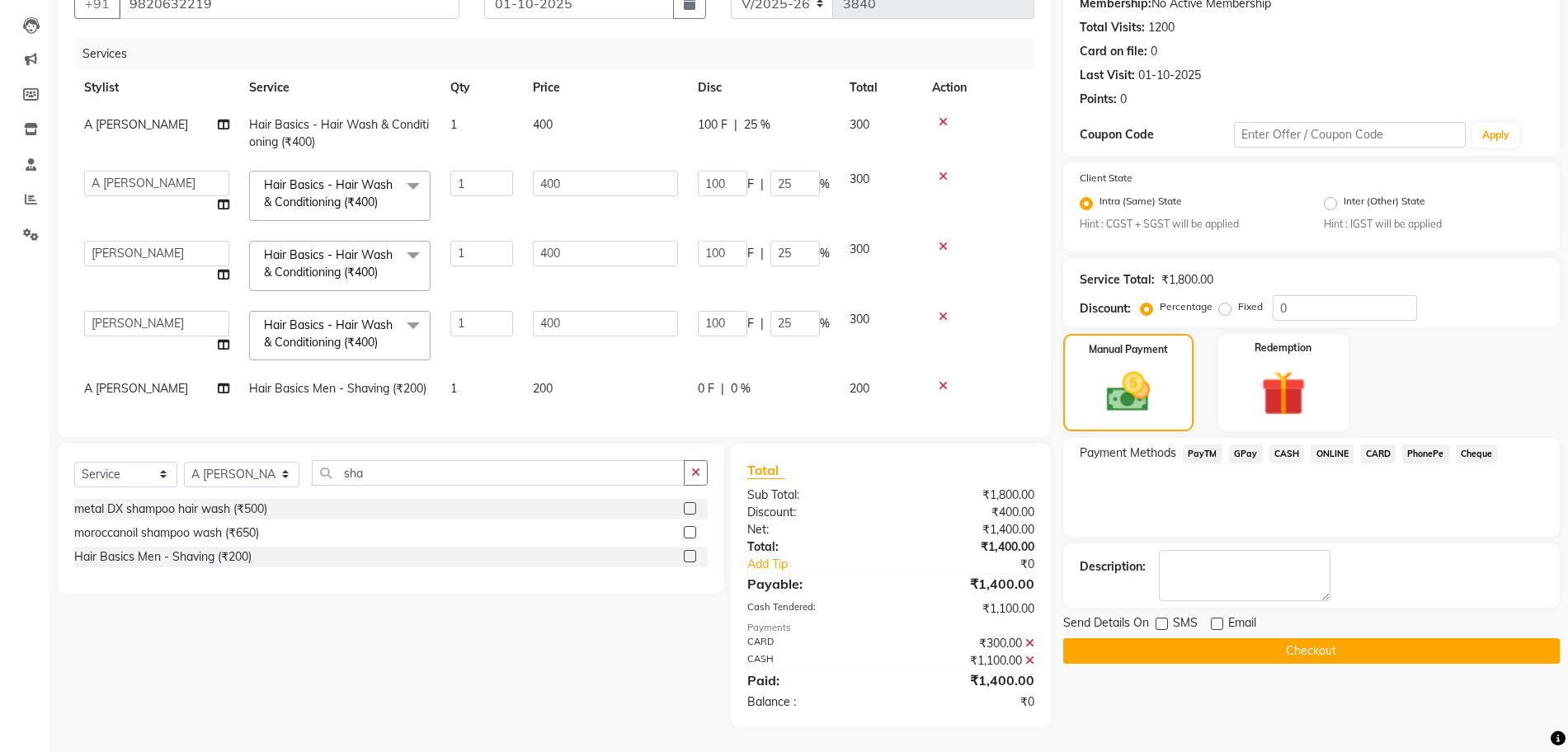
click at [1204, 644] on button "Checkout" at bounding box center [1312, 651] width 497 height 26
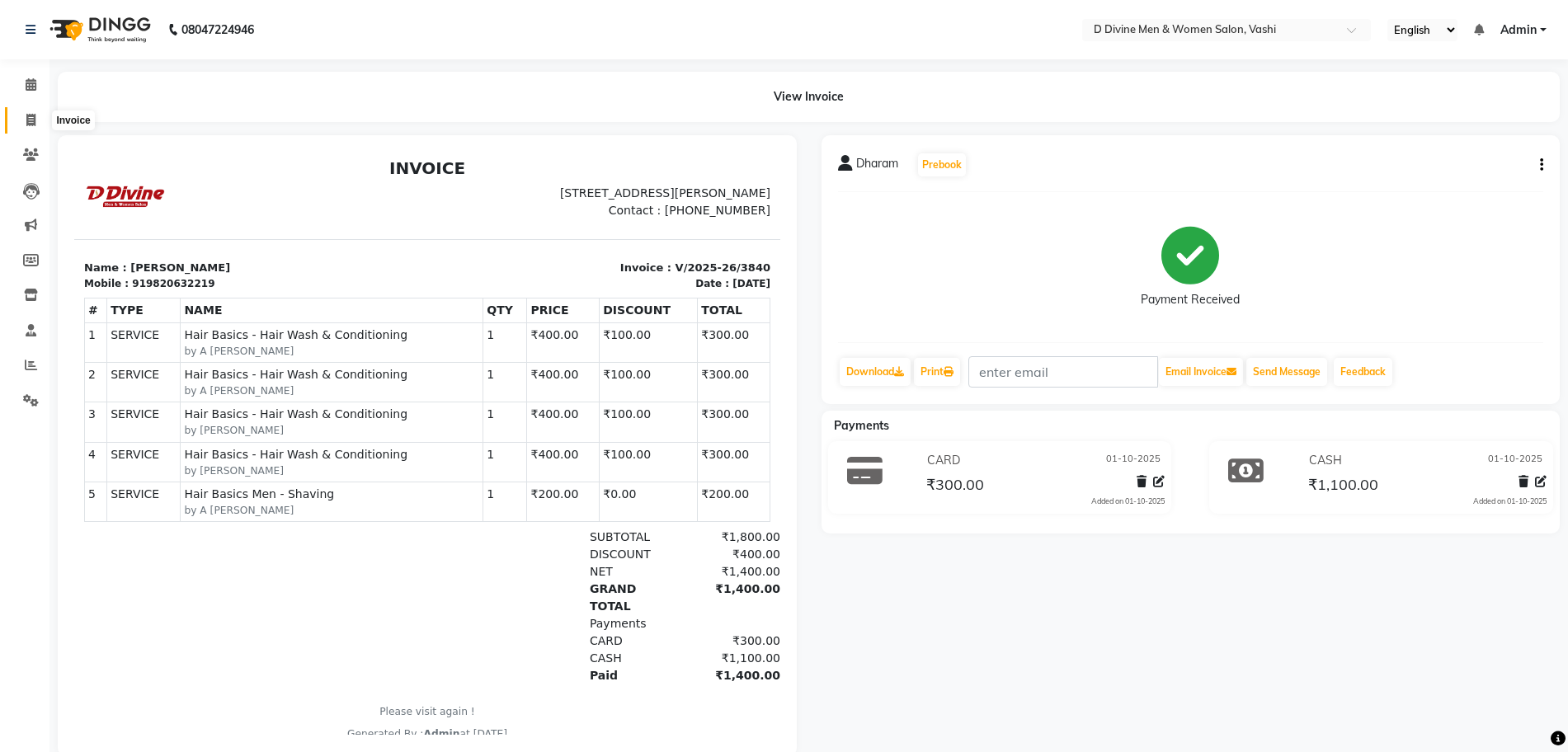
click at [40, 123] on span at bounding box center [31, 121] width 29 height 19
select select "service"
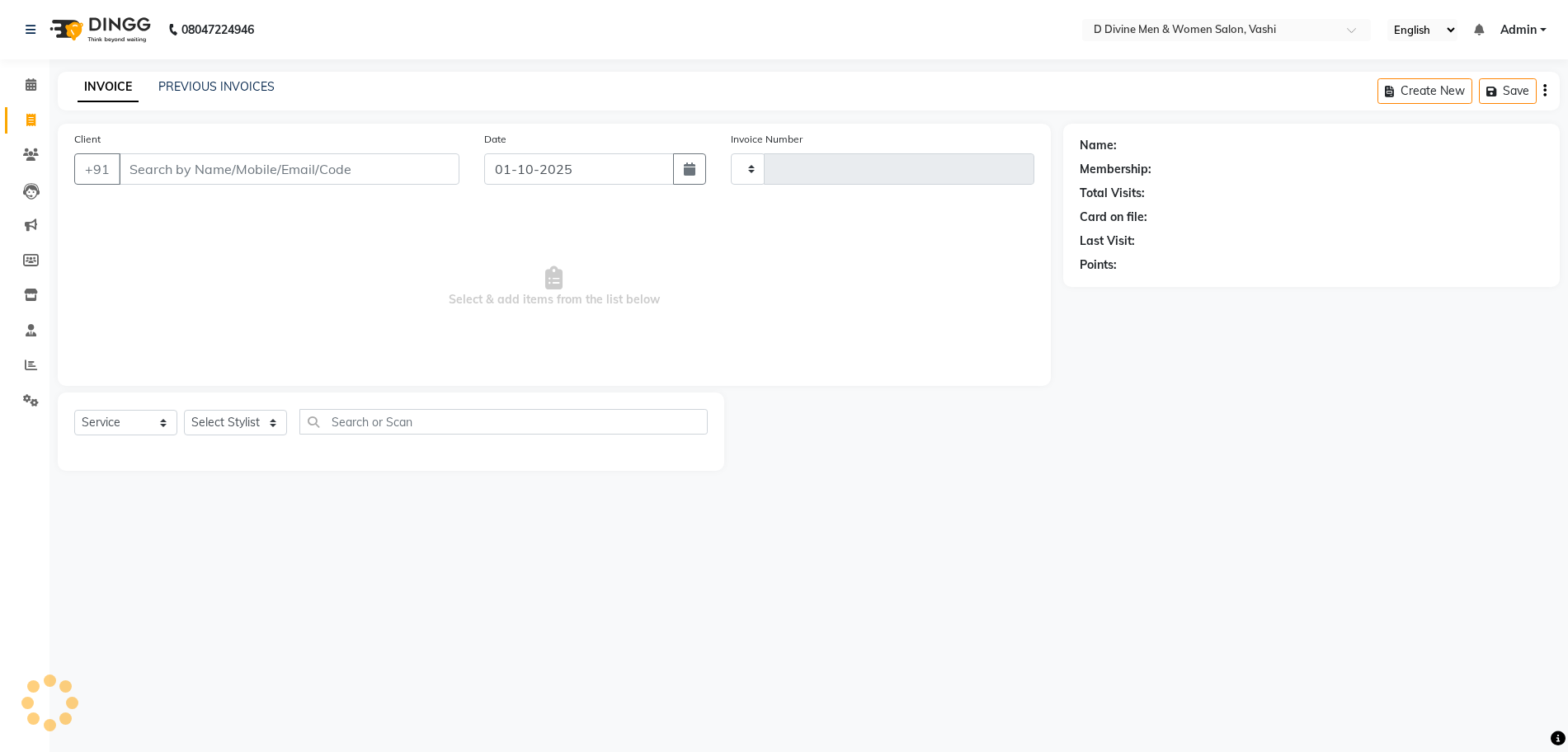
type input "3841"
select select "718"
select select "10981"
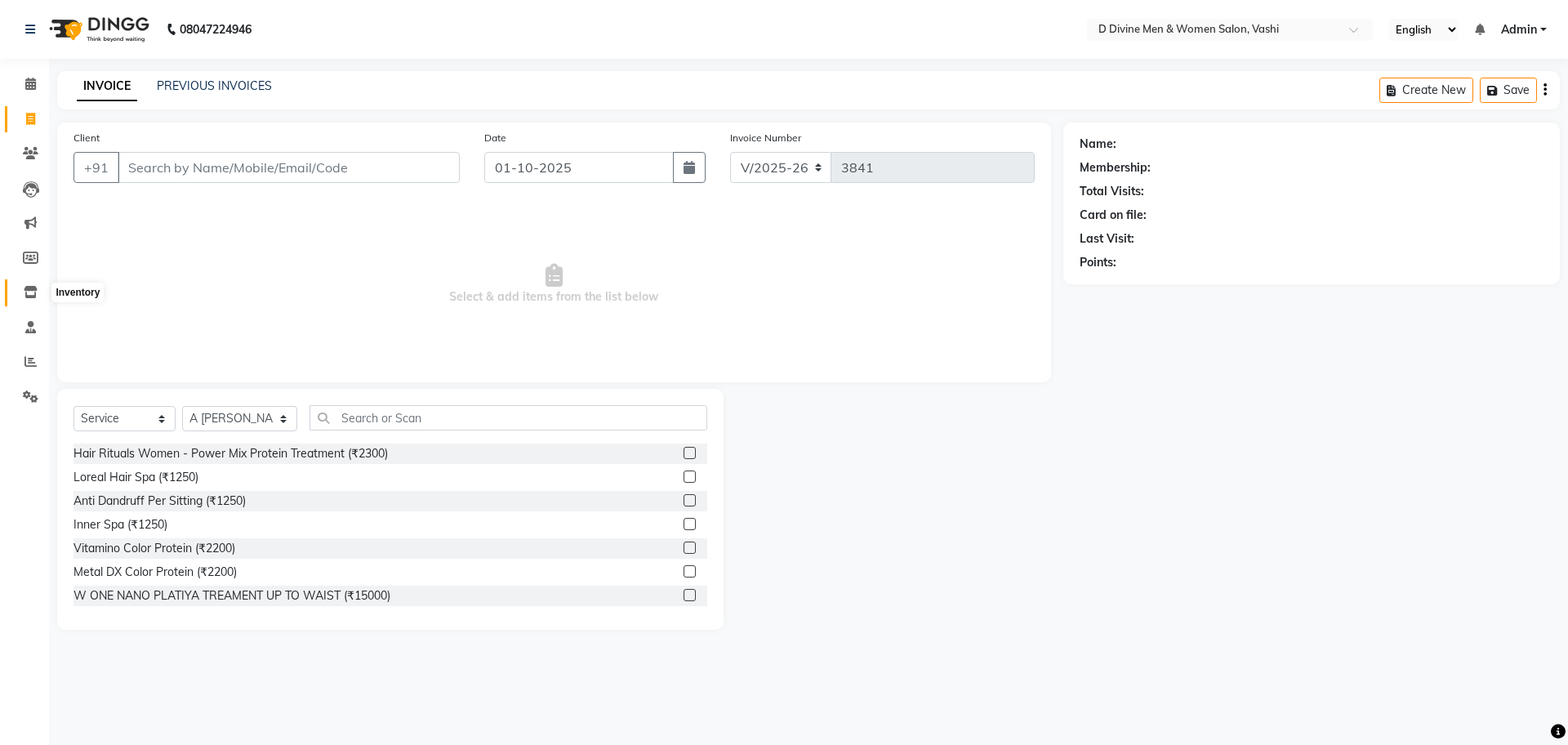
drag, startPoint x: 33, startPoint y: 300, endPoint x: 42, endPoint y: 296, distance: 9.8
click at [32, 300] on span at bounding box center [31, 293] width 29 height 19
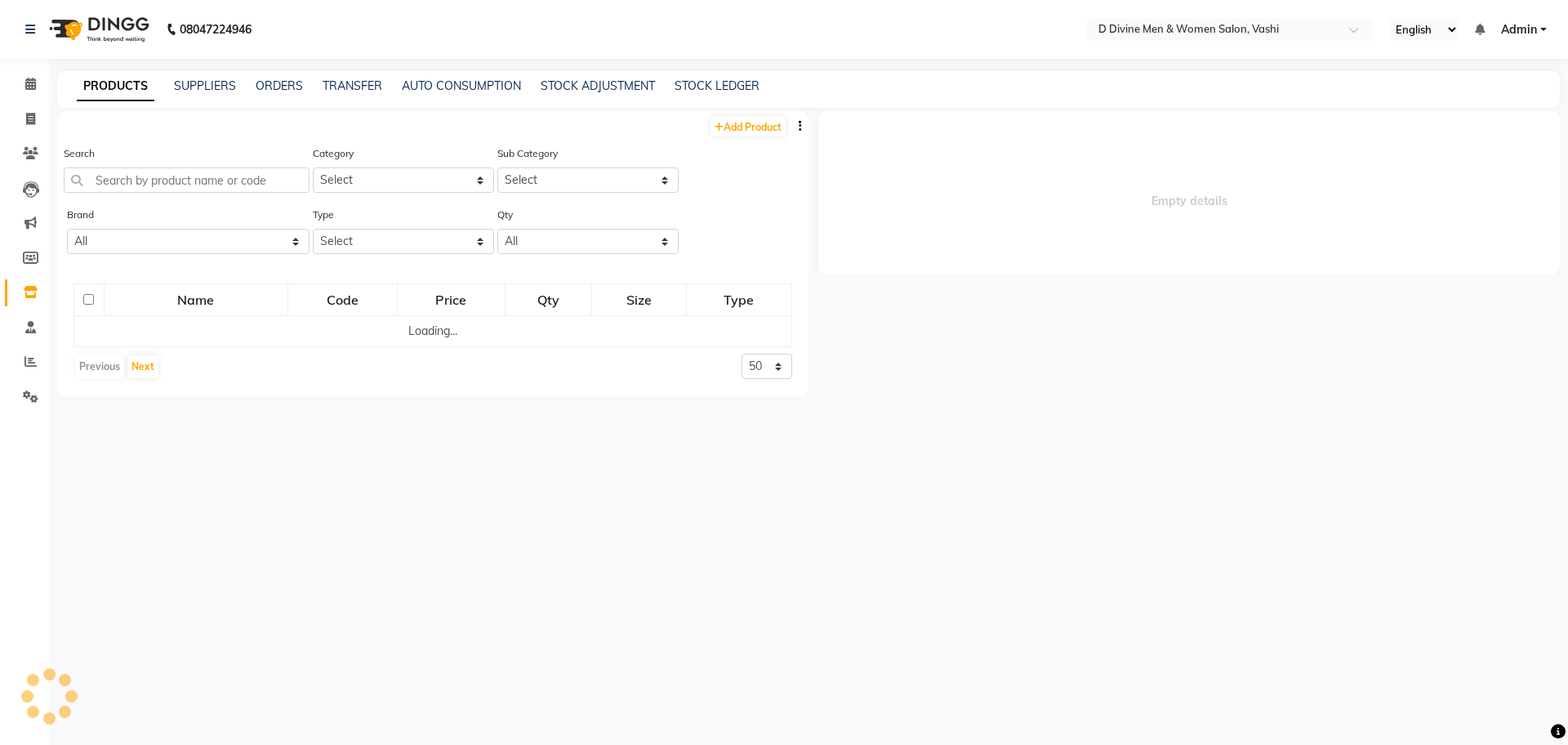
select select
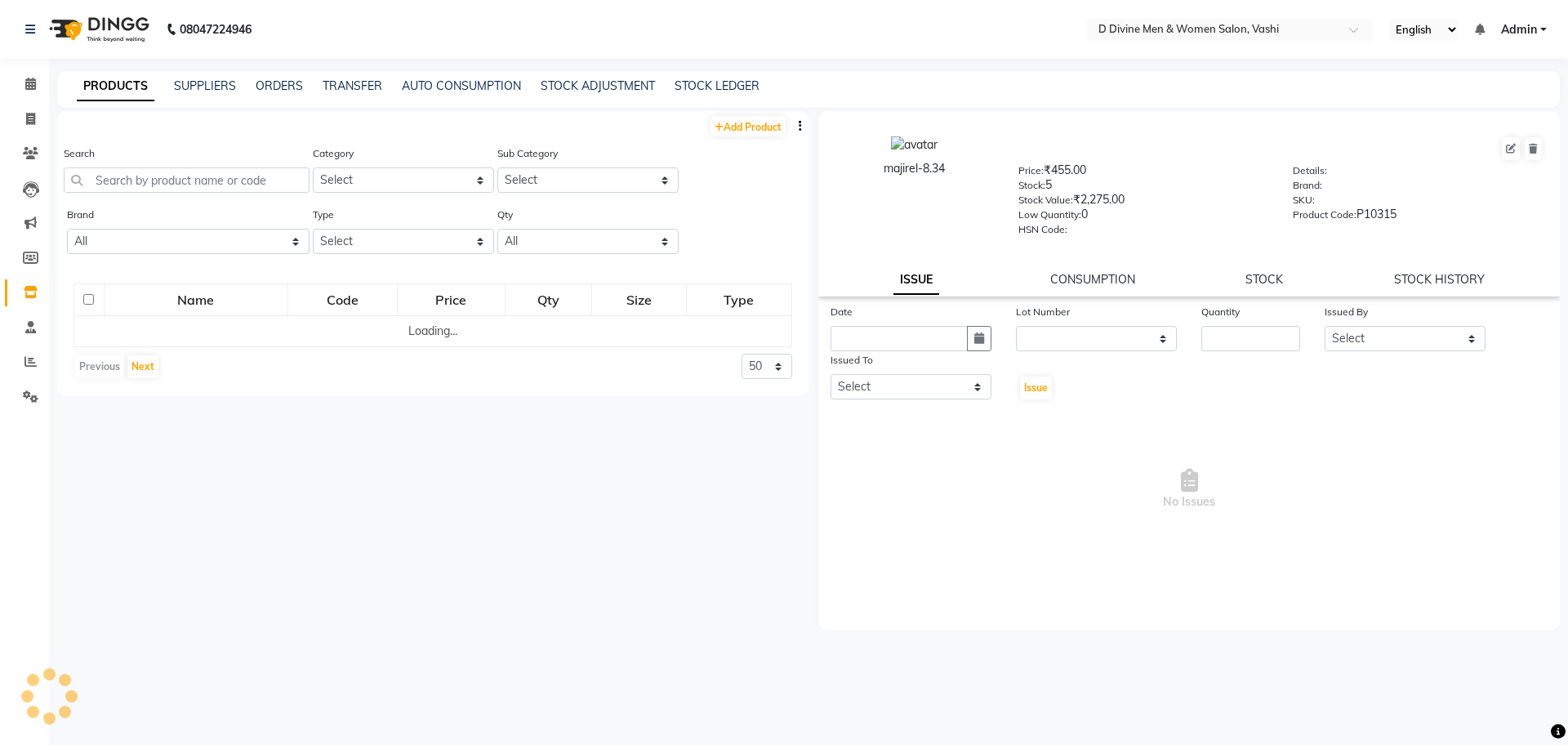
click at [160, 199] on div "Search" at bounding box center [187, 175] width 246 height 61
click at [164, 181] on input "text" at bounding box center [187, 180] width 246 height 25
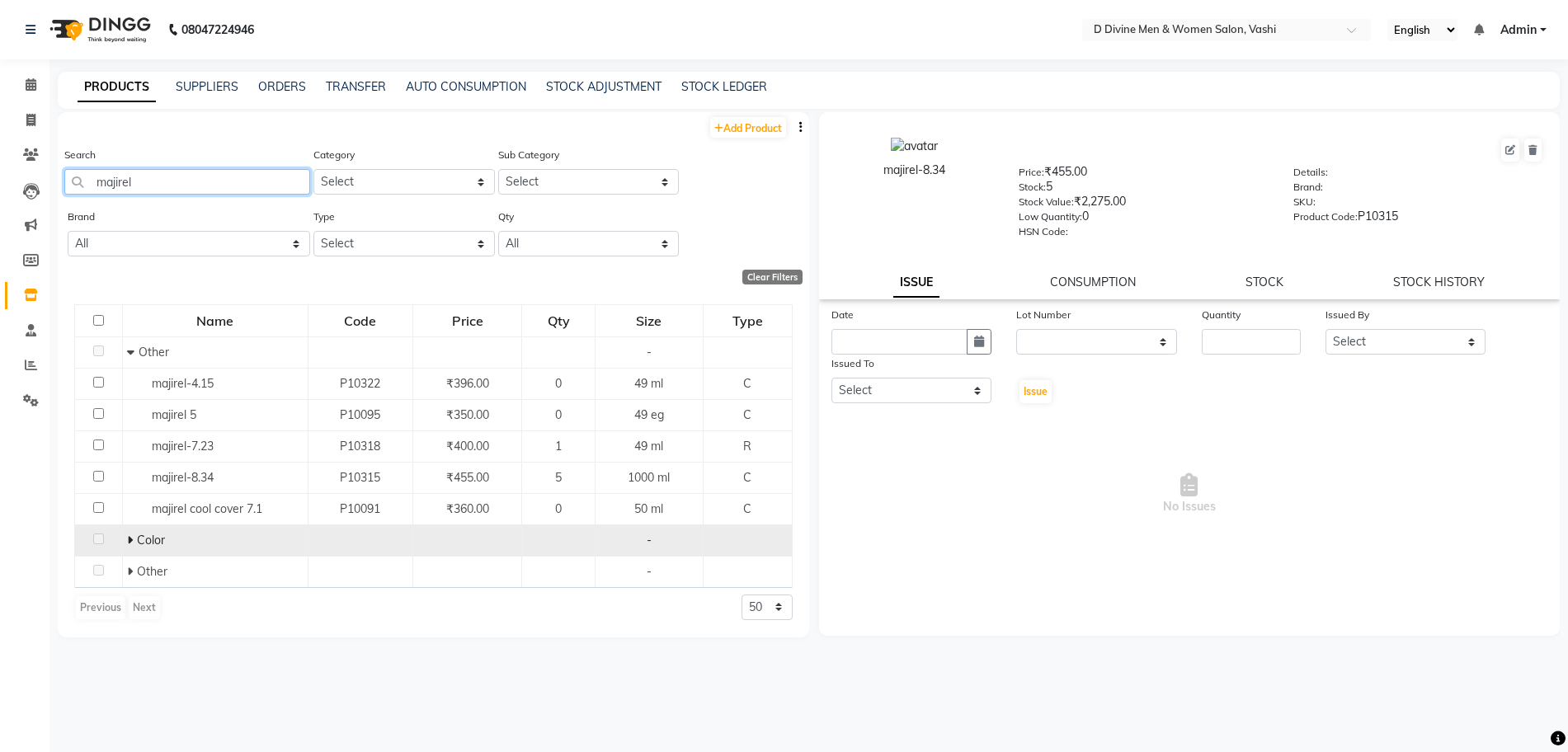
type input "majirel"
drag, startPoint x: 134, startPoint y: 538, endPoint x: 142, endPoint y: 538, distance: 8.0
click at [134, 538] on span at bounding box center [131, 540] width 10 height 15
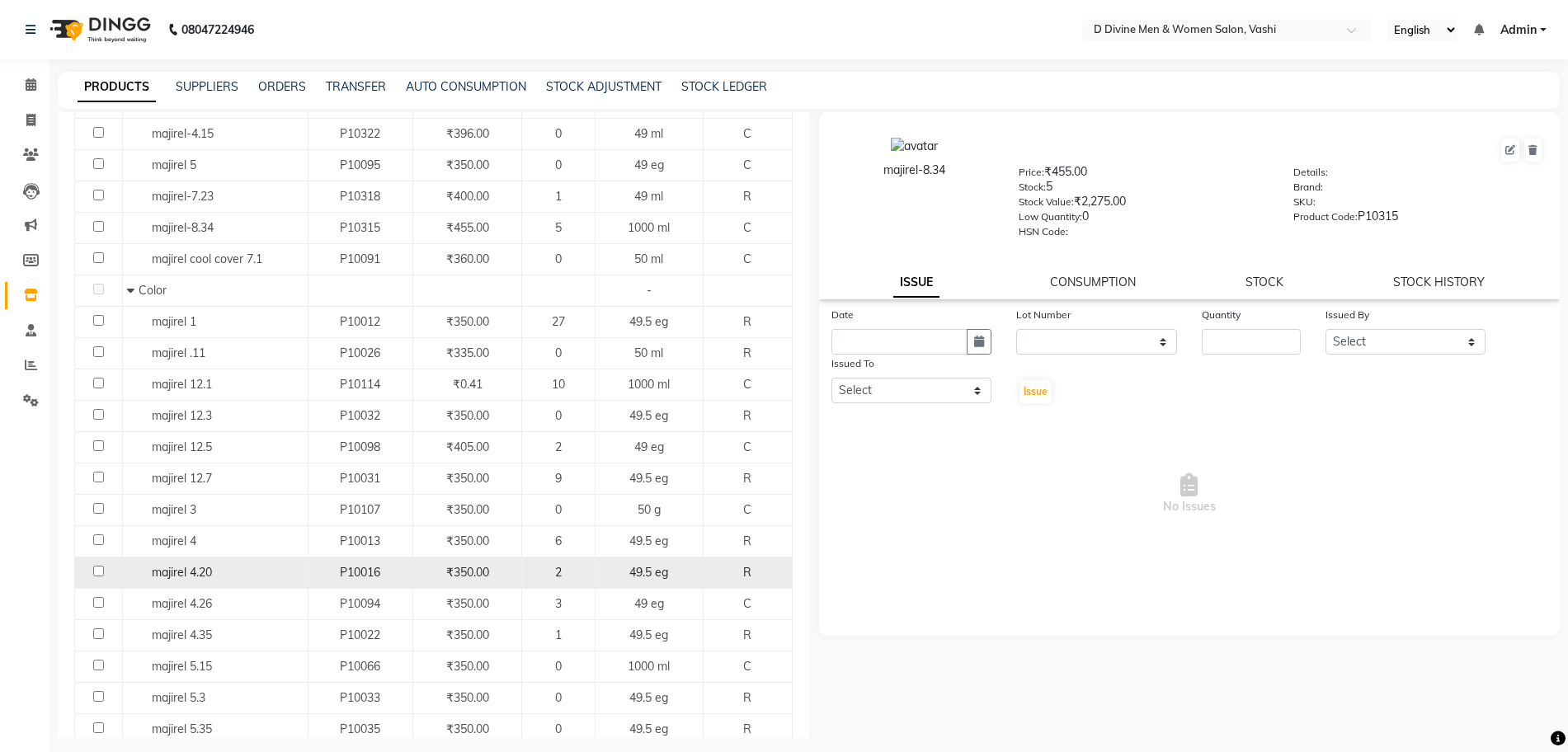
scroll to position [309, 0]
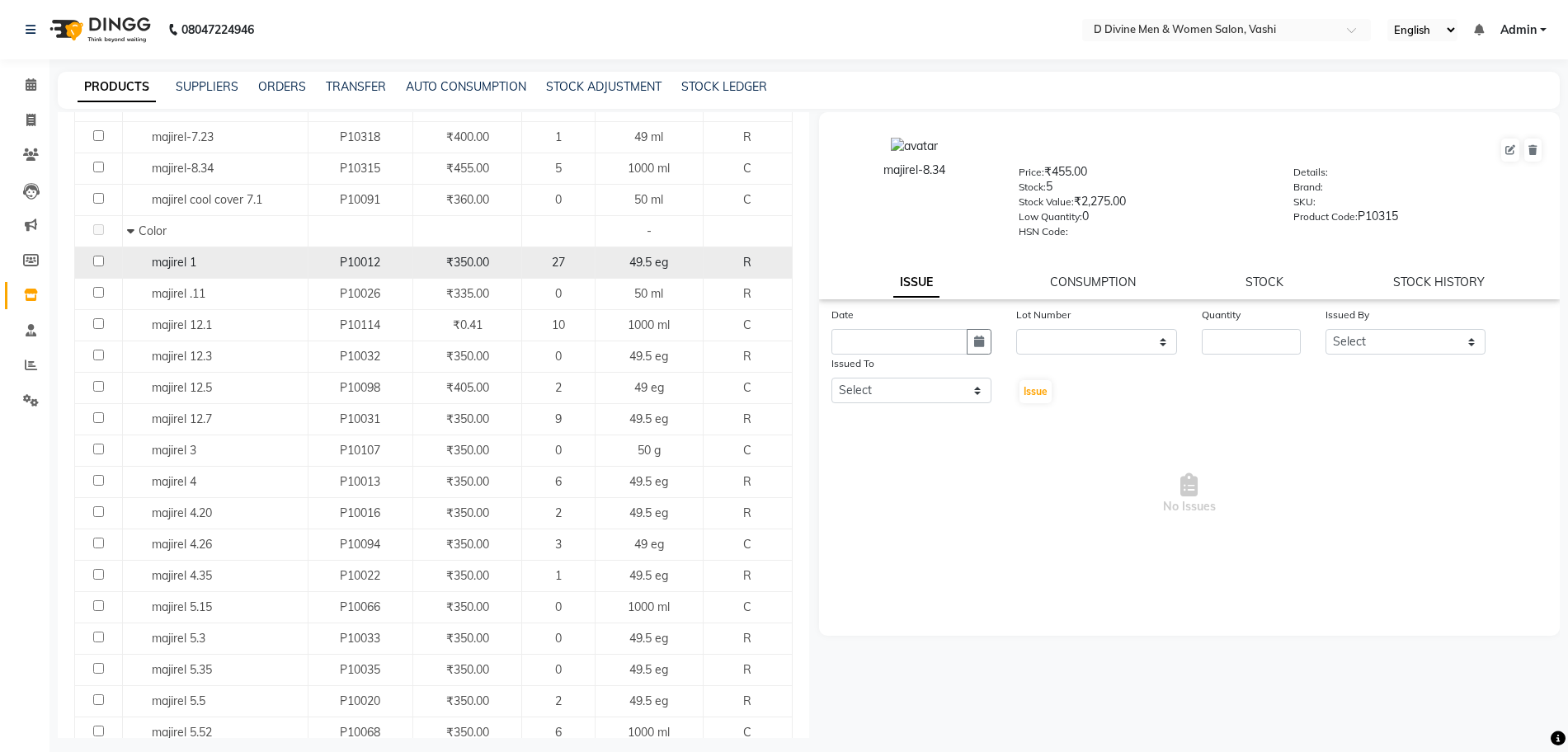
click at [240, 263] on div "majirel 1" at bounding box center [215, 262] width 176 height 18
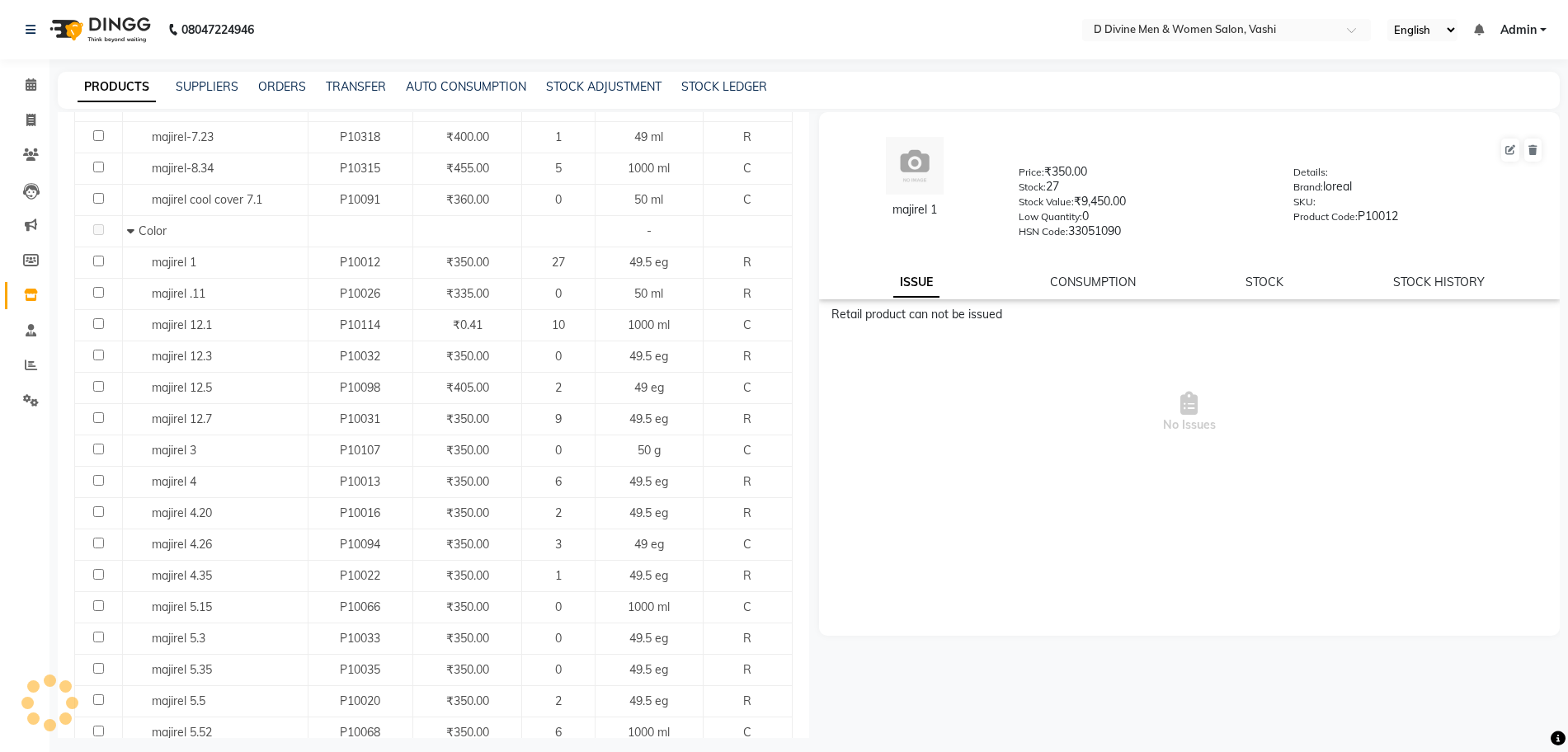
click at [1268, 290] on div "STOCK" at bounding box center [1264, 283] width 38 height 18
click at [1276, 269] on div "majirel 1 Price: ₹350.00 Stock: 27 Stock Value: ₹9,450.00 Low Quantity: 0 HSN C…" at bounding box center [1190, 205] width 742 height 188
click at [1272, 272] on div "majirel 1 Price: ₹350.00 Stock: 27 Stock Value: ₹9,450.00 Low Quantity: 0 HSN C…" at bounding box center [1190, 205] width 742 height 188
click at [1255, 278] on link "STOCK" at bounding box center [1264, 282] width 38 height 15
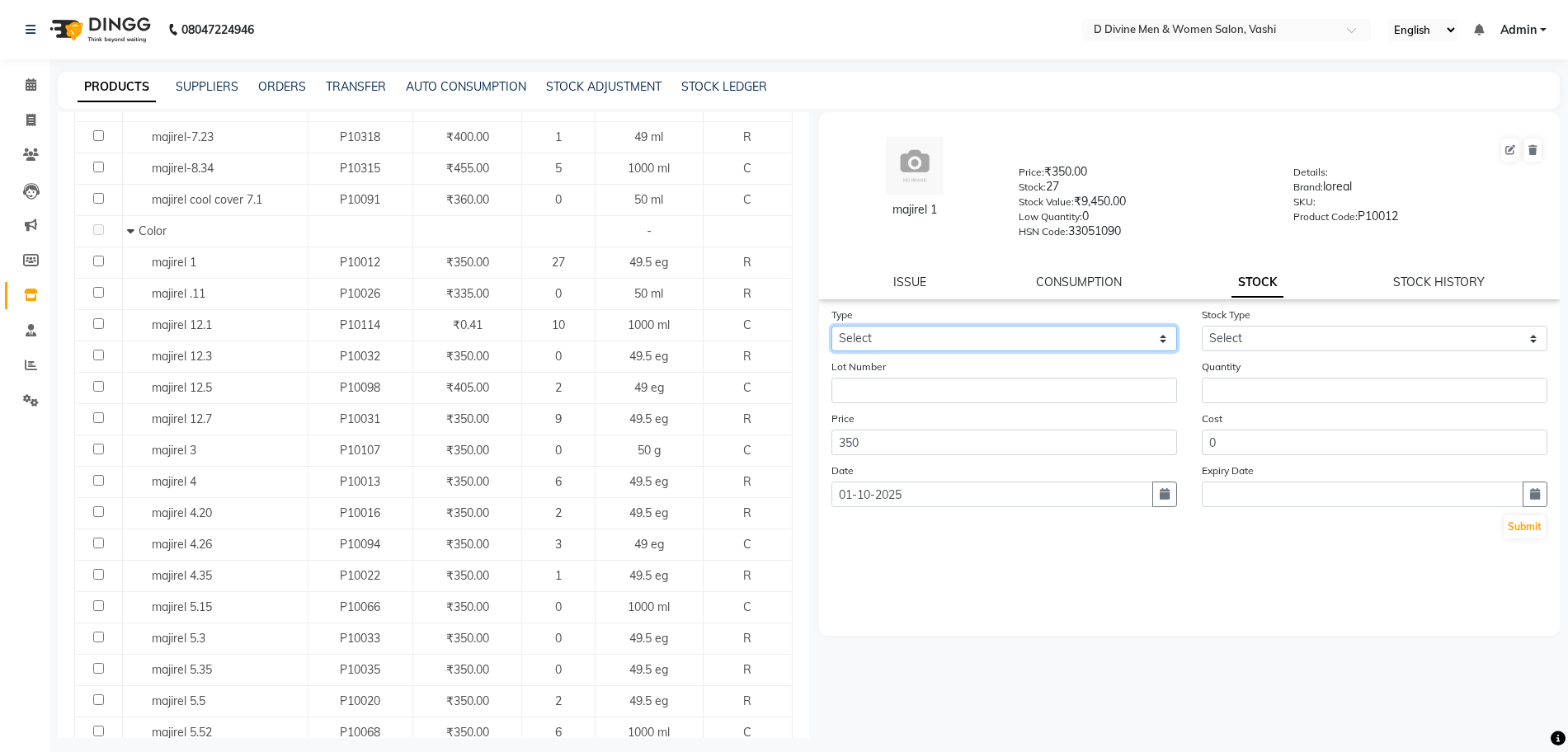
click at [1027, 331] on select "Select In Out" at bounding box center [1004, 338] width 345 height 26
select select "out"
click at [832, 326] on select "Select In Out" at bounding box center [1004, 338] width 345 height 26
select select
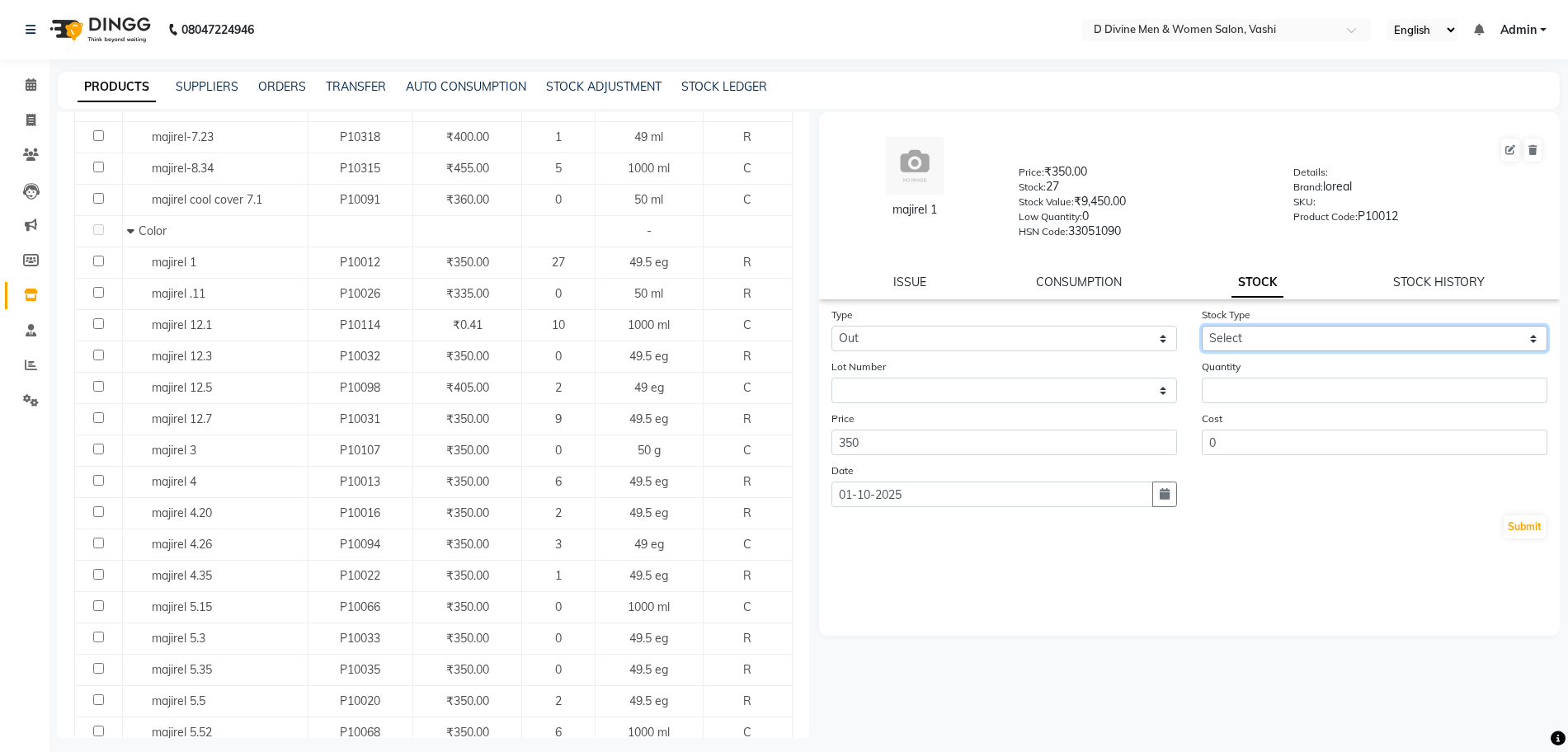
click at [1281, 327] on select "Select Internal Use Damaged Expired Adjustment Return Other" at bounding box center [1374, 338] width 345 height 26
select select "internal use"
click at [1202, 326] on select "Select Internal Use Damaged Expired Adjustment Return Other" at bounding box center [1374, 338] width 345 height 26
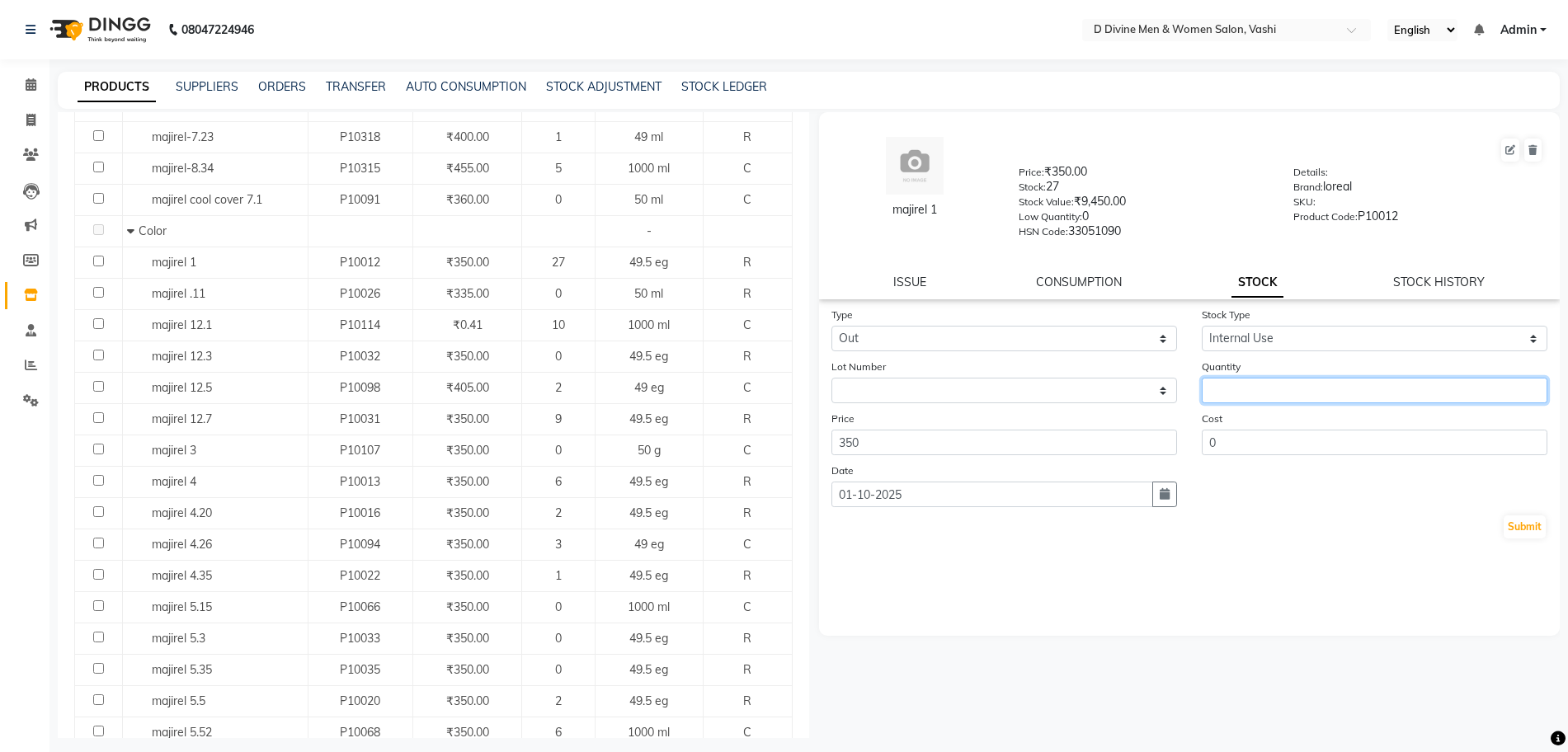
click at [1269, 380] on input "number" at bounding box center [1374, 390] width 345 height 26
click at [1268, 380] on input "number" at bounding box center [1374, 390] width 345 height 26
type input "1"
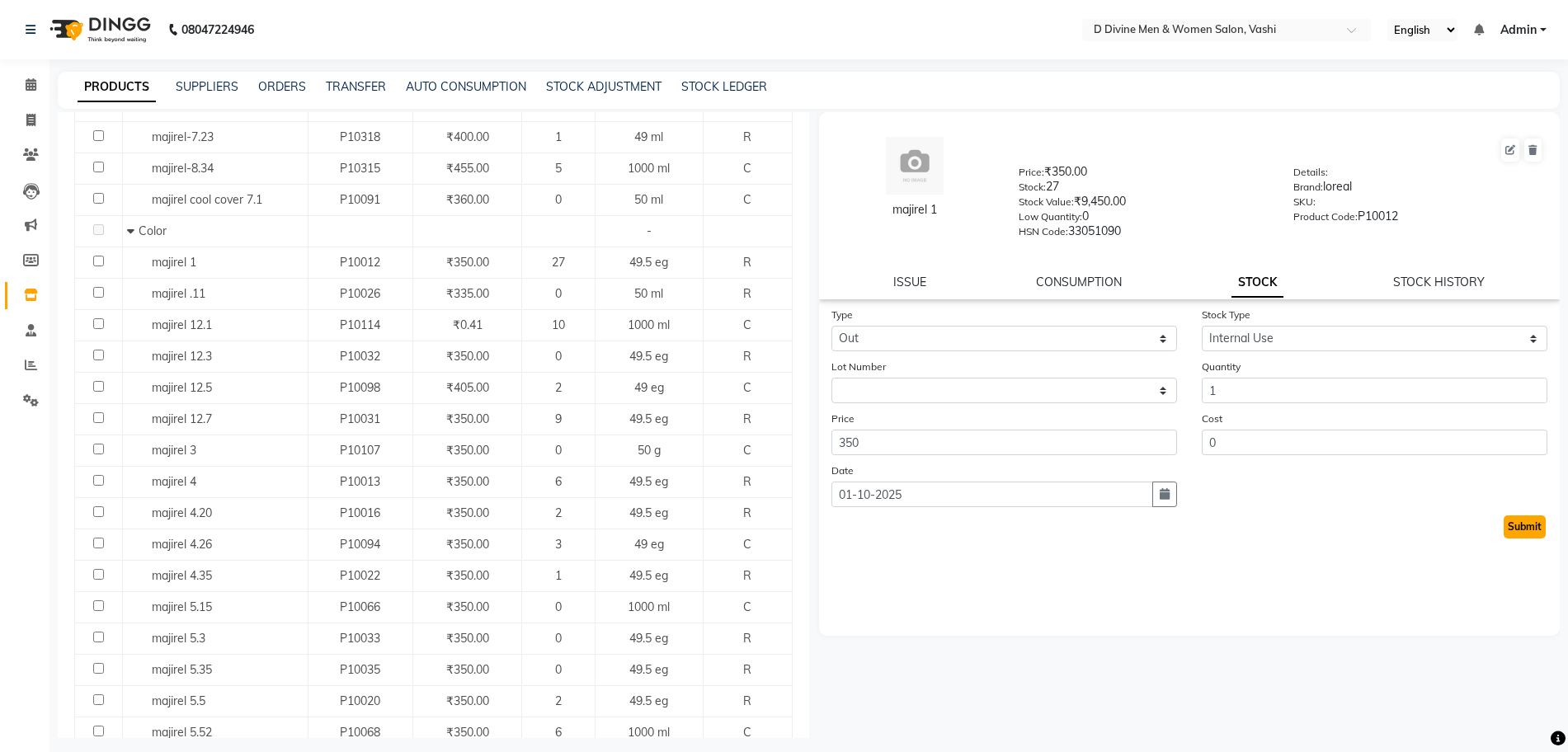
click at [1542, 520] on button "Submit" at bounding box center [1525, 527] width 42 height 23
select select
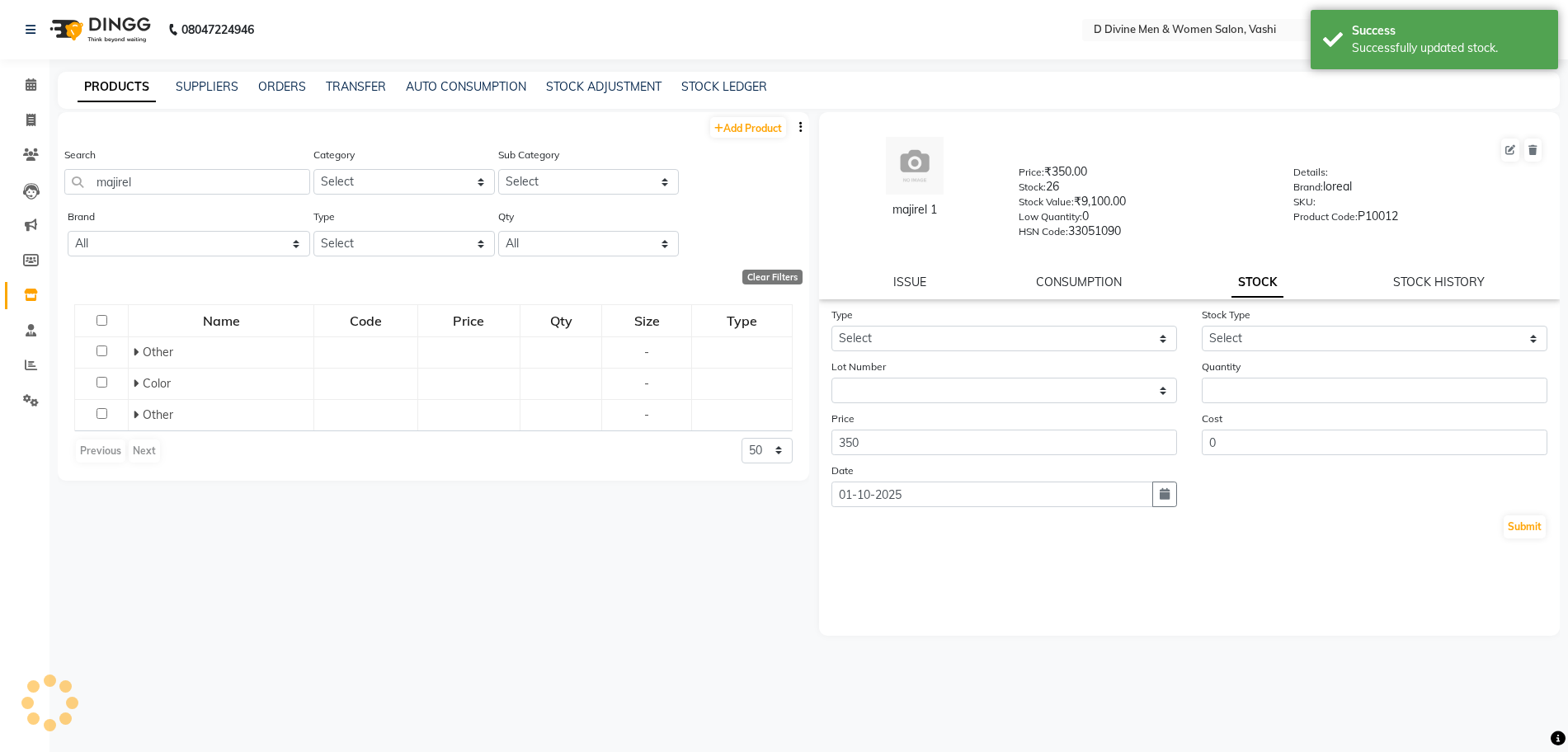
scroll to position [0, 0]
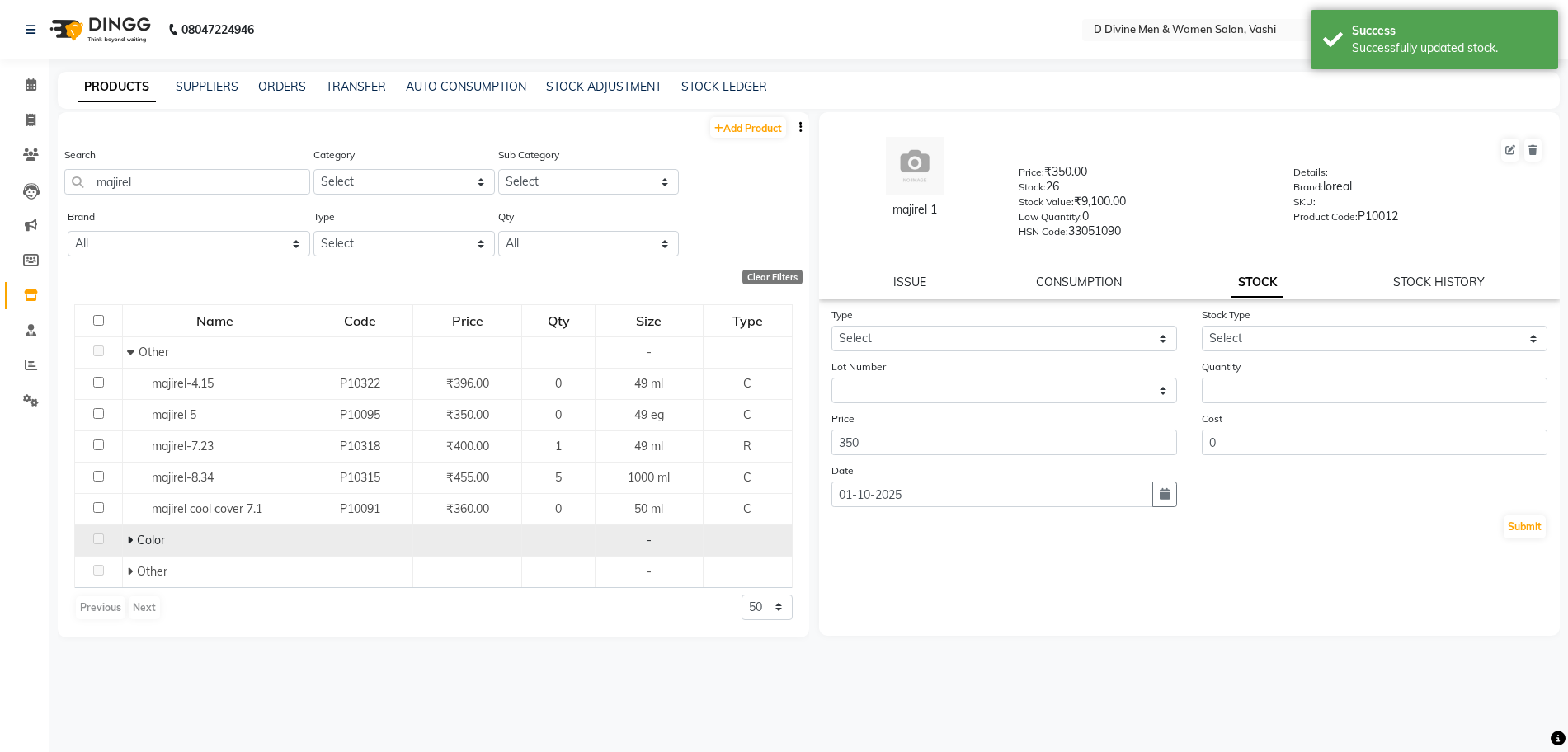
click at [129, 546] on span at bounding box center [129, 540] width 6 height 15
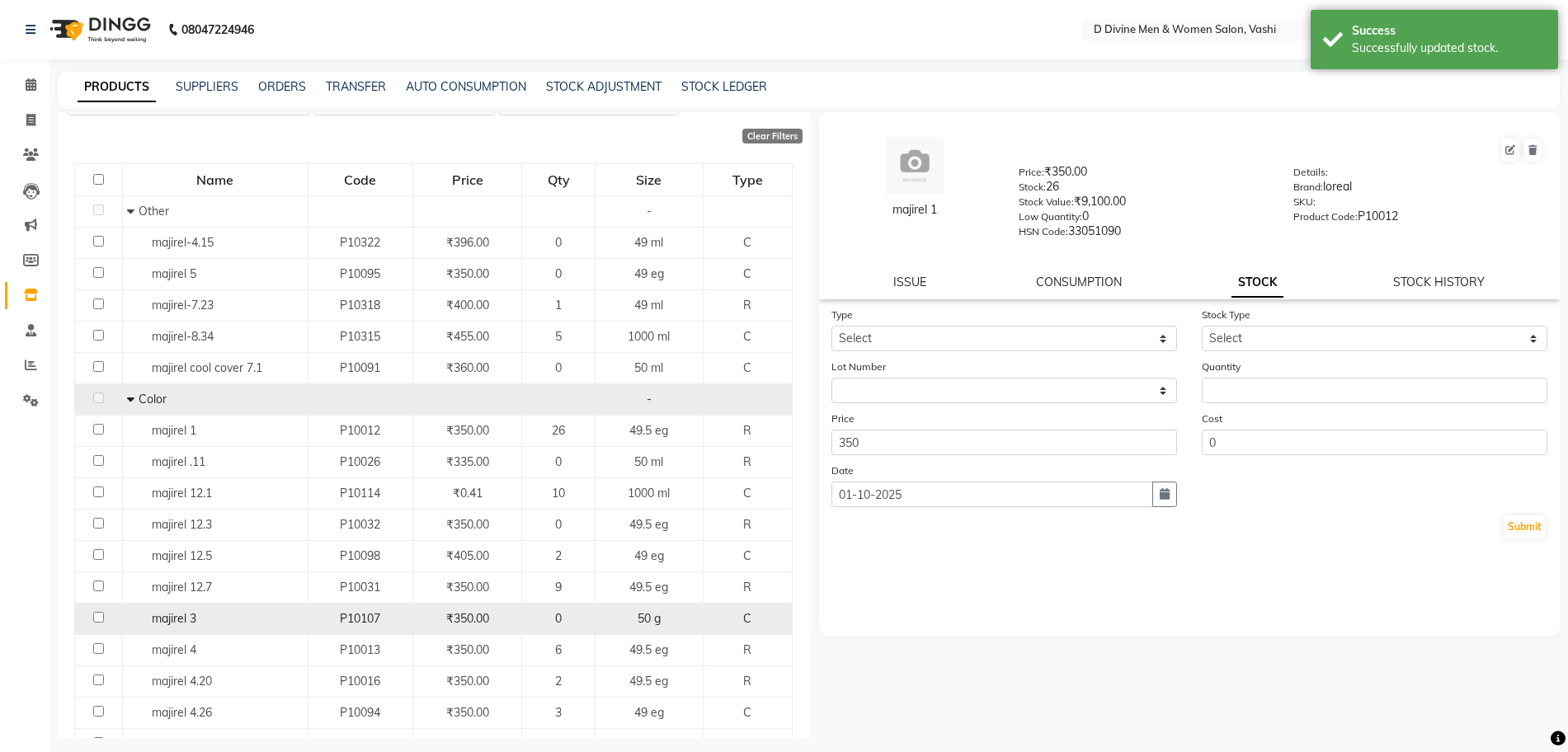
scroll to position [206, 0]
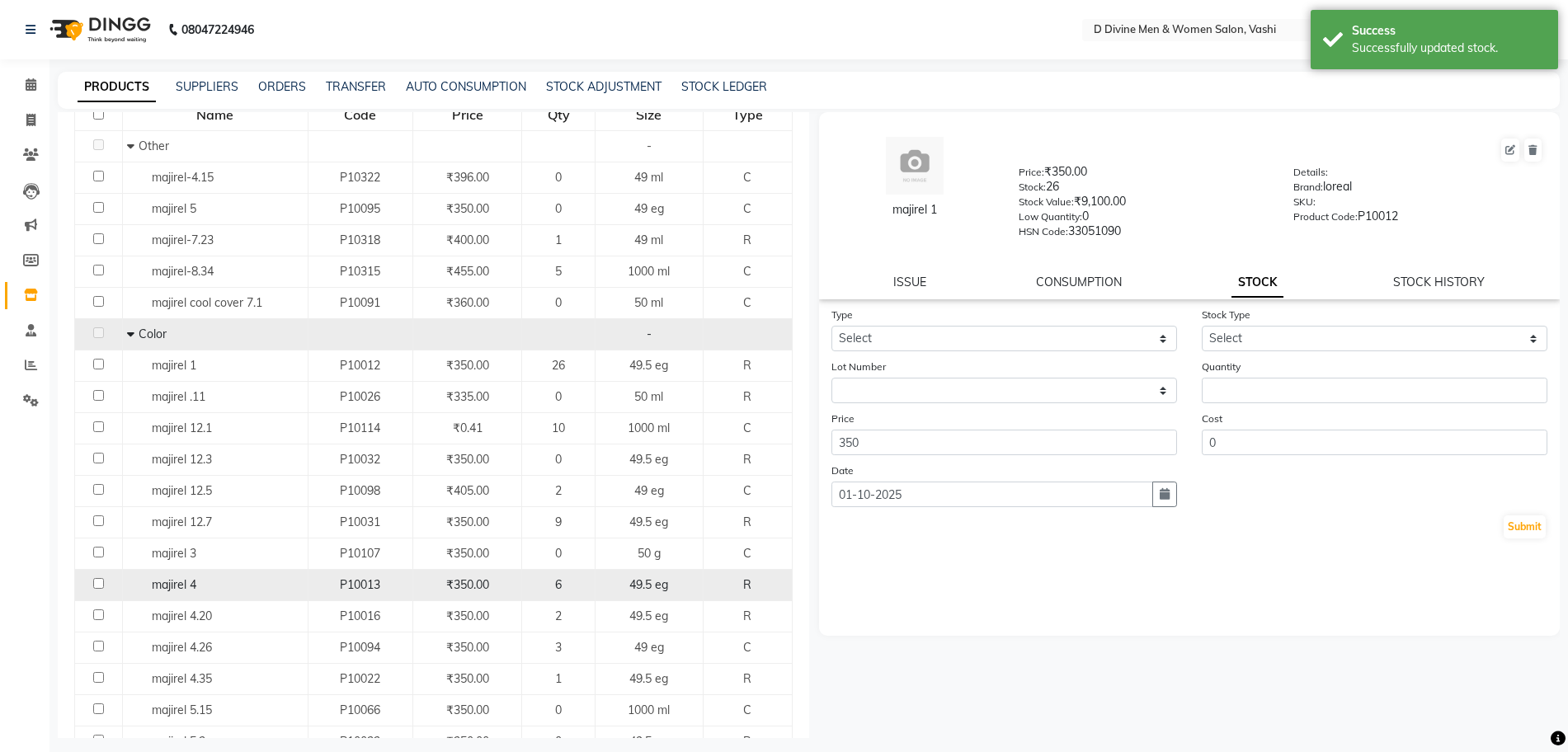
click at [148, 579] on div "majirel 4" at bounding box center [215, 586] width 176 height 18
select select
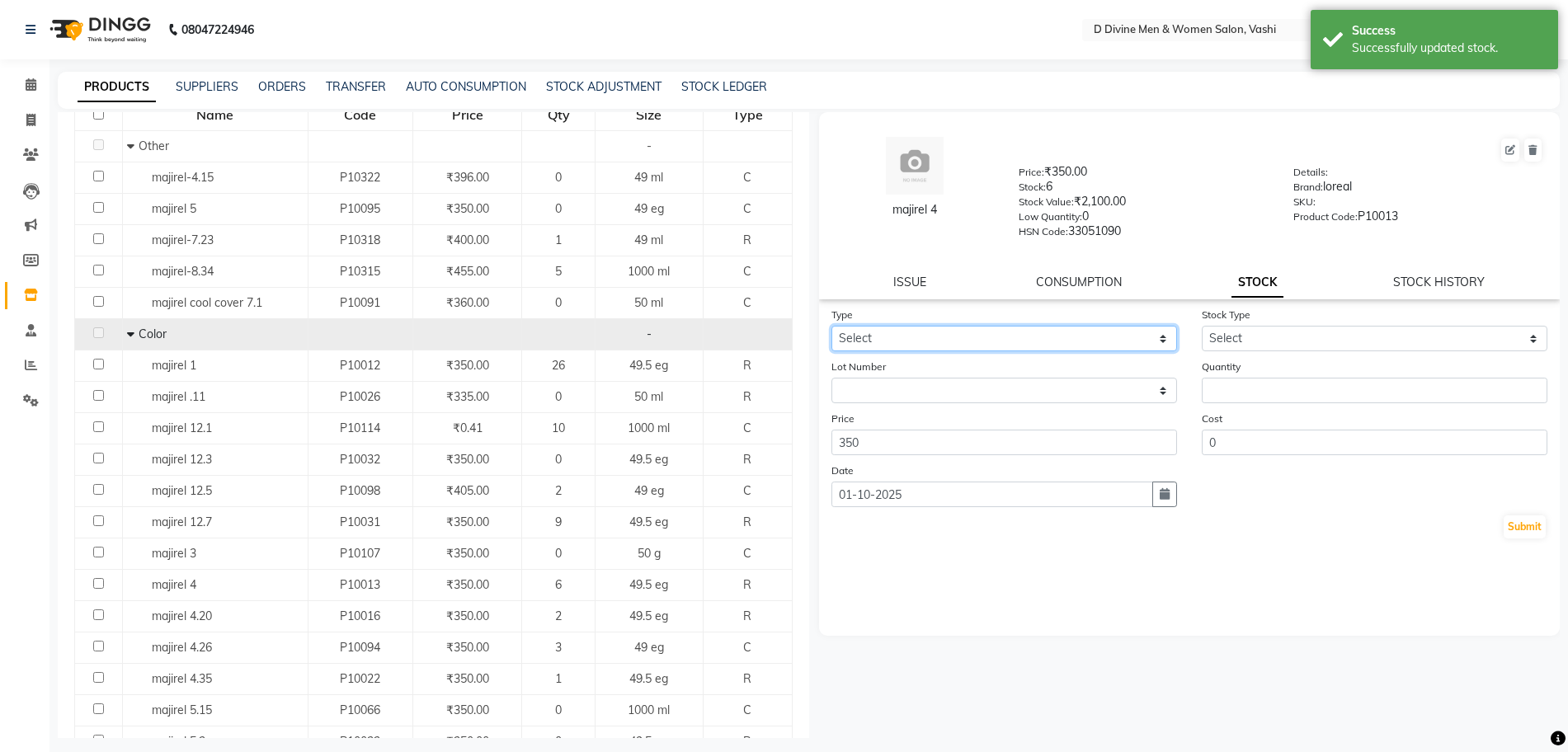
click at [892, 331] on select "Select In Out" at bounding box center [1004, 338] width 345 height 26
select select "out"
click at [832, 326] on select "Select In Out" at bounding box center [1004, 338] width 345 height 26
click at [1360, 351] on form "Type Select In Out Stock Type Select Internal Use Damaged Expired Adjustment Re…" at bounding box center [1190, 423] width 717 height 234
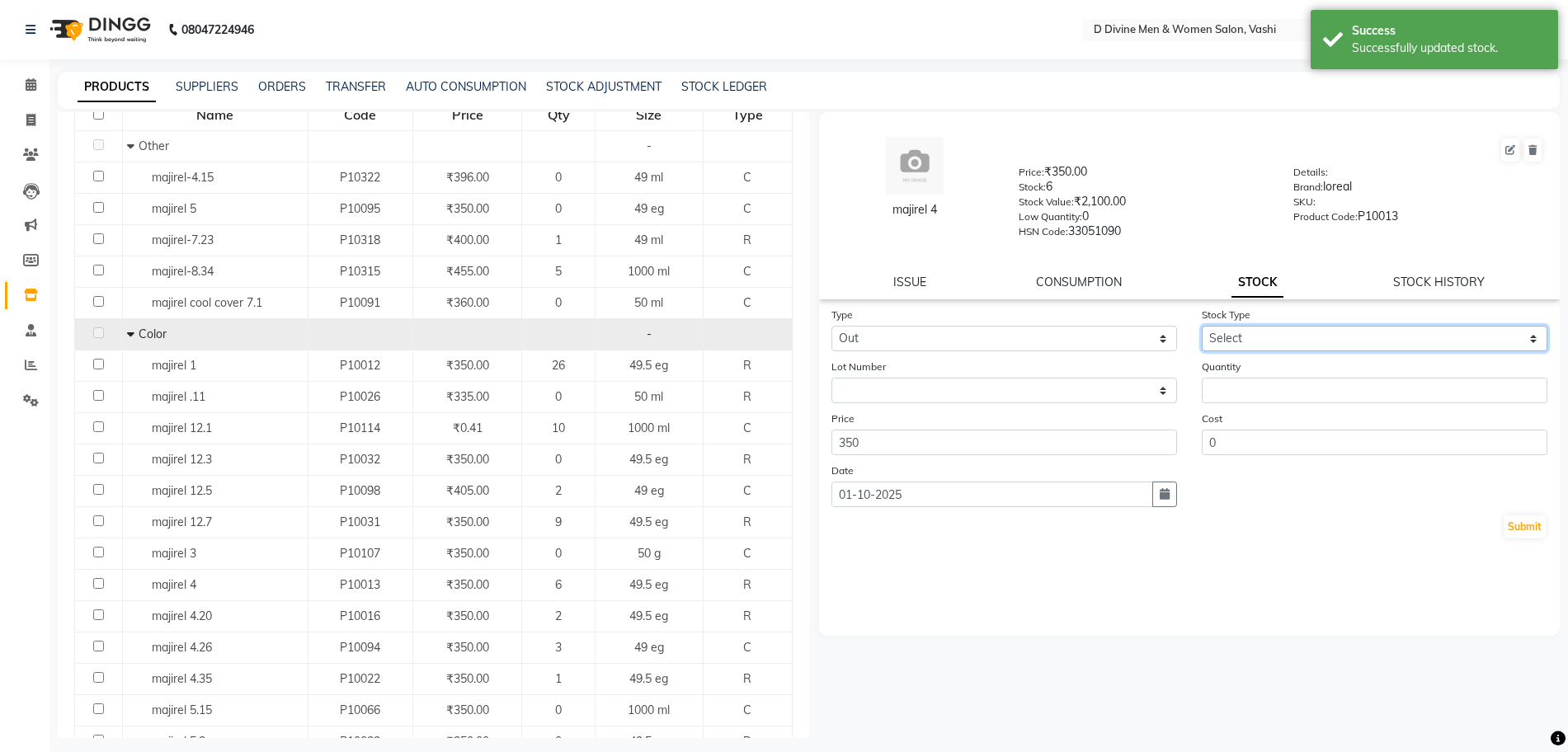
click at [1356, 343] on select "Select Internal Use Damaged Expired Adjustment Return Other" at bounding box center [1374, 338] width 345 height 26
select select "internal use"
click at [1202, 326] on select "Select Internal Use Damaged Expired Adjustment Return Other" at bounding box center [1374, 338] width 345 height 26
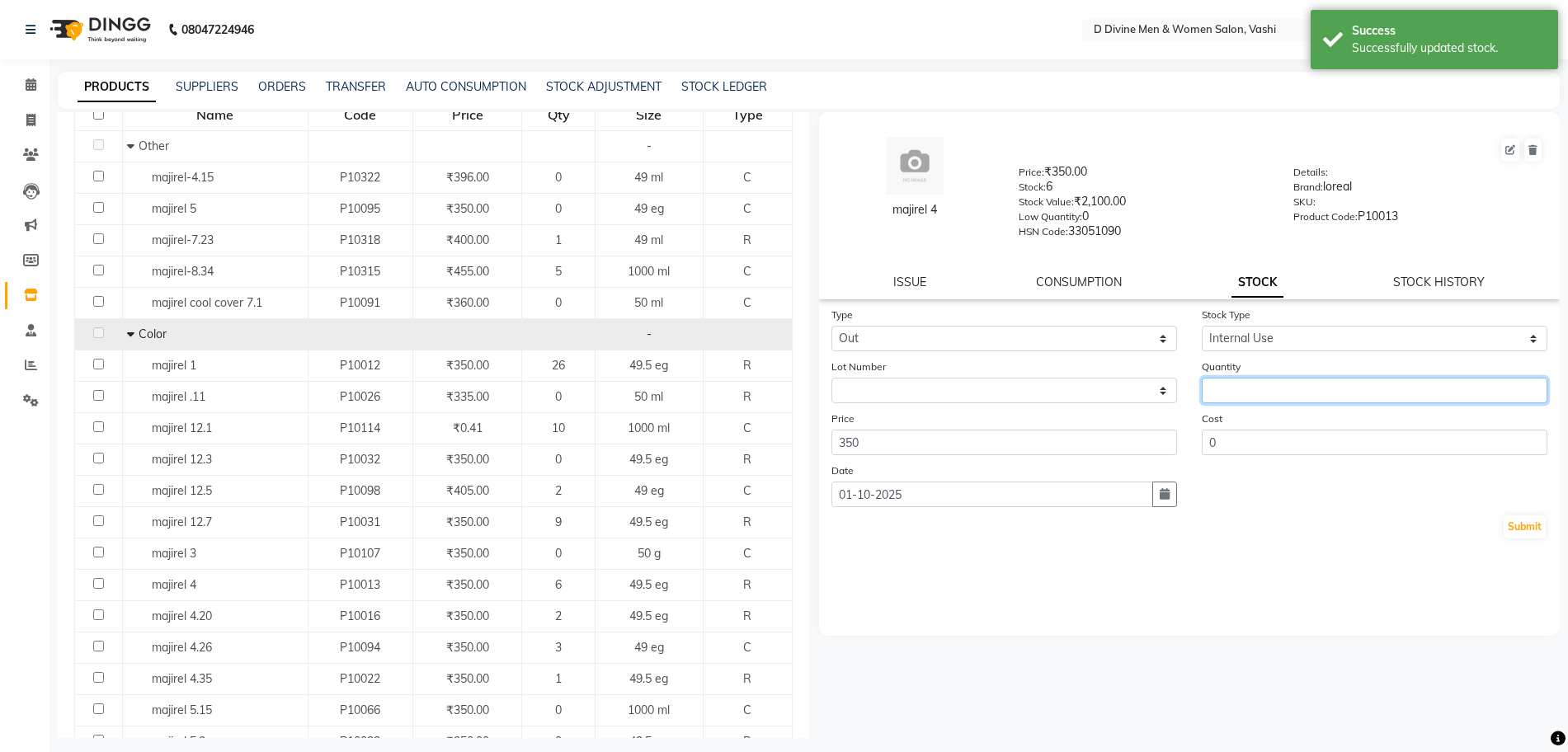
click at [1345, 378] on input "number" at bounding box center [1374, 390] width 345 height 26
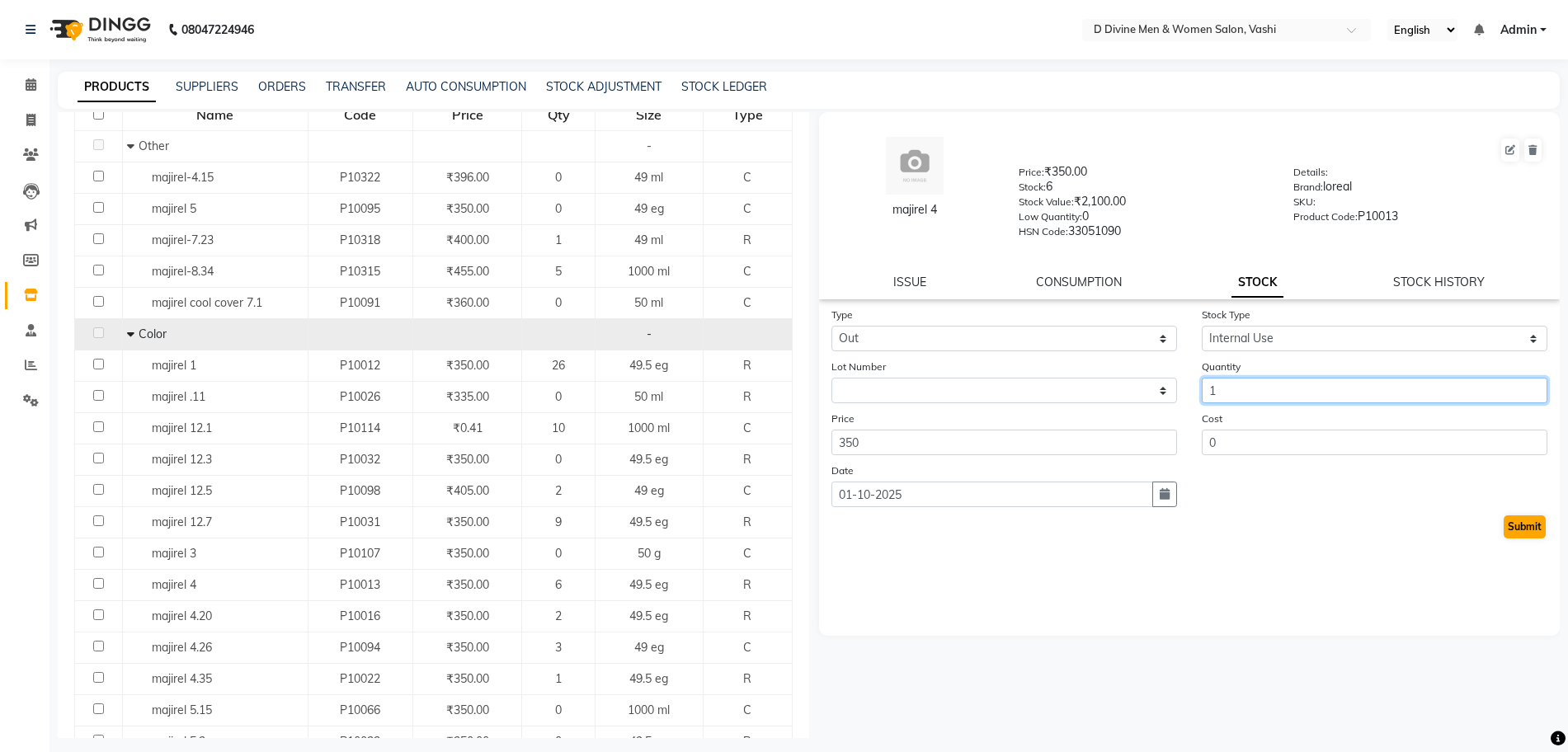
type input "1"
click at [1520, 517] on button "Submit" at bounding box center [1525, 527] width 42 height 23
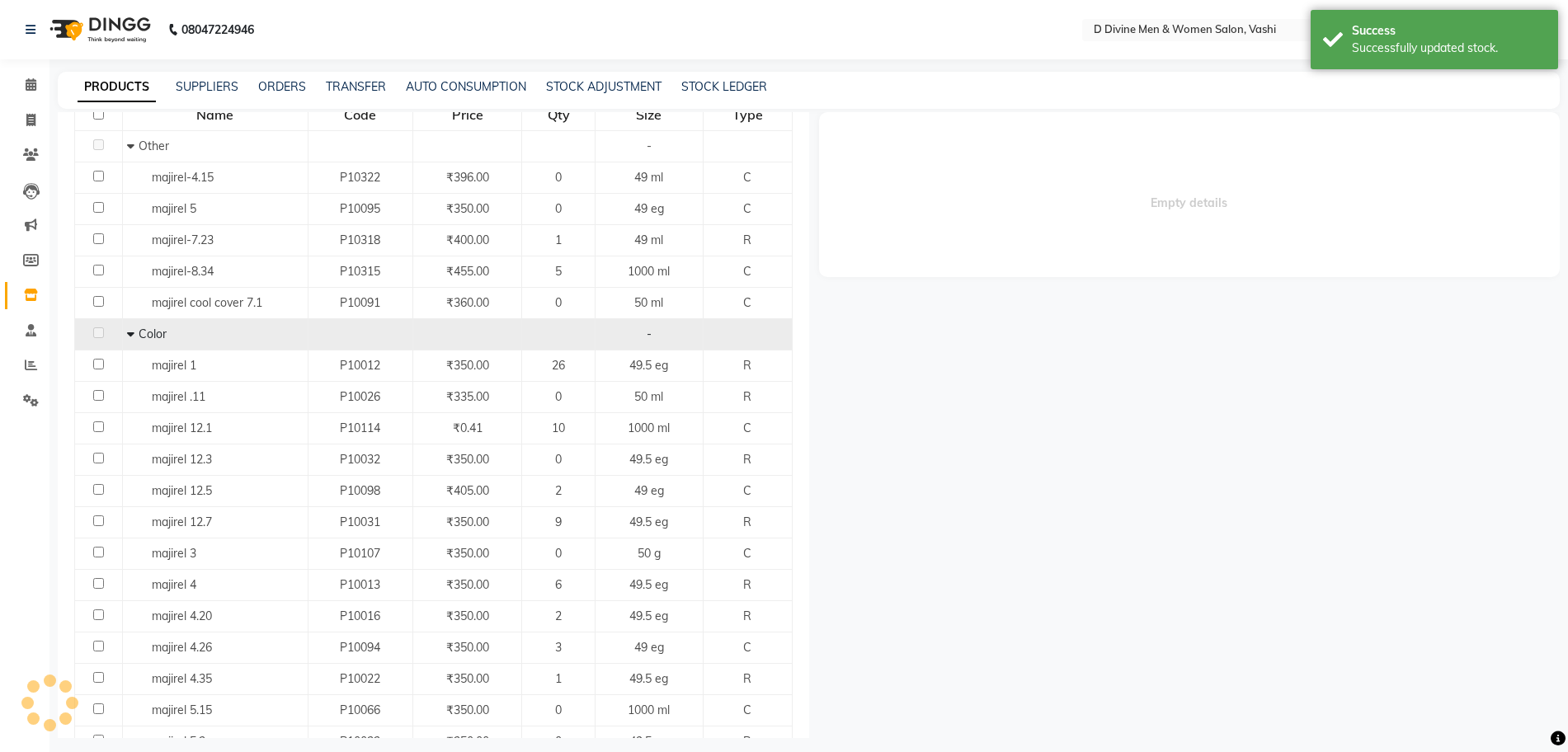
scroll to position [0, 0]
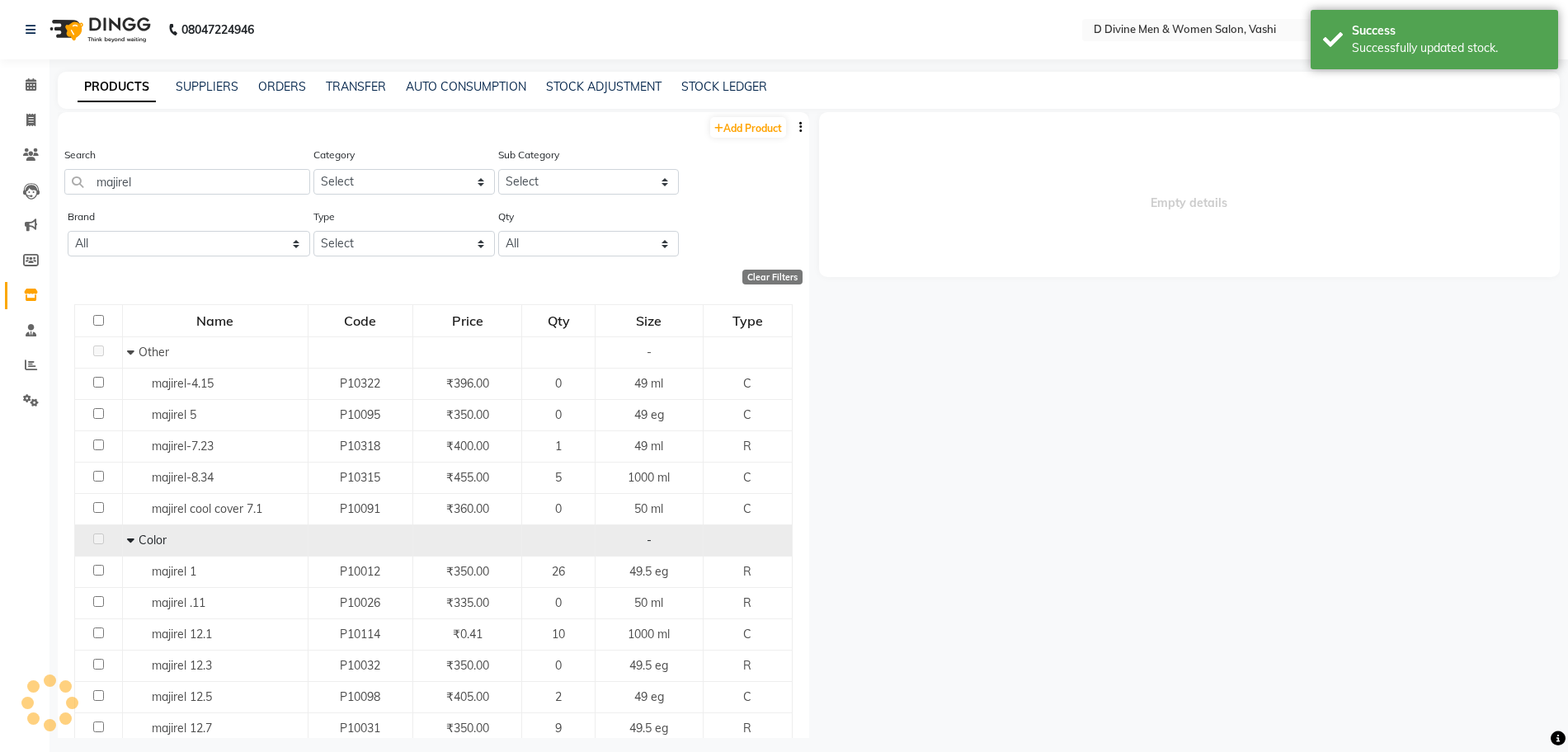
select select
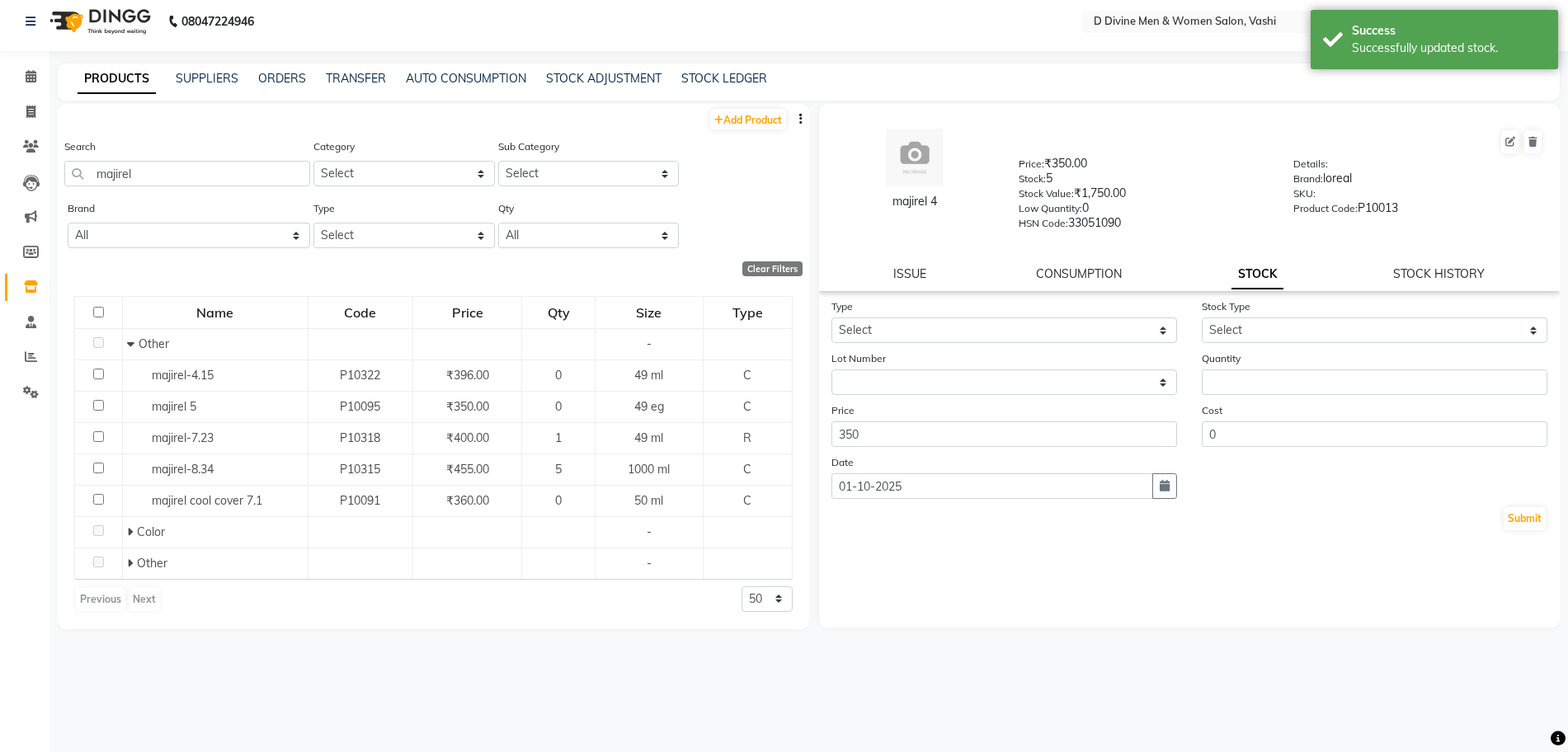
scroll to position [11, 0]
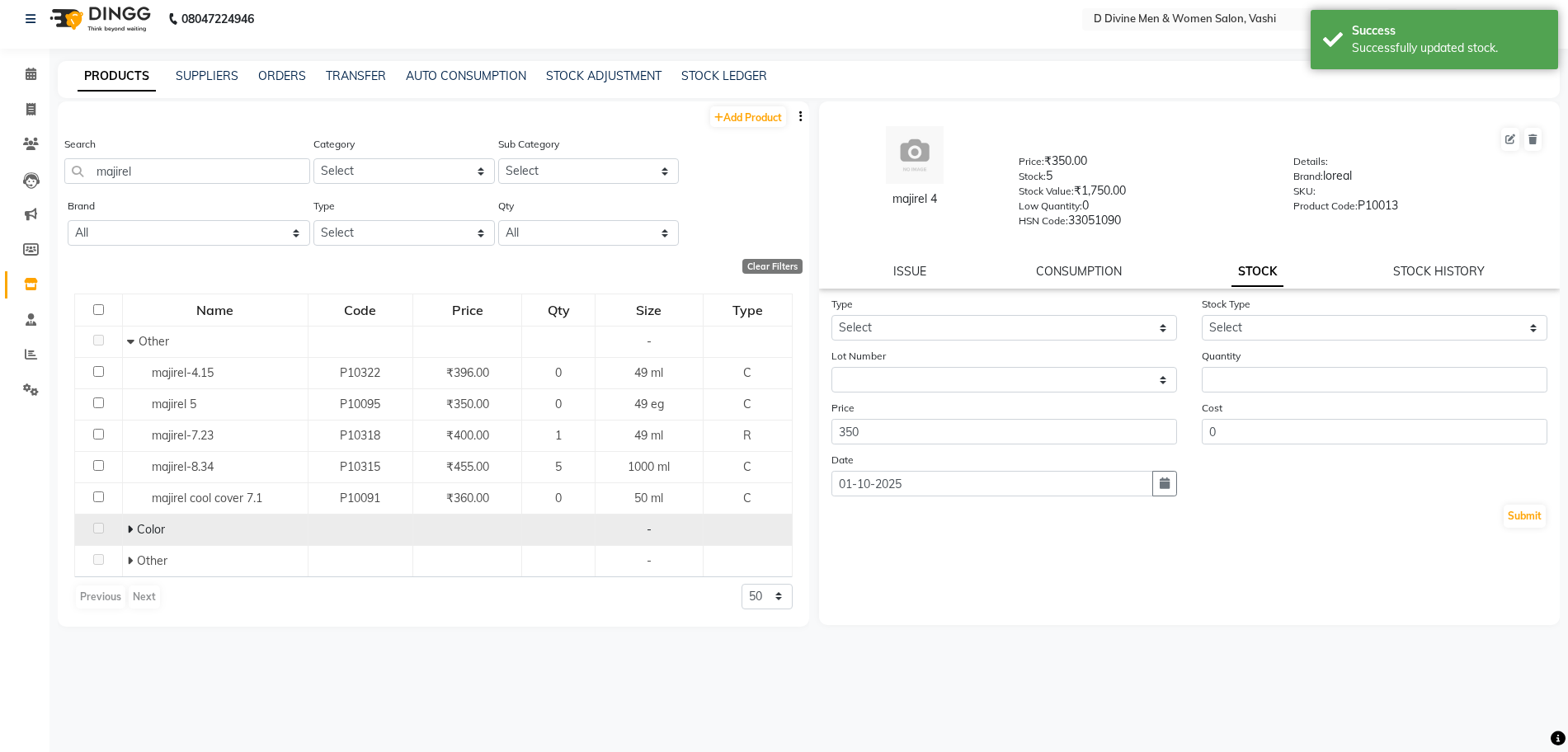
click at [131, 527] on icon at bounding box center [129, 529] width 6 height 11
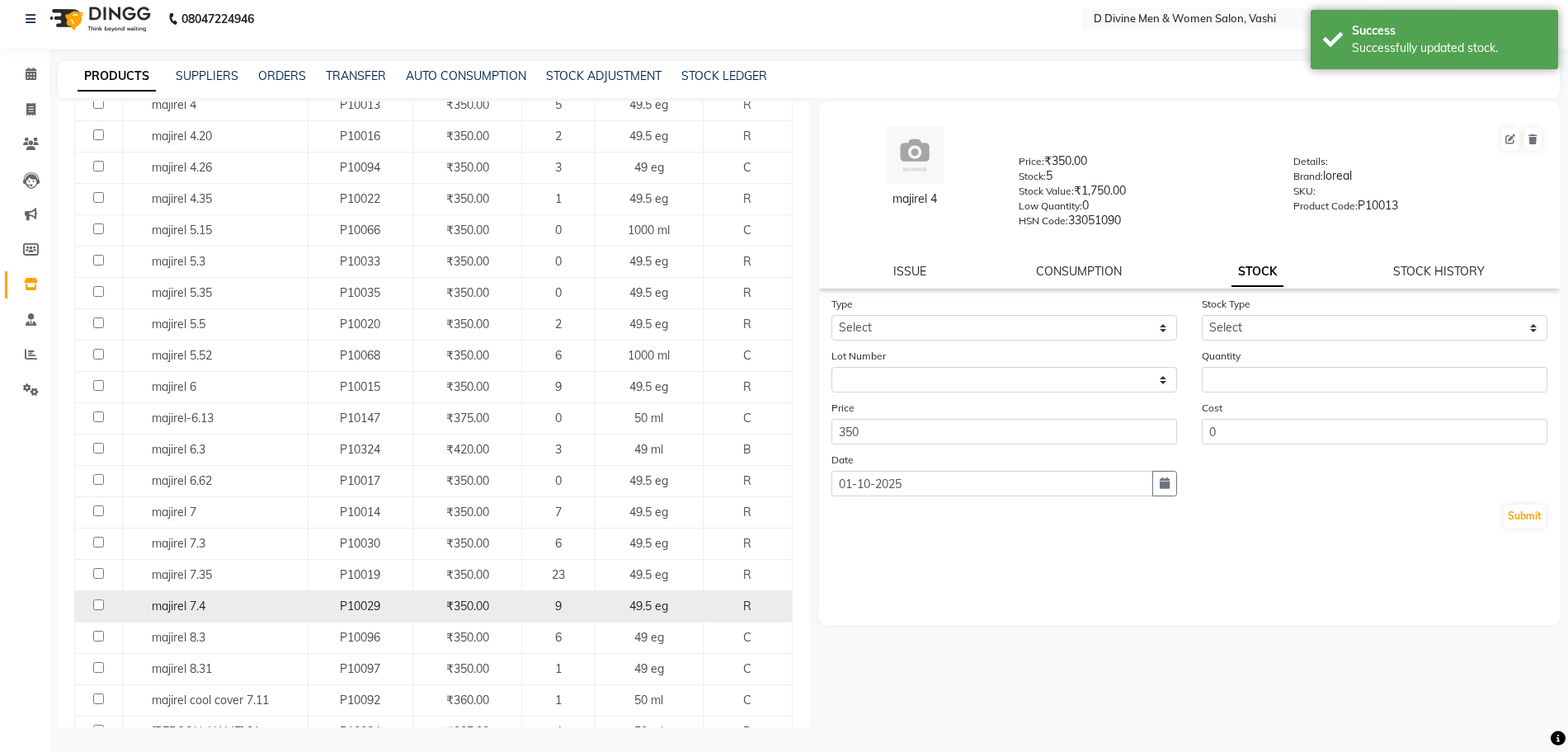
scroll to position [721, 0]
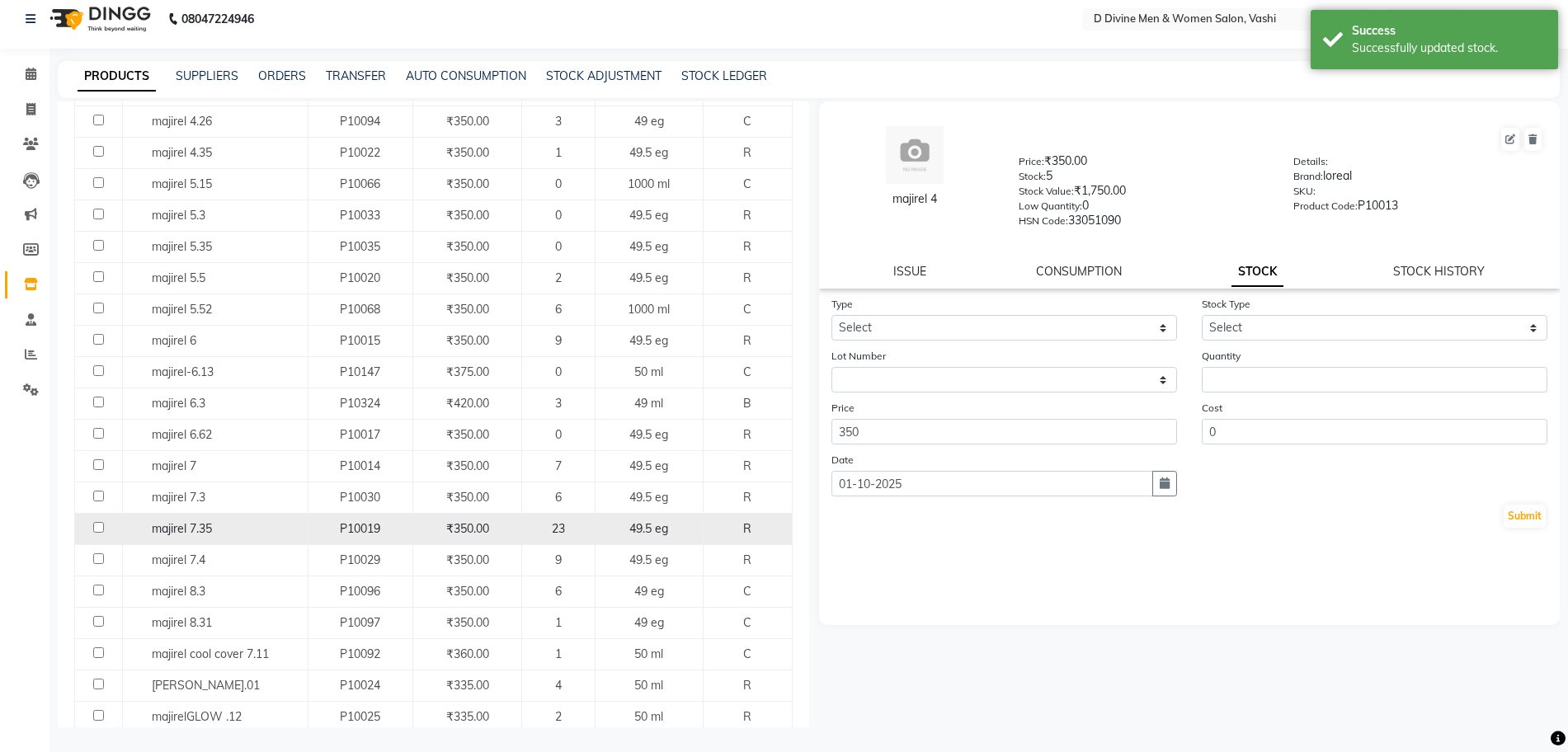
click at [227, 526] on div "majirel 7.35" at bounding box center [215, 529] width 176 height 18
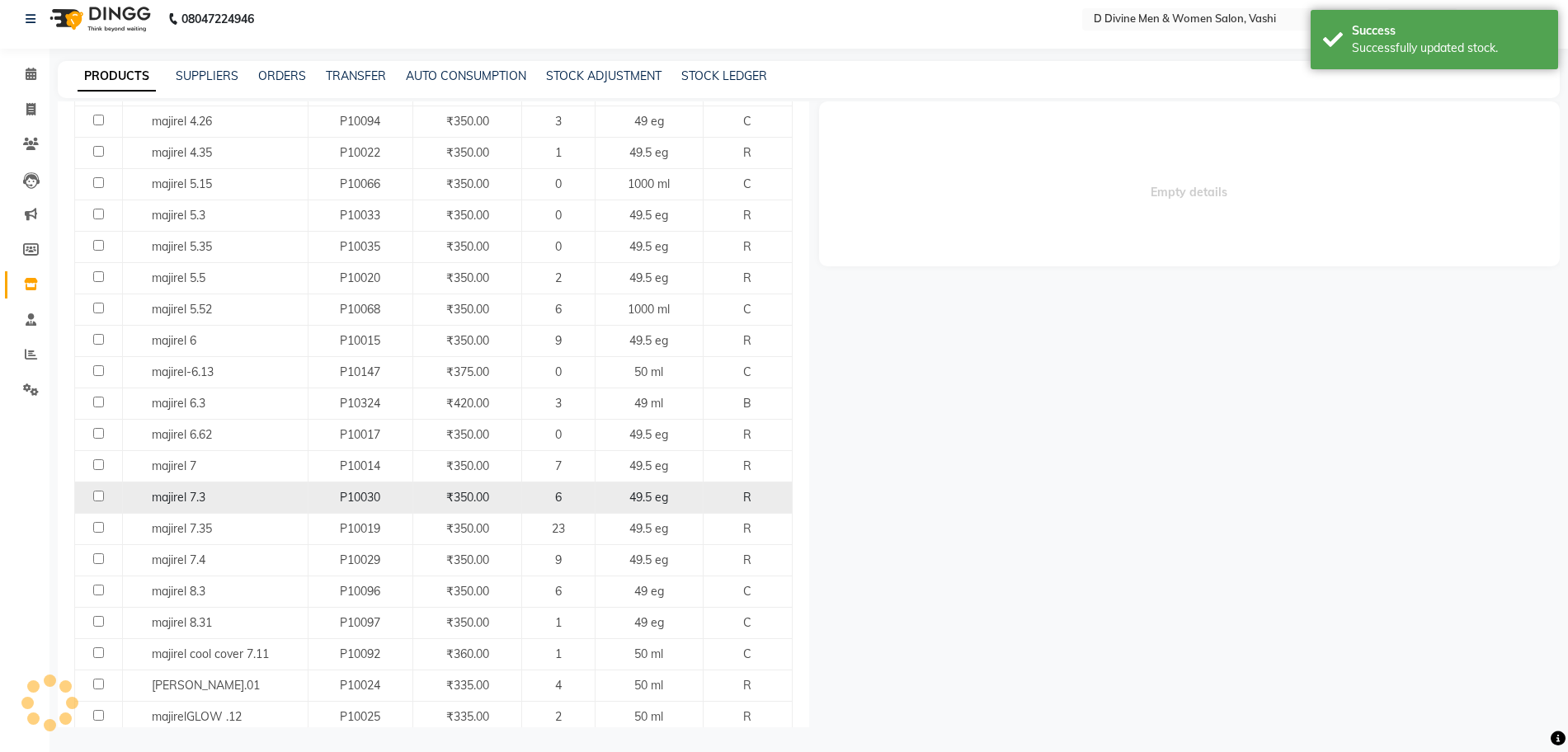
select select
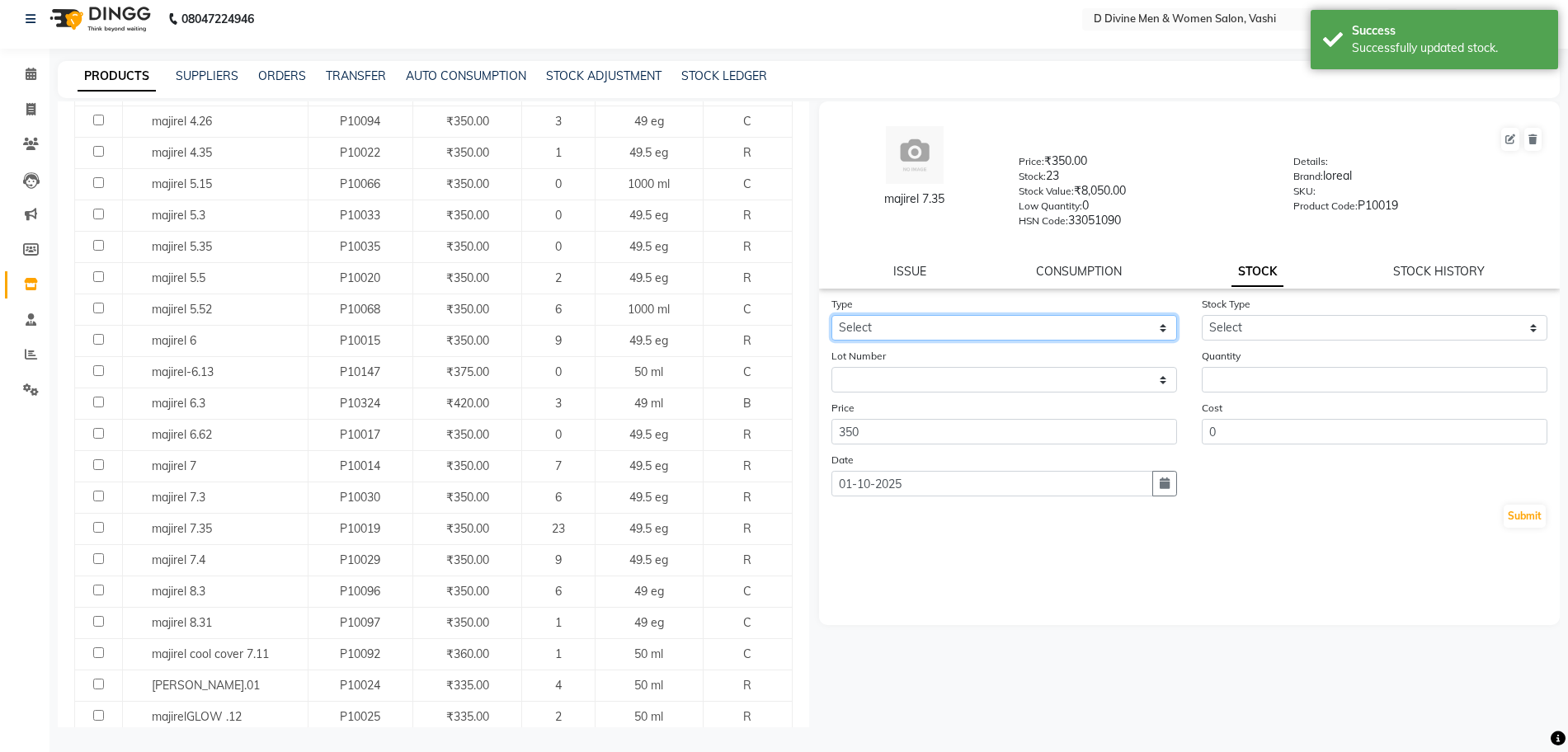
click at [901, 321] on select "Select In Out" at bounding box center [1004, 328] width 345 height 26
select select "out"
click at [832, 315] on select "Select In Out" at bounding box center [1004, 328] width 345 height 26
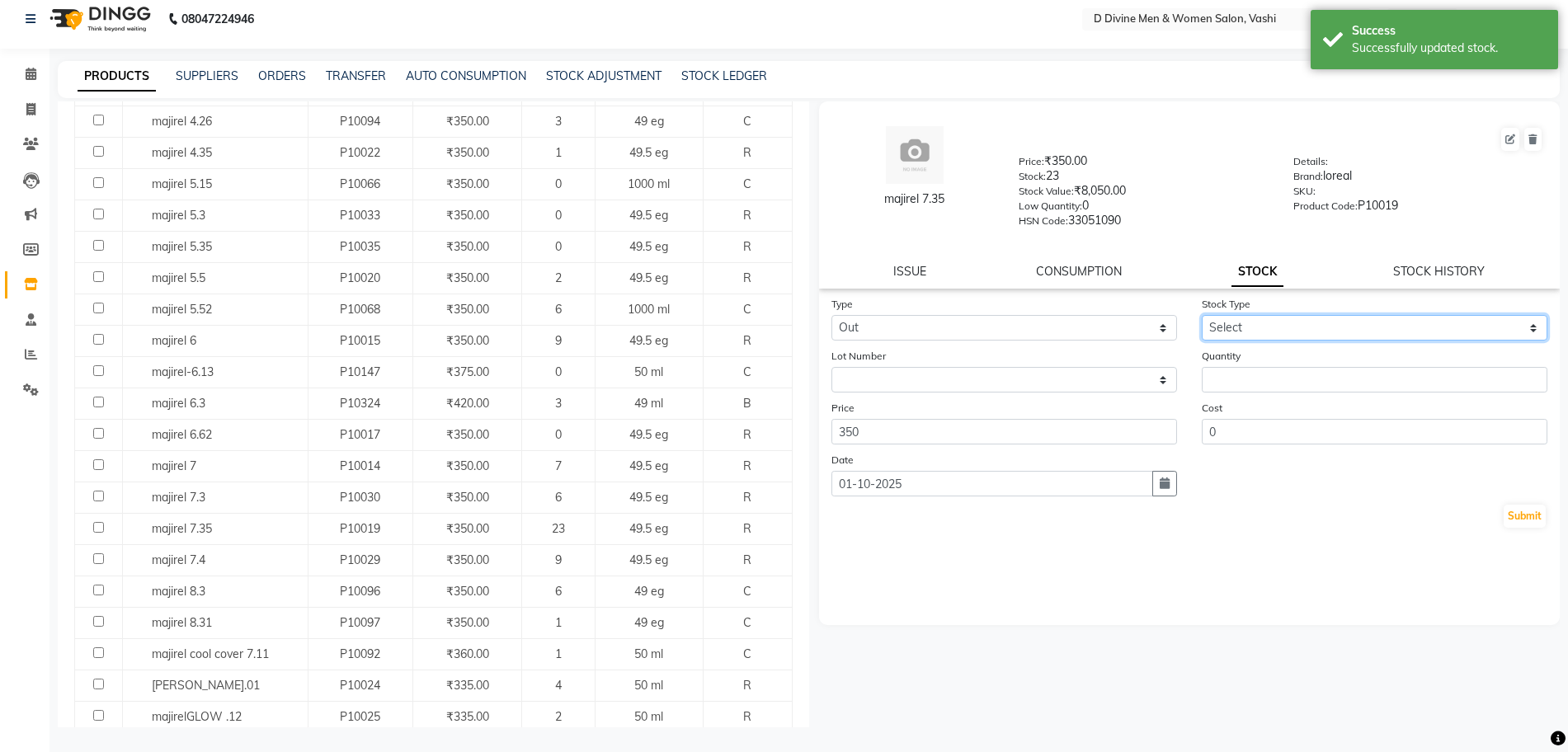
click at [1299, 326] on select "Select Internal Use Damaged Expired Adjustment Return Other" at bounding box center [1374, 328] width 345 height 26
select select "internal use"
click at [1202, 315] on select "Select Internal Use Damaged Expired Adjustment Return Other" at bounding box center [1374, 328] width 345 height 26
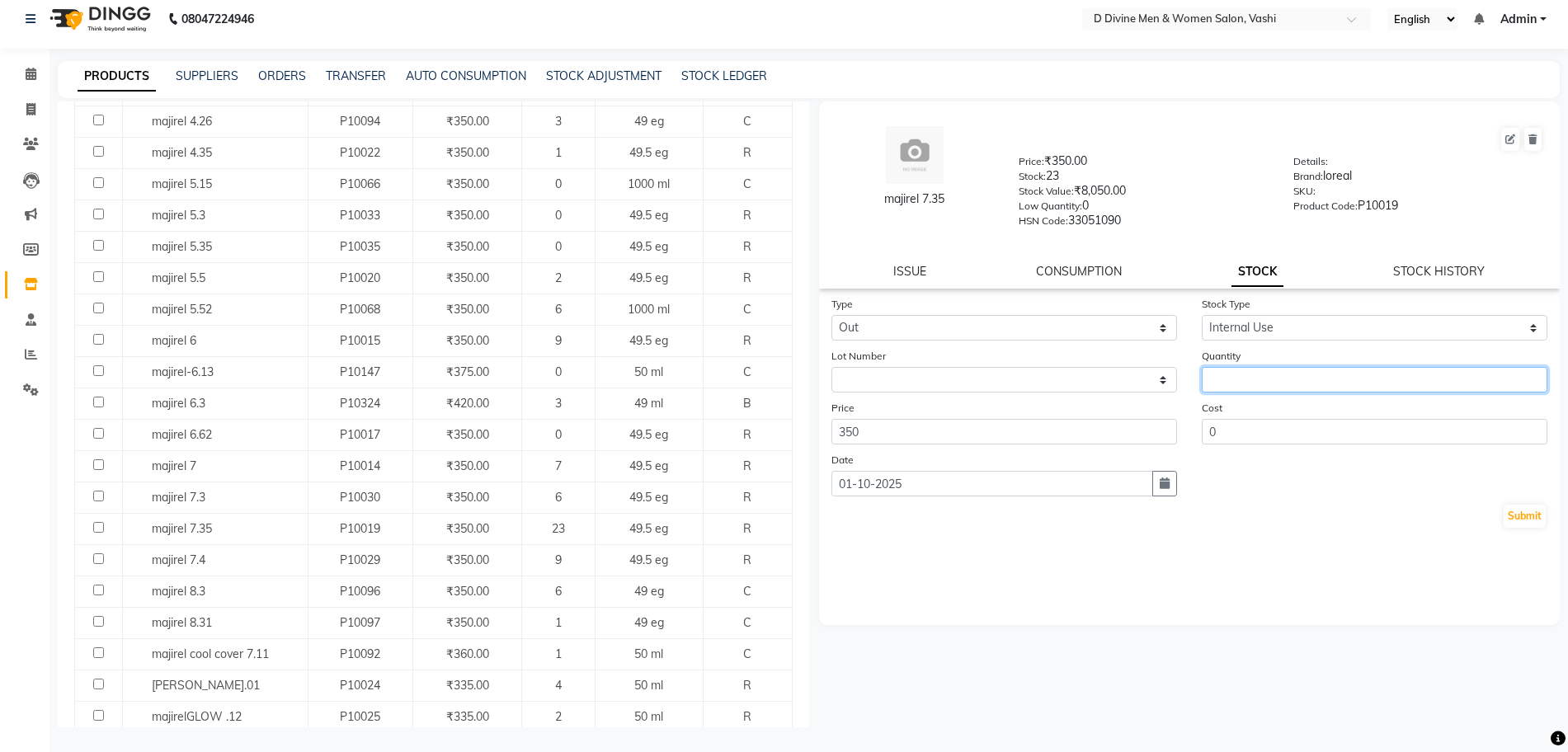
click at [1291, 370] on input "number" at bounding box center [1374, 380] width 345 height 26
type input "1"
click at [1546, 518] on div "Submit" at bounding box center [1190, 516] width 717 height 26
click at [1523, 524] on button "Submit" at bounding box center [1525, 516] width 42 height 23
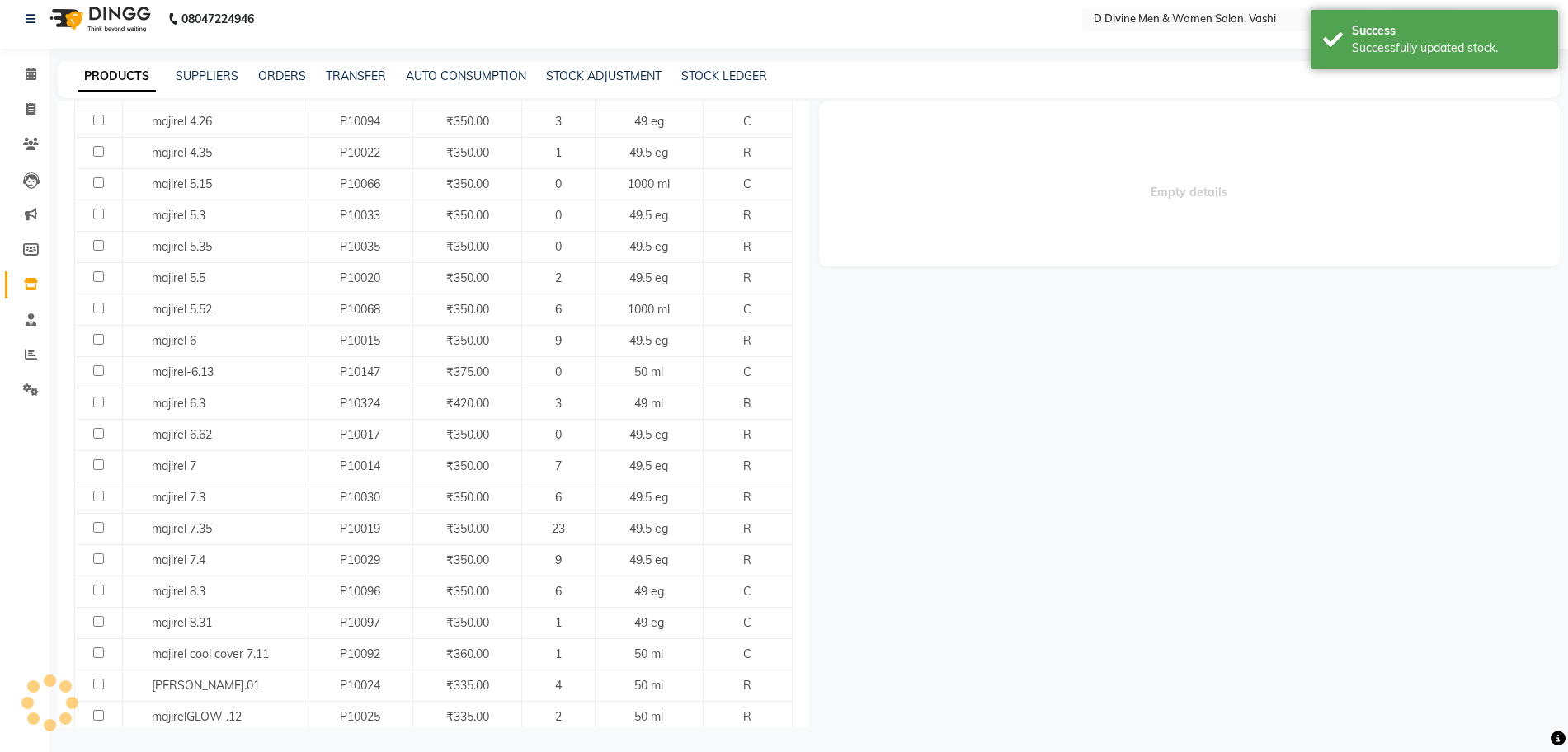
scroll to position [0, 0]
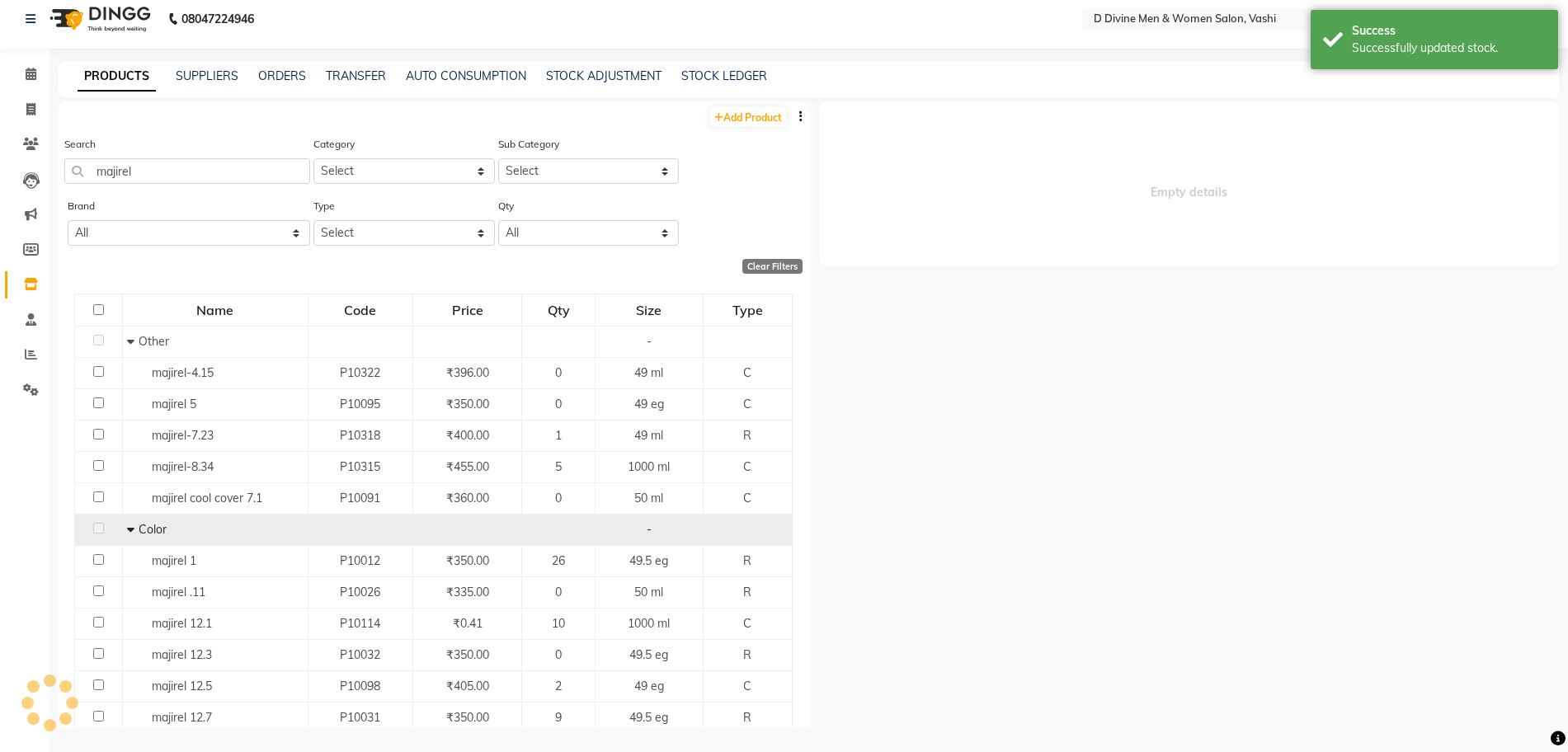
select select
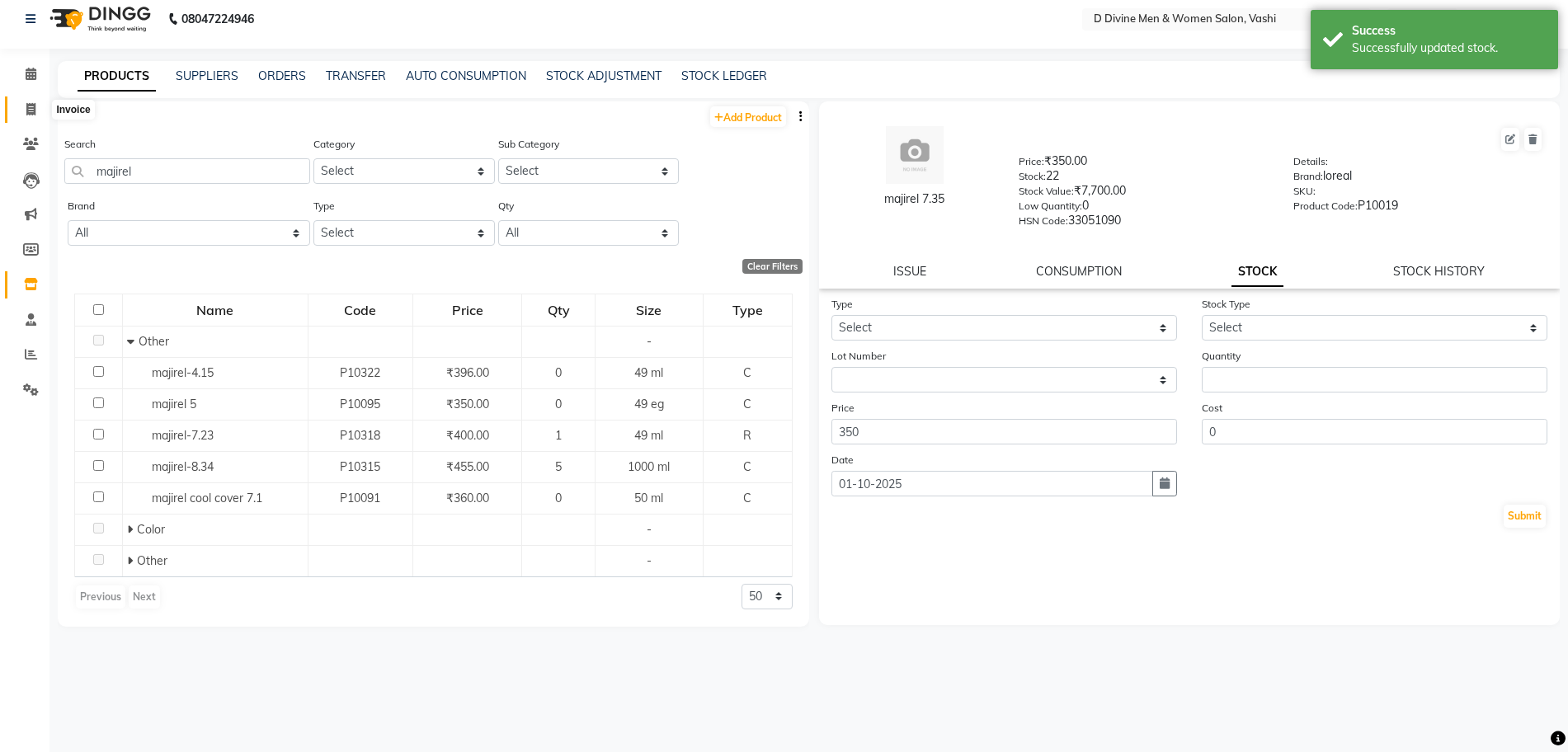
click at [26, 110] on icon at bounding box center [31, 109] width 9 height 12
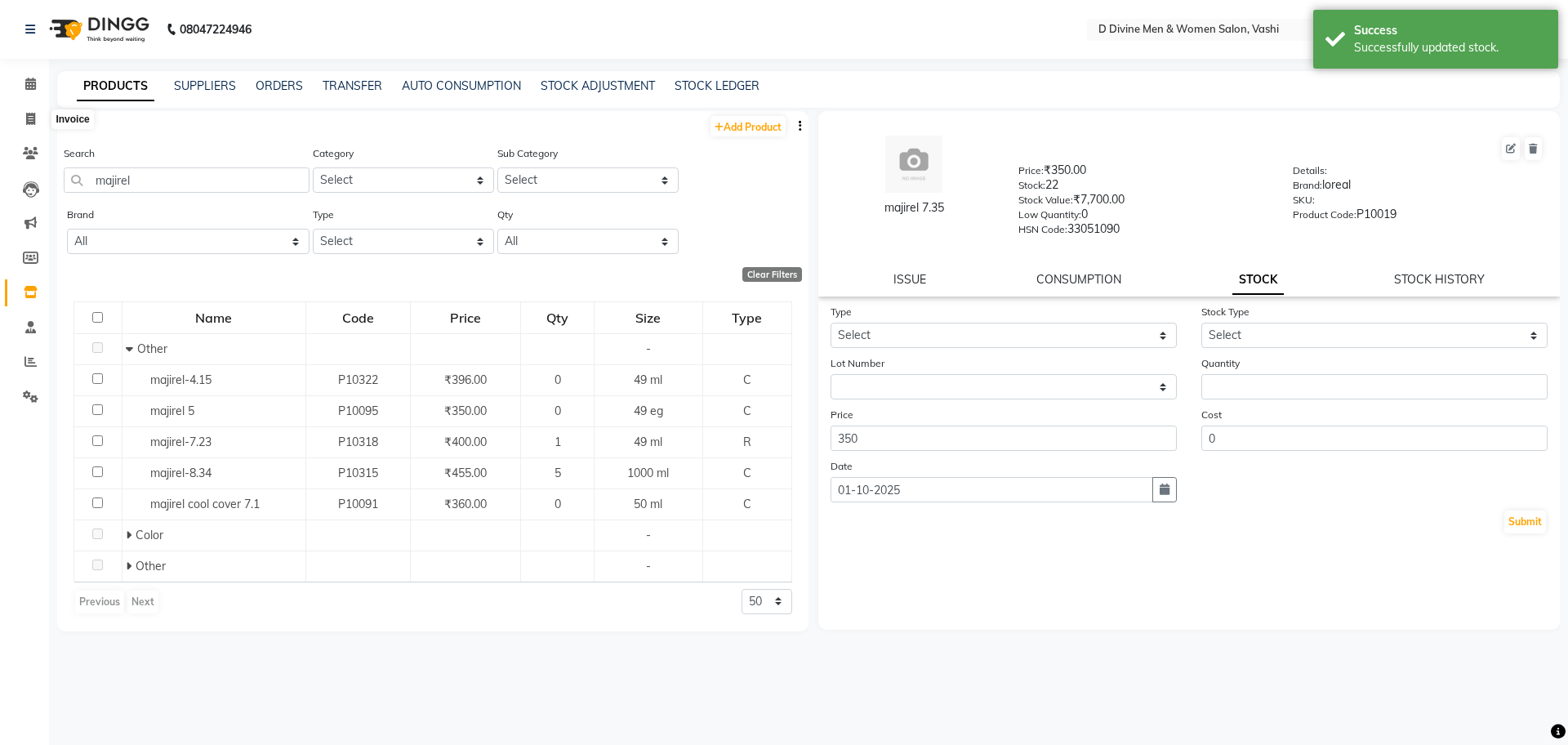
select select "718"
select select "service"
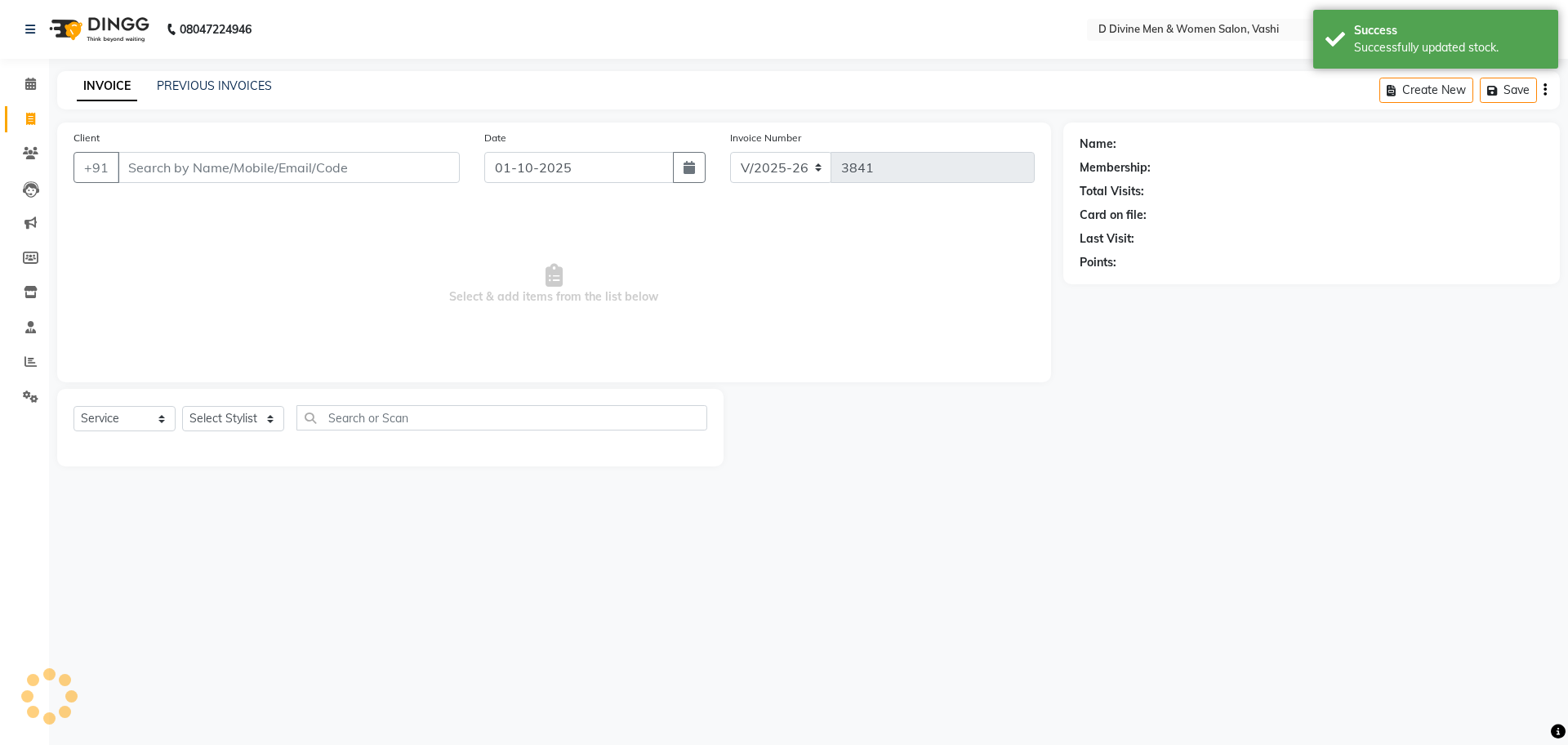
select select "10981"
